Goal: Task Accomplishment & Management: Use online tool/utility

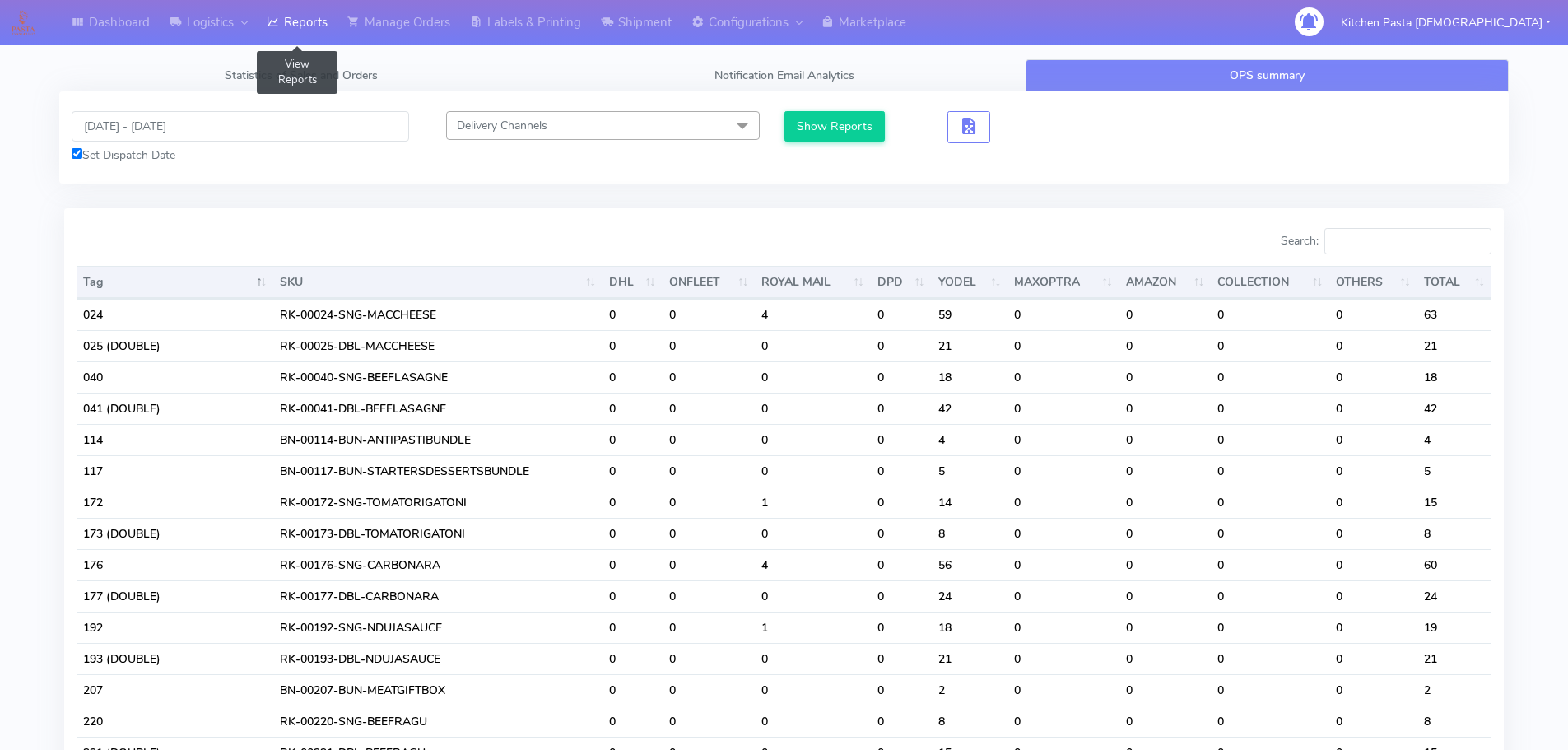
click at [276, 23] on icon at bounding box center [273, 22] width 13 height 17
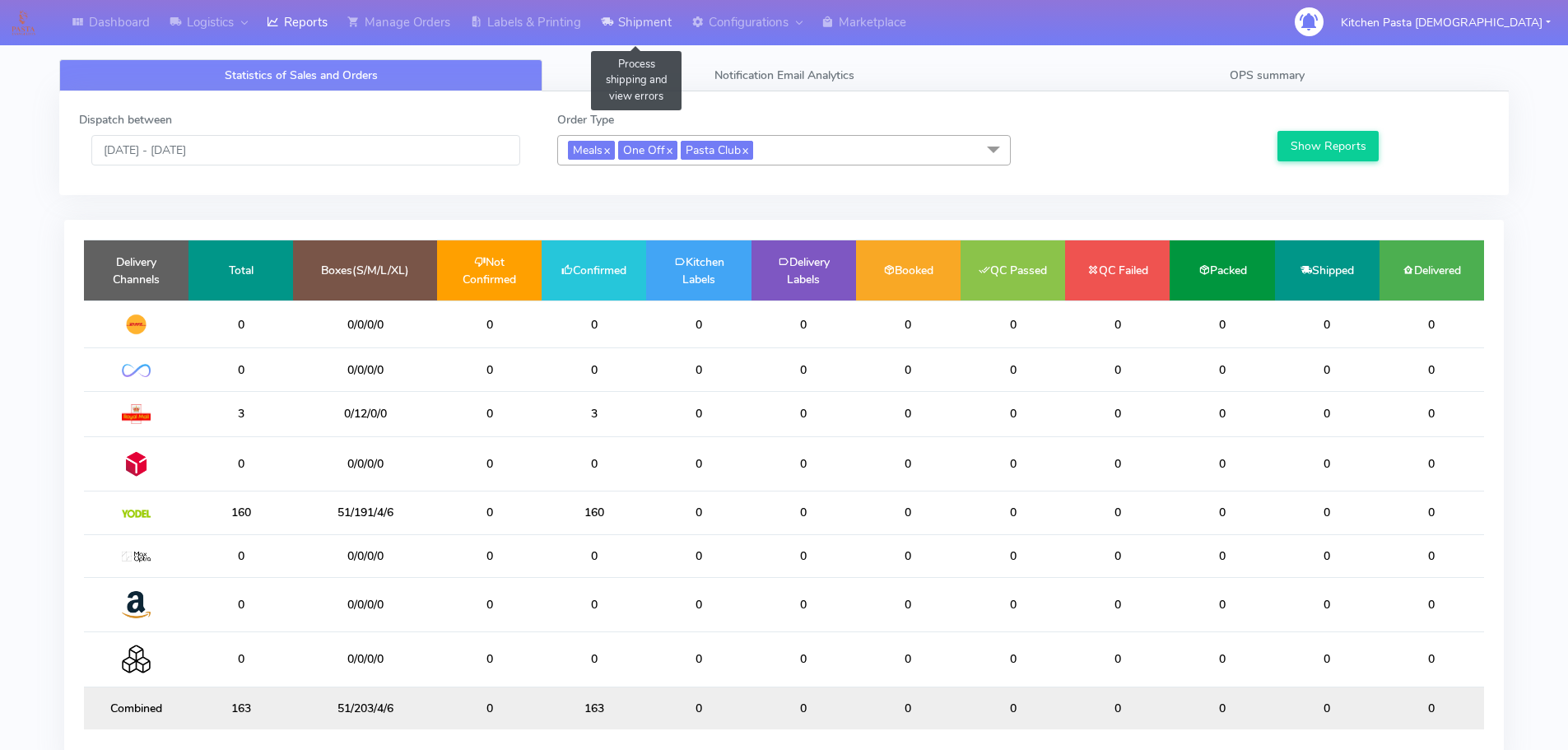
click at [665, 21] on link "Shipment" at bounding box center [636, 23] width 91 height 45
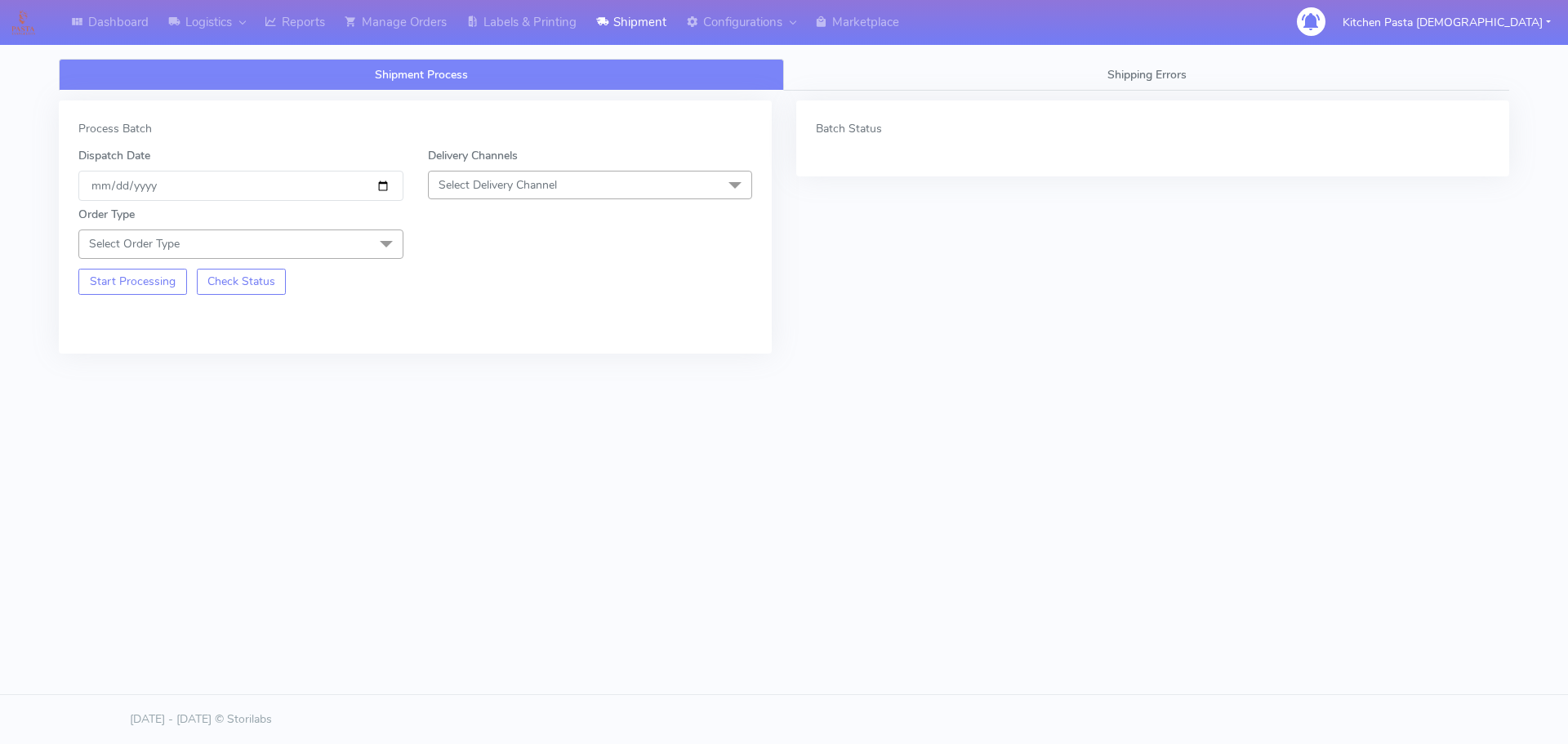
click at [502, 182] on span "Select Delivery Channel" at bounding box center [497, 185] width 118 height 16
click at [476, 369] on div "Yodel" at bounding box center [590, 369] width 307 height 18
click at [377, 242] on span at bounding box center [386, 245] width 32 height 31
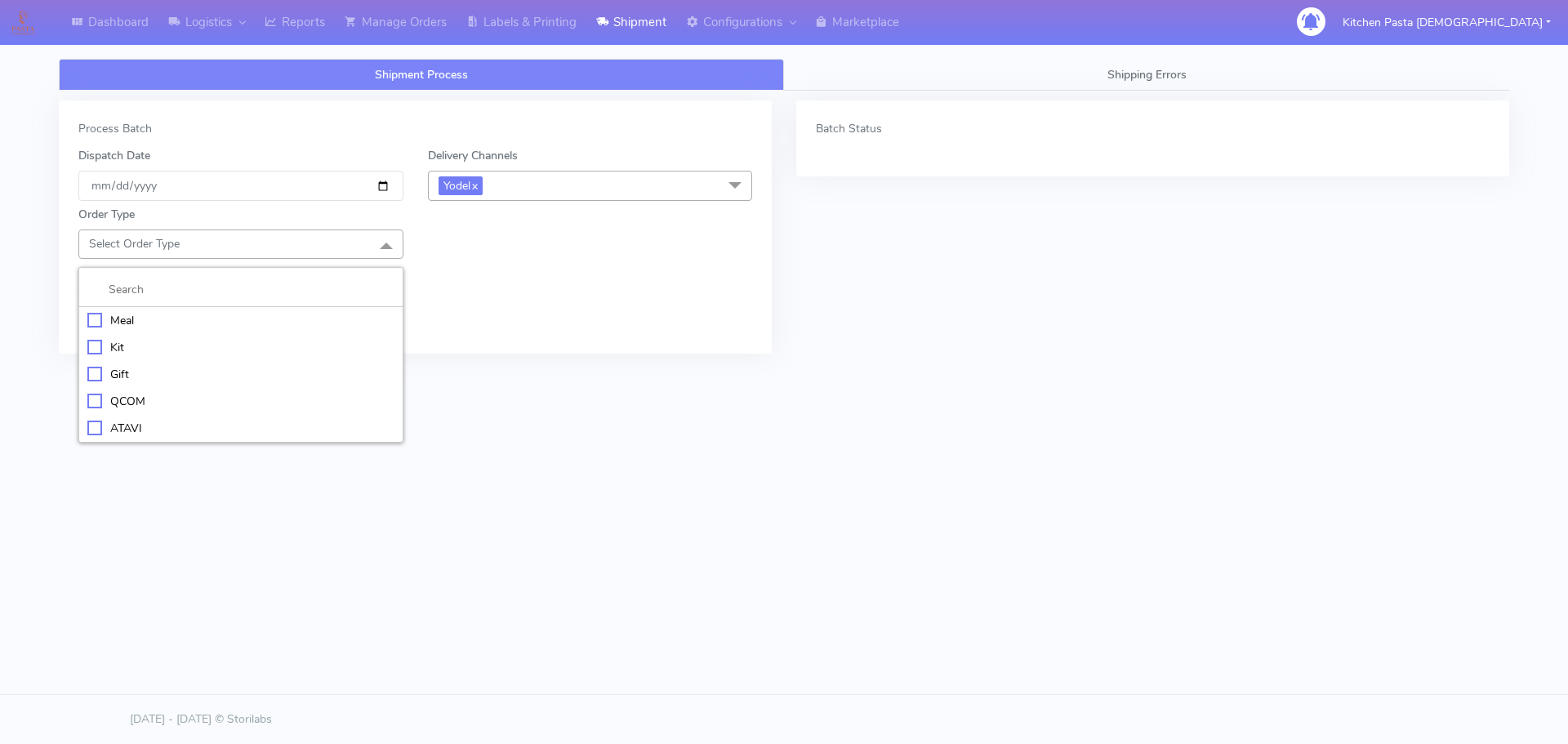
click at [278, 326] on div "Meal" at bounding box center [240, 320] width 307 height 18
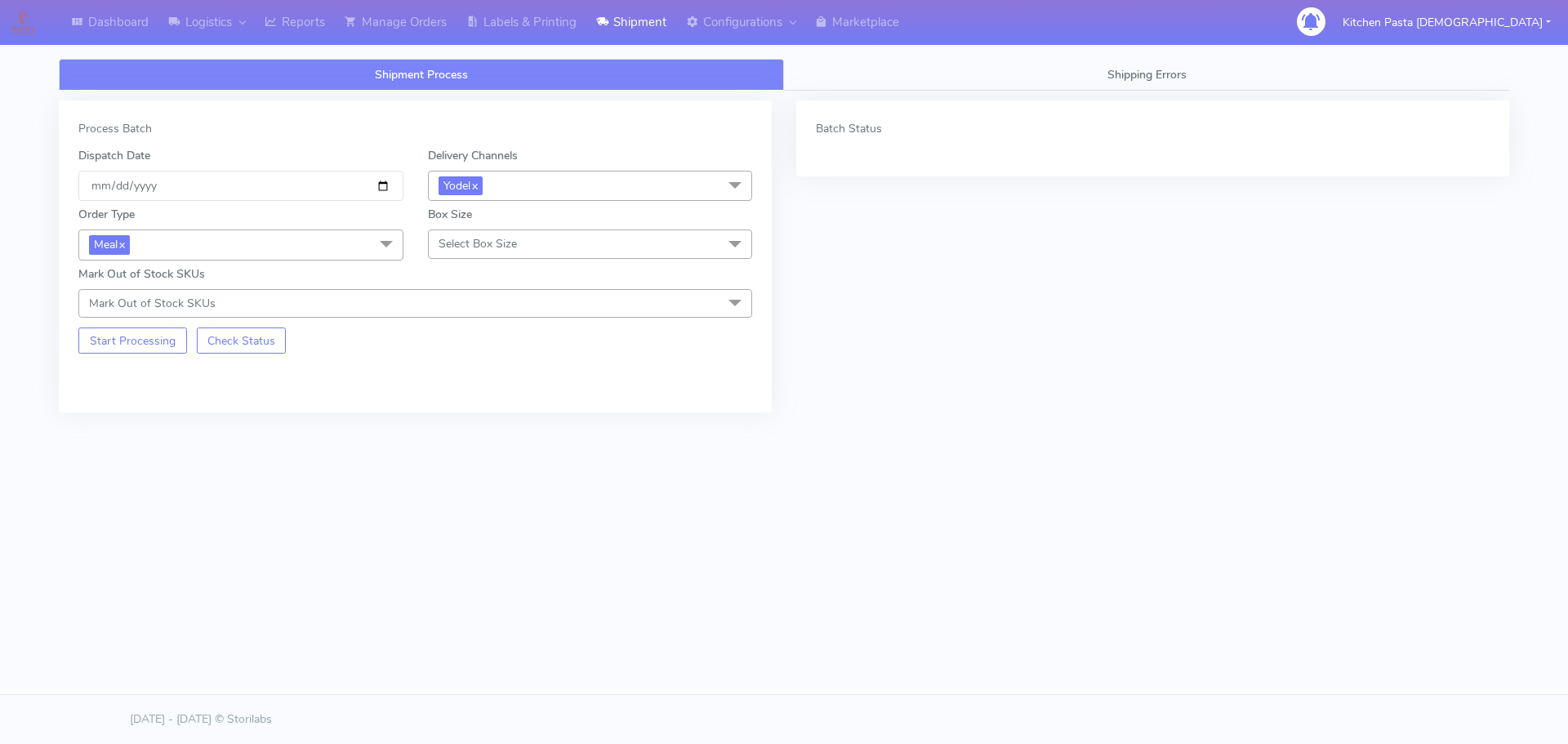
click at [557, 231] on span "Select Box Size" at bounding box center [590, 243] width 325 height 28
click at [479, 441] on li "Mega" at bounding box center [590, 429] width 323 height 27
click at [143, 344] on button "Start Processing" at bounding box center [132, 340] width 108 height 26
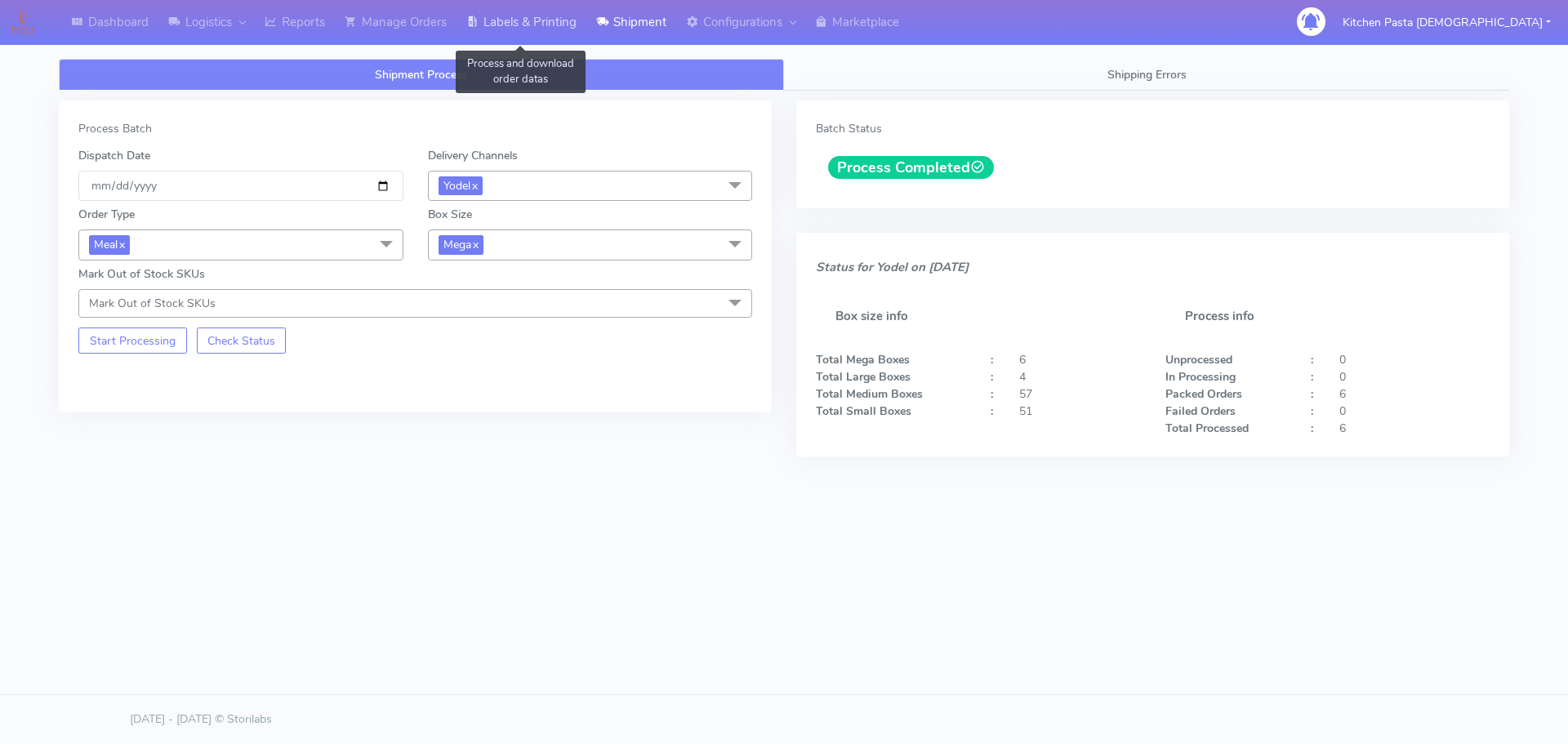
drag, startPoint x: 501, startPoint y: 21, endPoint x: 516, endPoint y: 30, distance: 17.5
click at [501, 21] on link "Labels & Printing" at bounding box center [520, 22] width 130 height 45
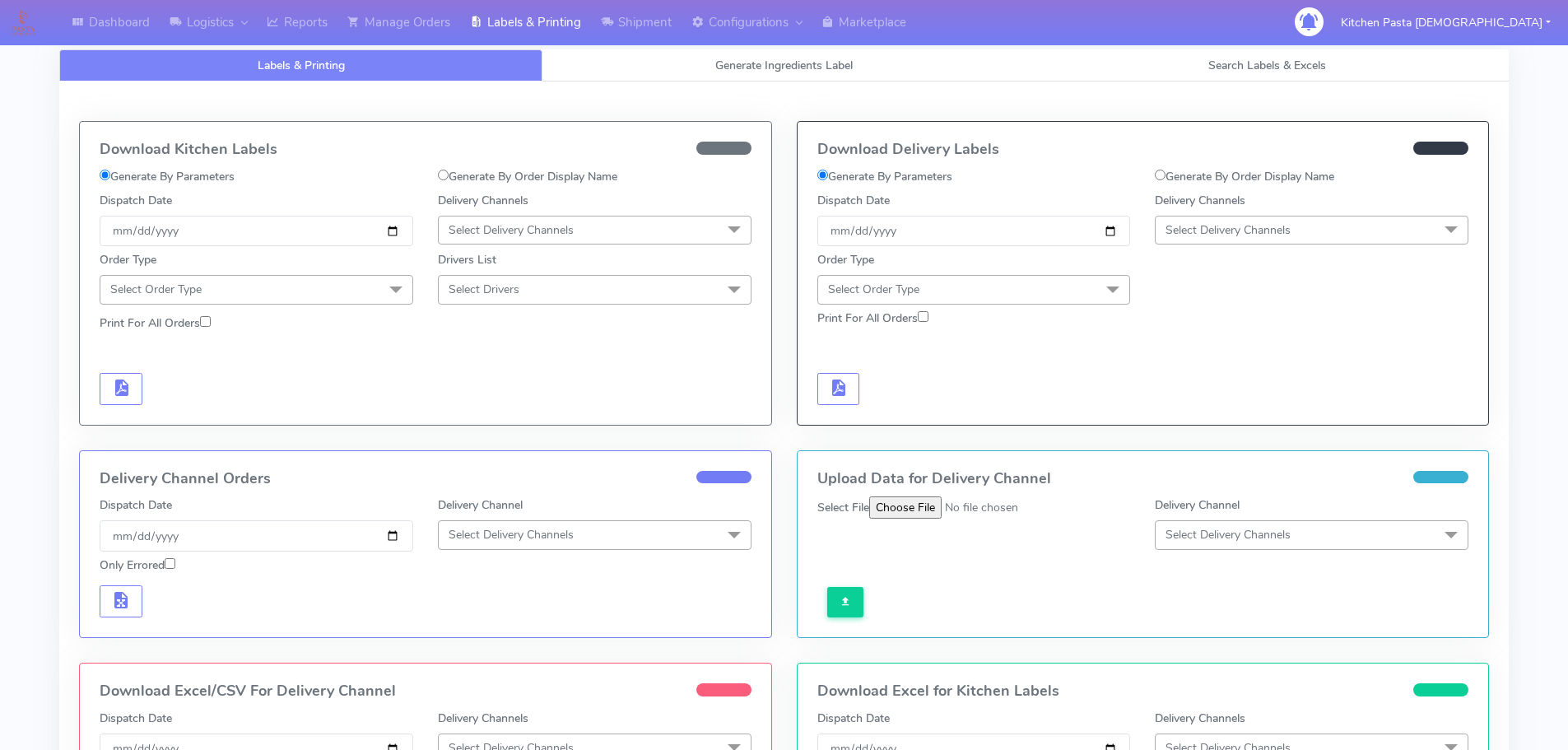
click at [1289, 226] on span "Select Delivery Channels" at bounding box center [1227, 230] width 125 height 16
click at [1198, 419] on div "Yodel" at bounding box center [1311, 415] width 295 height 18
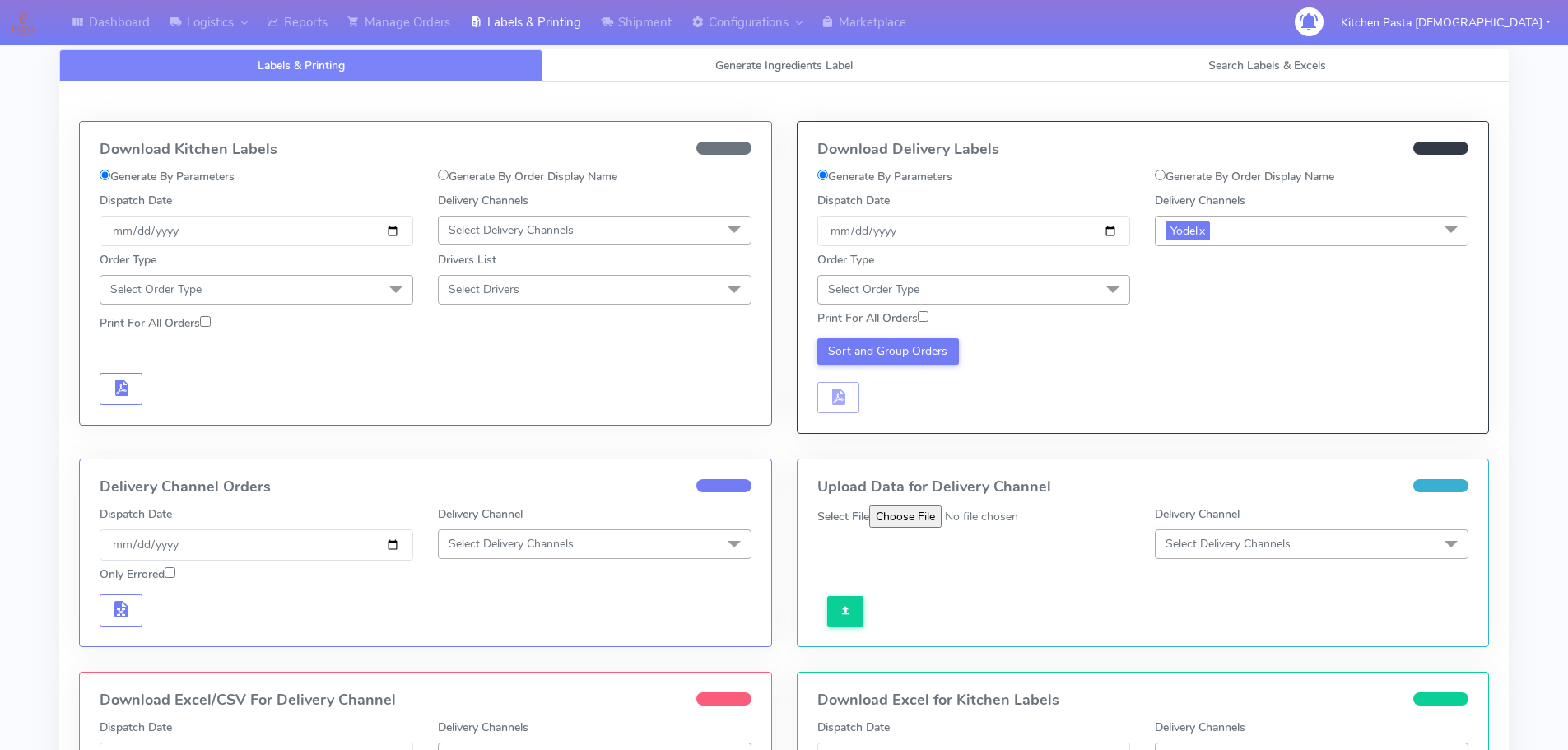
click at [1033, 283] on span "Select Order Type" at bounding box center [973, 288] width 314 height 29
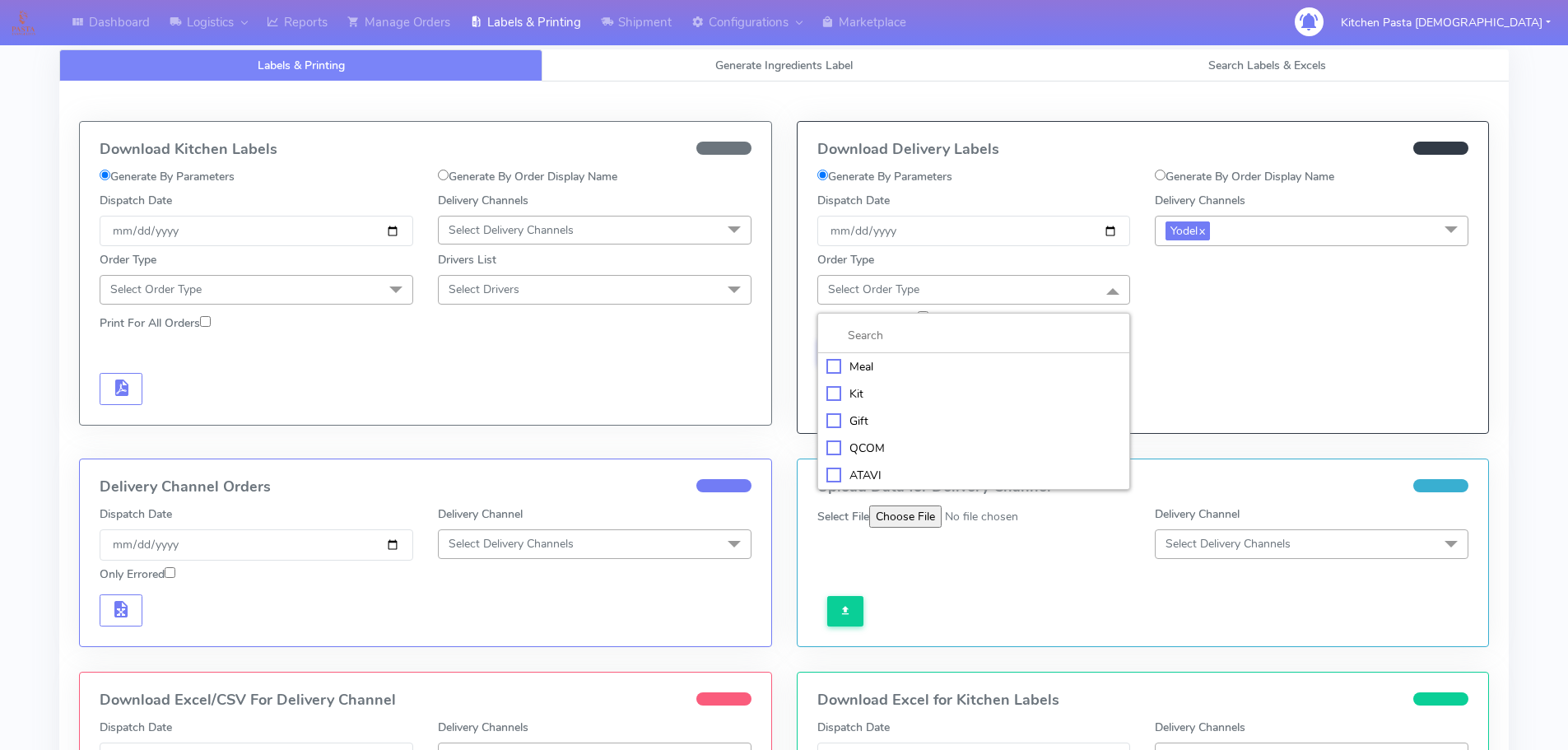
click at [917, 377] on li "Meal" at bounding box center [973, 367] width 312 height 28
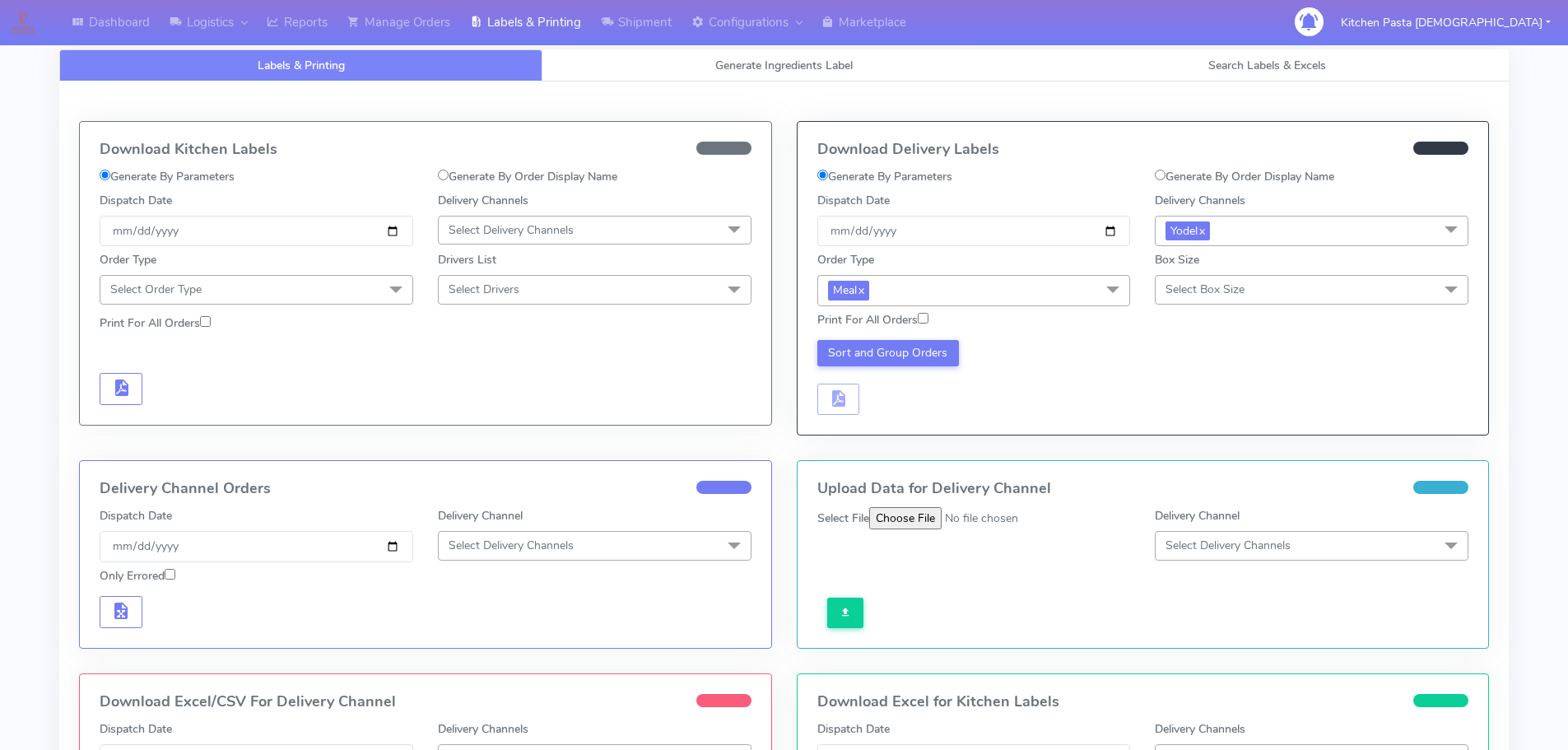
click at [1280, 282] on span "Select Box Size" at bounding box center [1311, 288] width 314 height 29
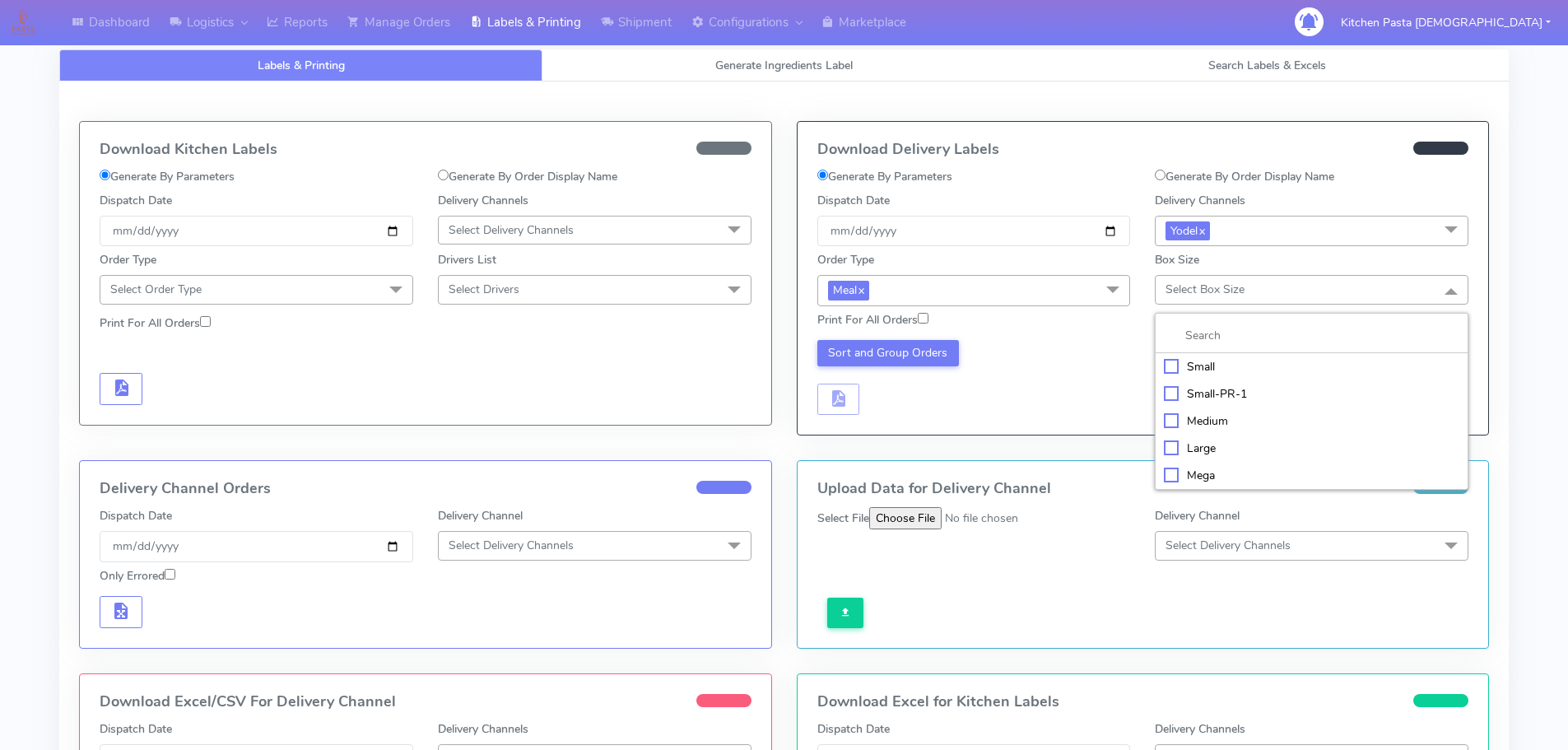
click at [1196, 480] on div "Mega" at bounding box center [1311, 475] width 295 height 18
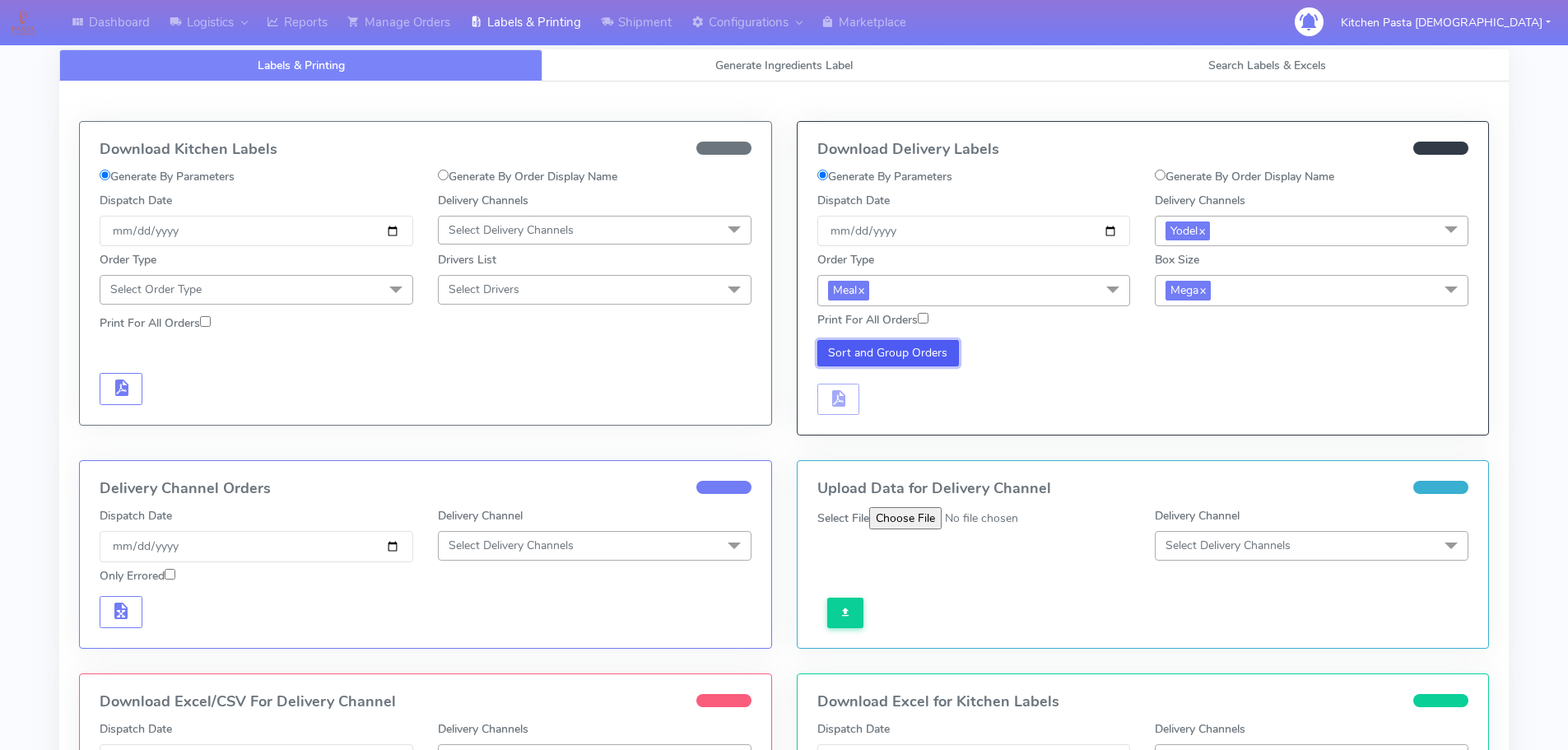
click at [872, 351] on button "Sort and Group Orders" at bounding box center [888, 352] width 143 height 27
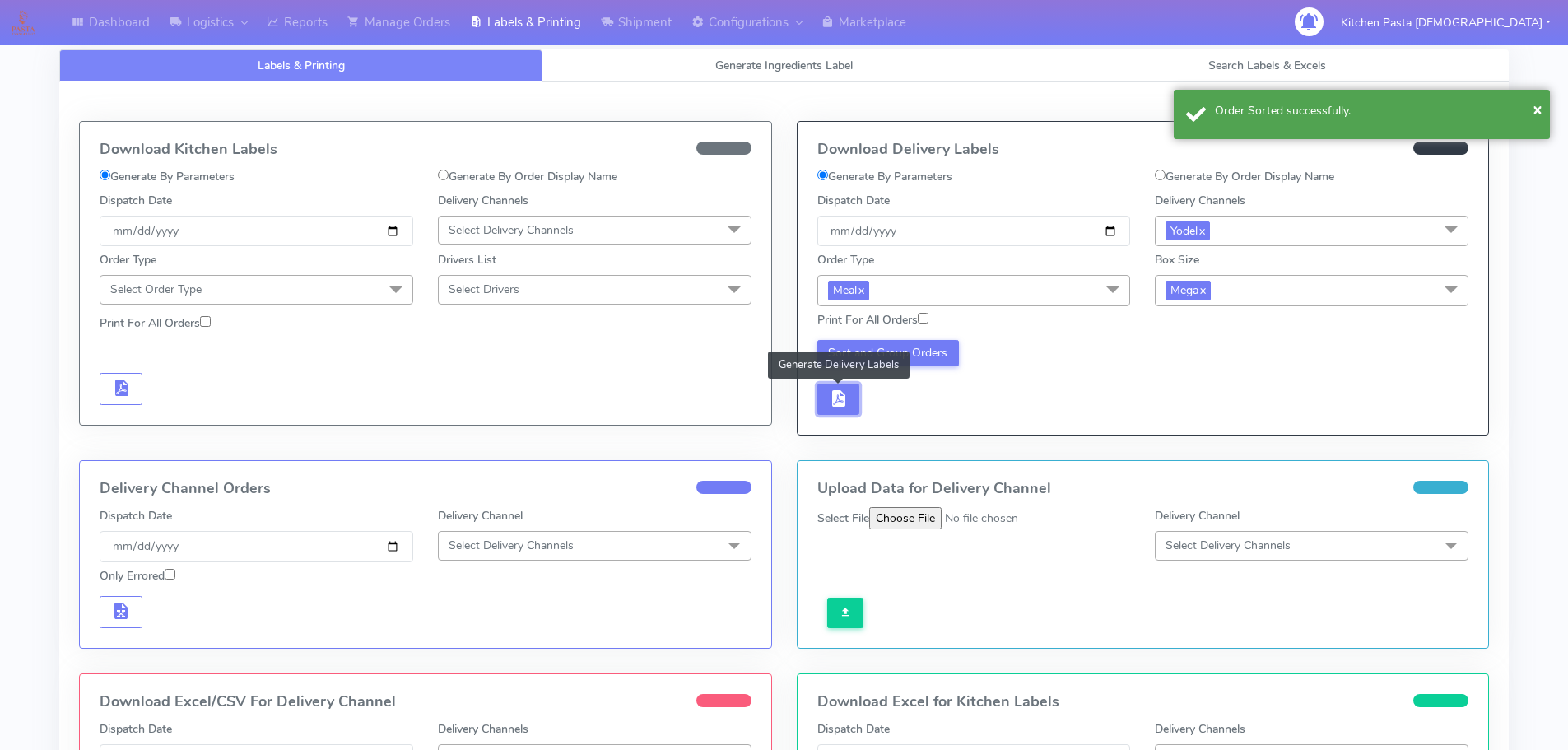
click at [854, 399] on button "button" at bounding box center [838, 400] width 42 height 32
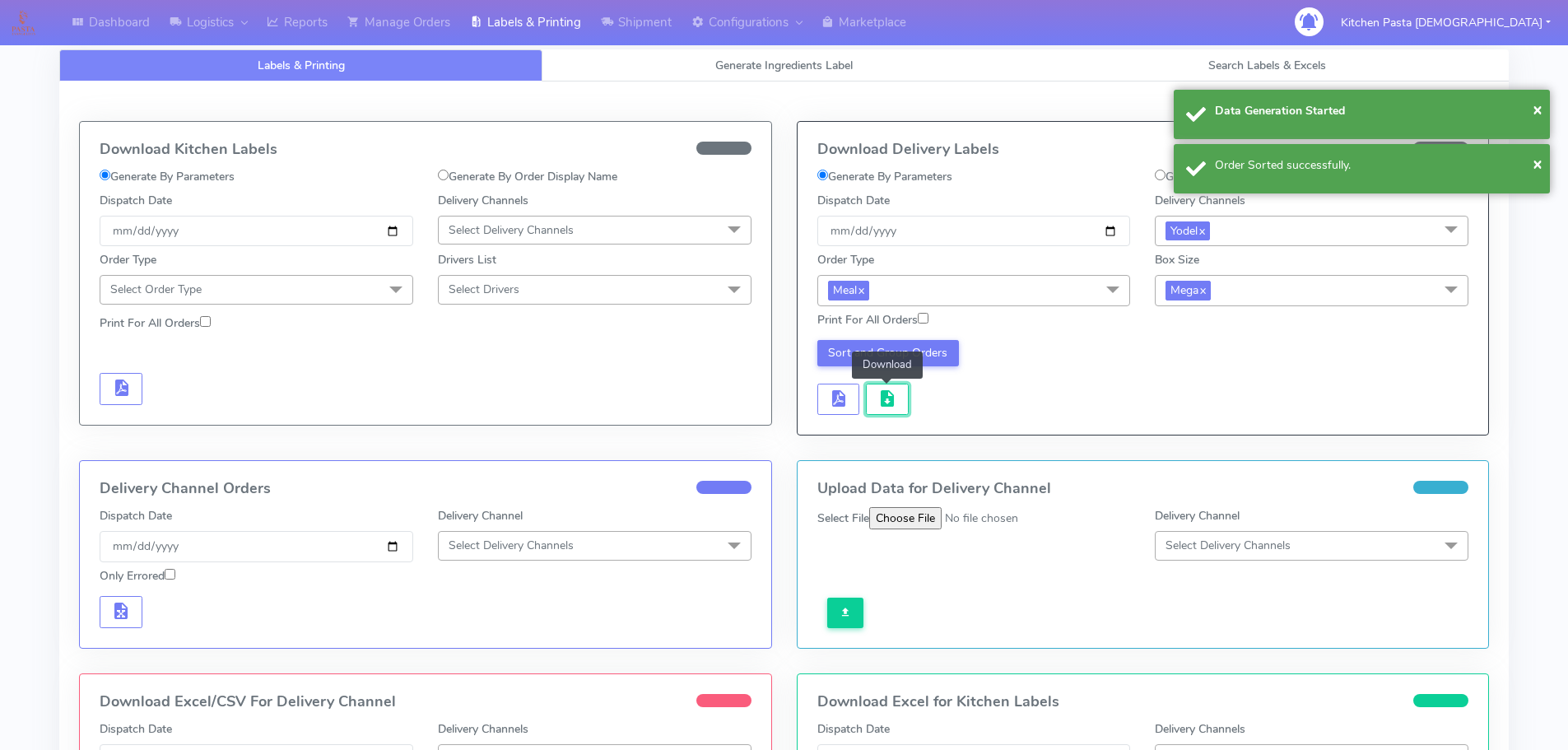
click at [872, 399] on button "button" at bounding box center [887, 400] width 42 height 32
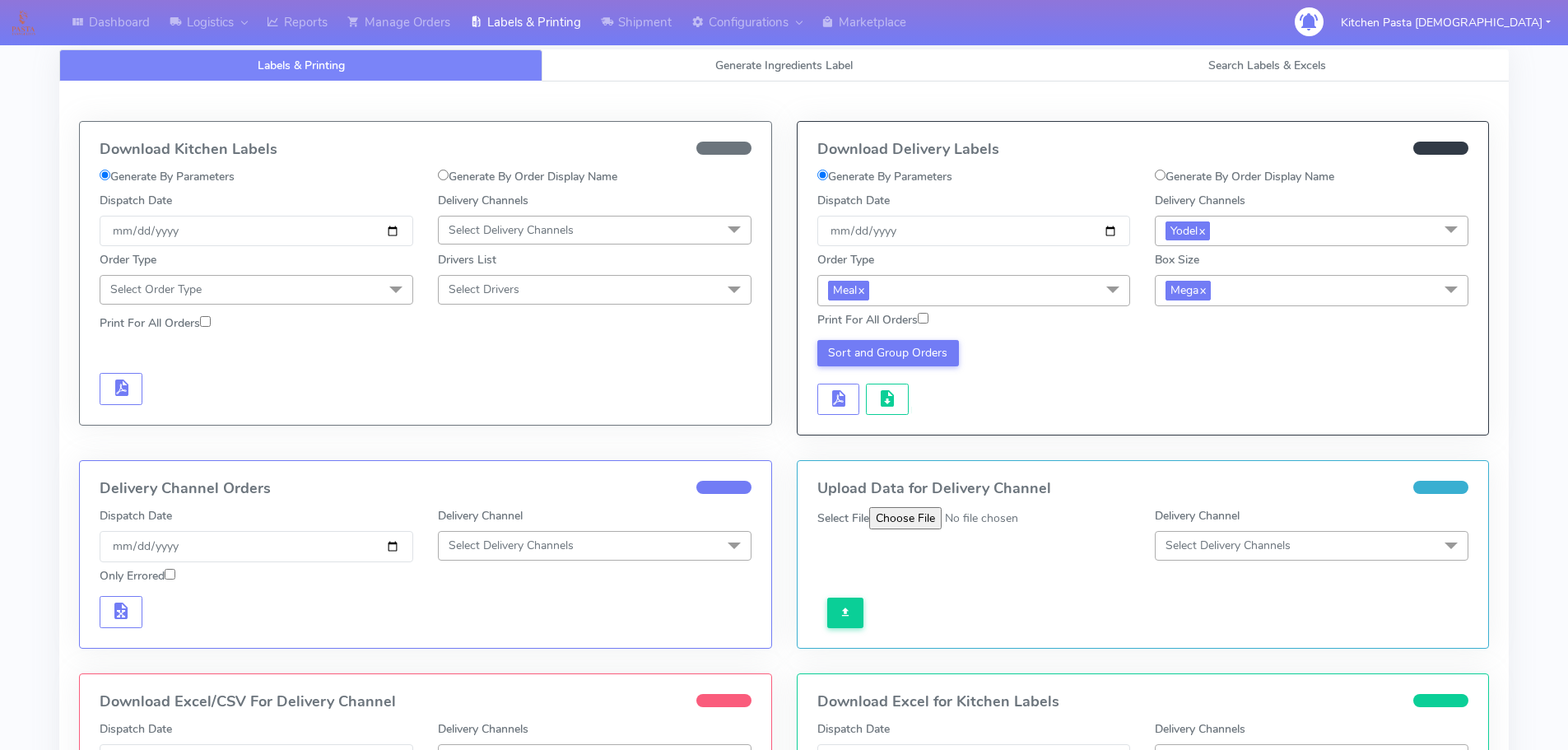
drag, startPoint x: 522, startPoint y: 229, endPoint x: 530, endPoint y: 273, distance: 44.7
click at [522, 229] on span "Select Delivery Channels" at bounding box center [511, 230] width 125 height 16
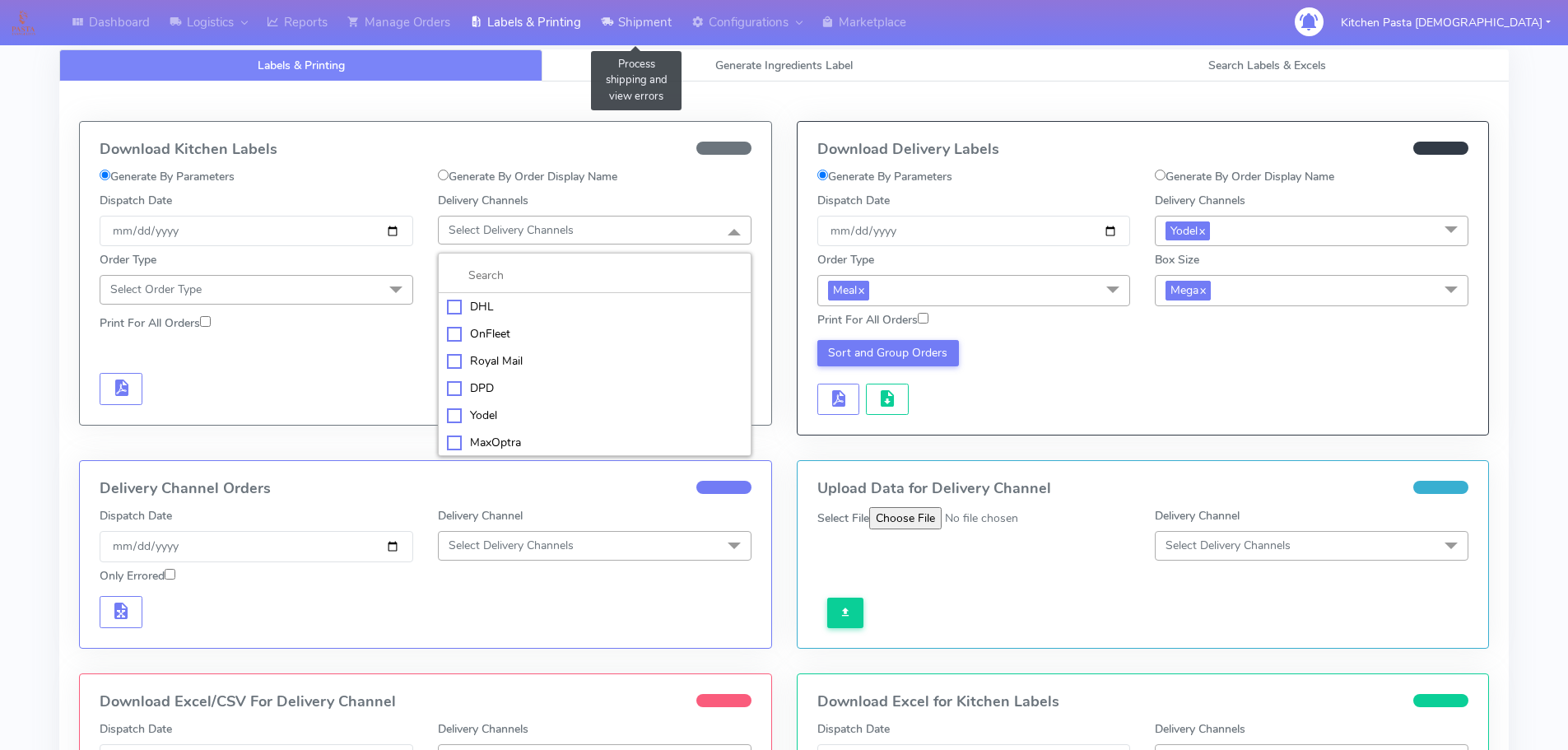
click at [643, 30] on link "Shipment" at bounding box center [636, 23] width 91 height 45
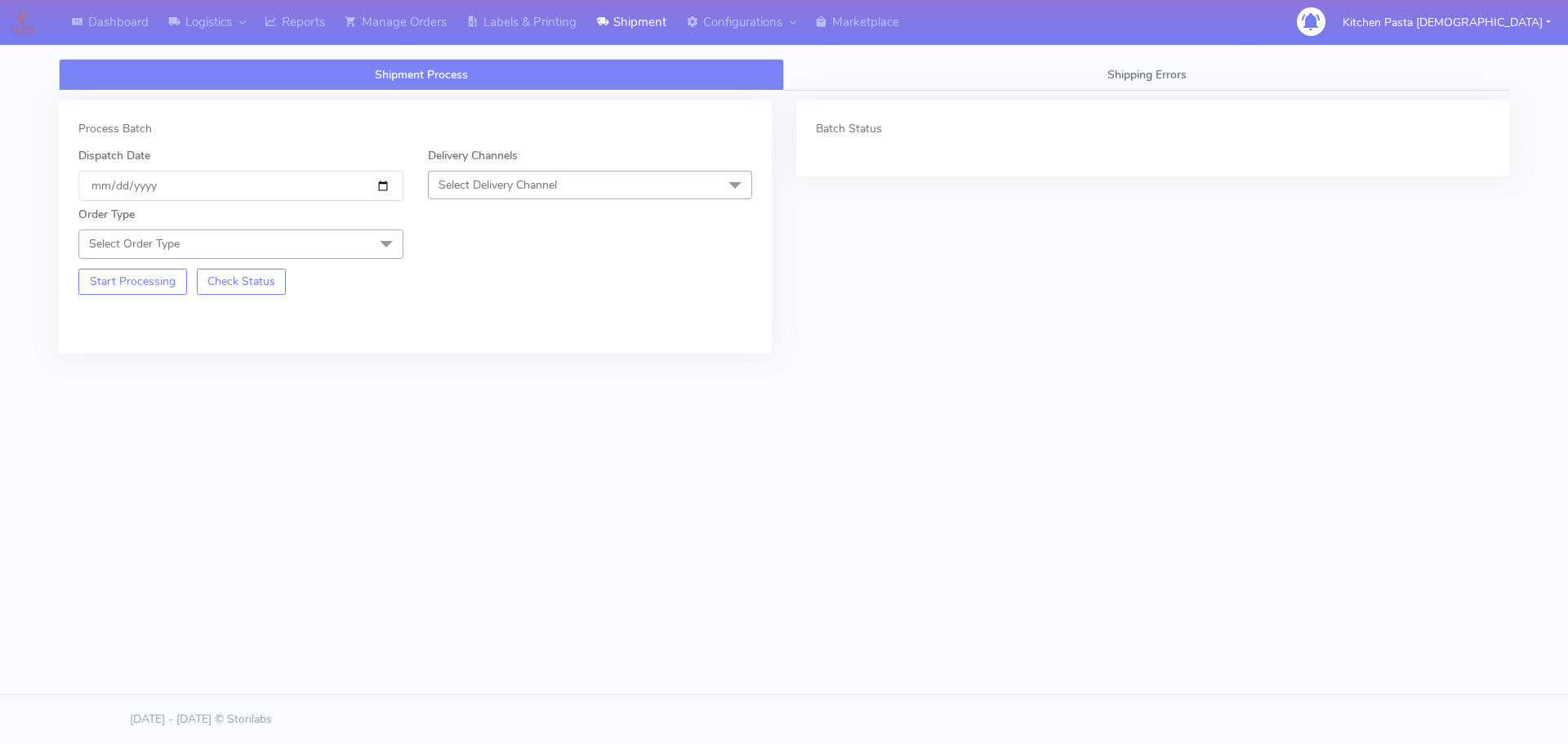
click at [529, 165] on div "Delivery Channels Select Delivery Channel DHL OnFleet Royal Mail DPD Yodel MaxO…" at bounding box center [591, 174] width 350 height 54
click at [526, 199] on span "Select Delivery Channel" at bounding box center [590, 185] width 325 height 28
click at [437, 367] on div "Yodel" at bounding box center [590, 369] width 307 height 18
click at [309, 256] on span "Select Order Type" at bounding box center [240, 243] width 325 height 28
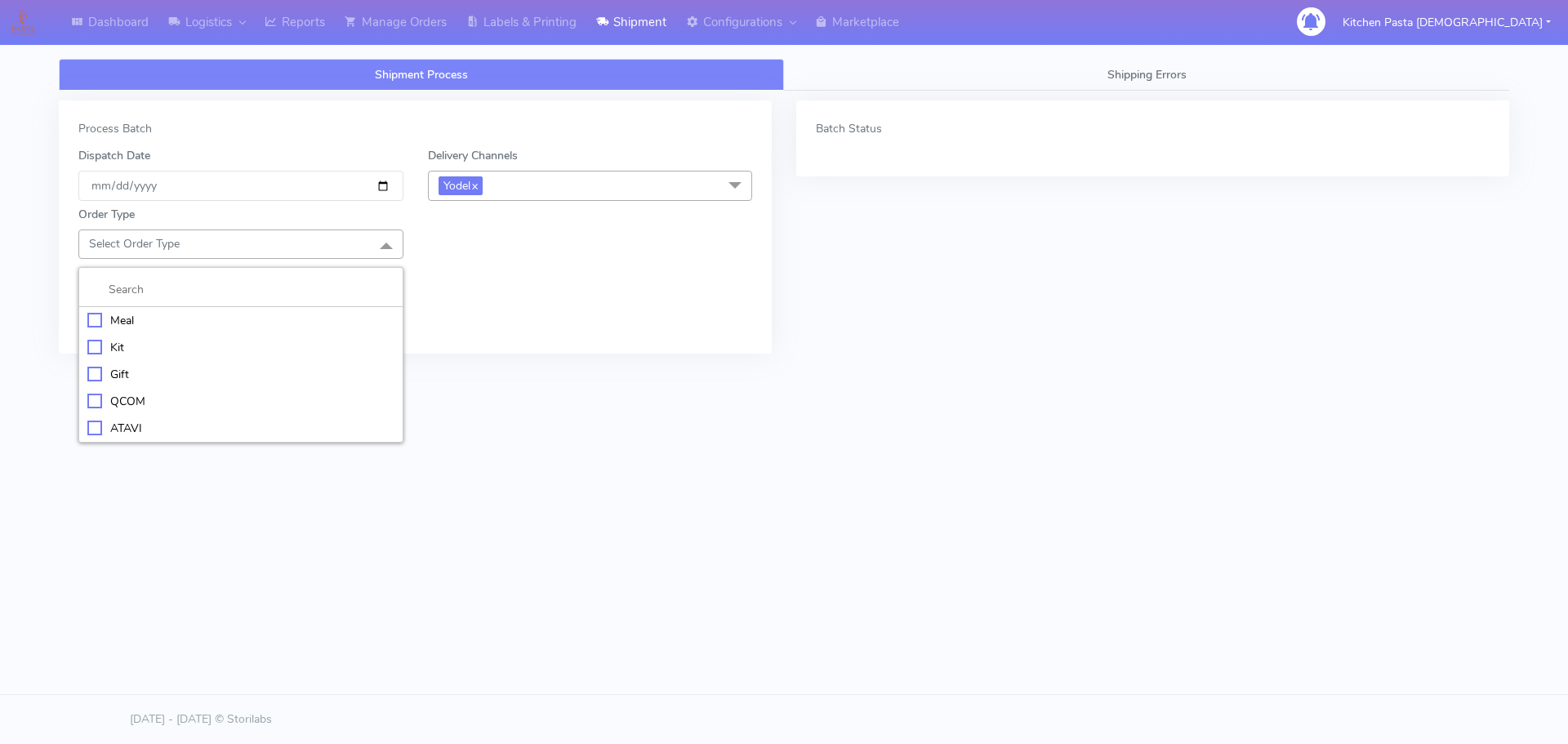
click at [261, 311] on div "Meal" at bounding box center [240, 320] width 307 height 18
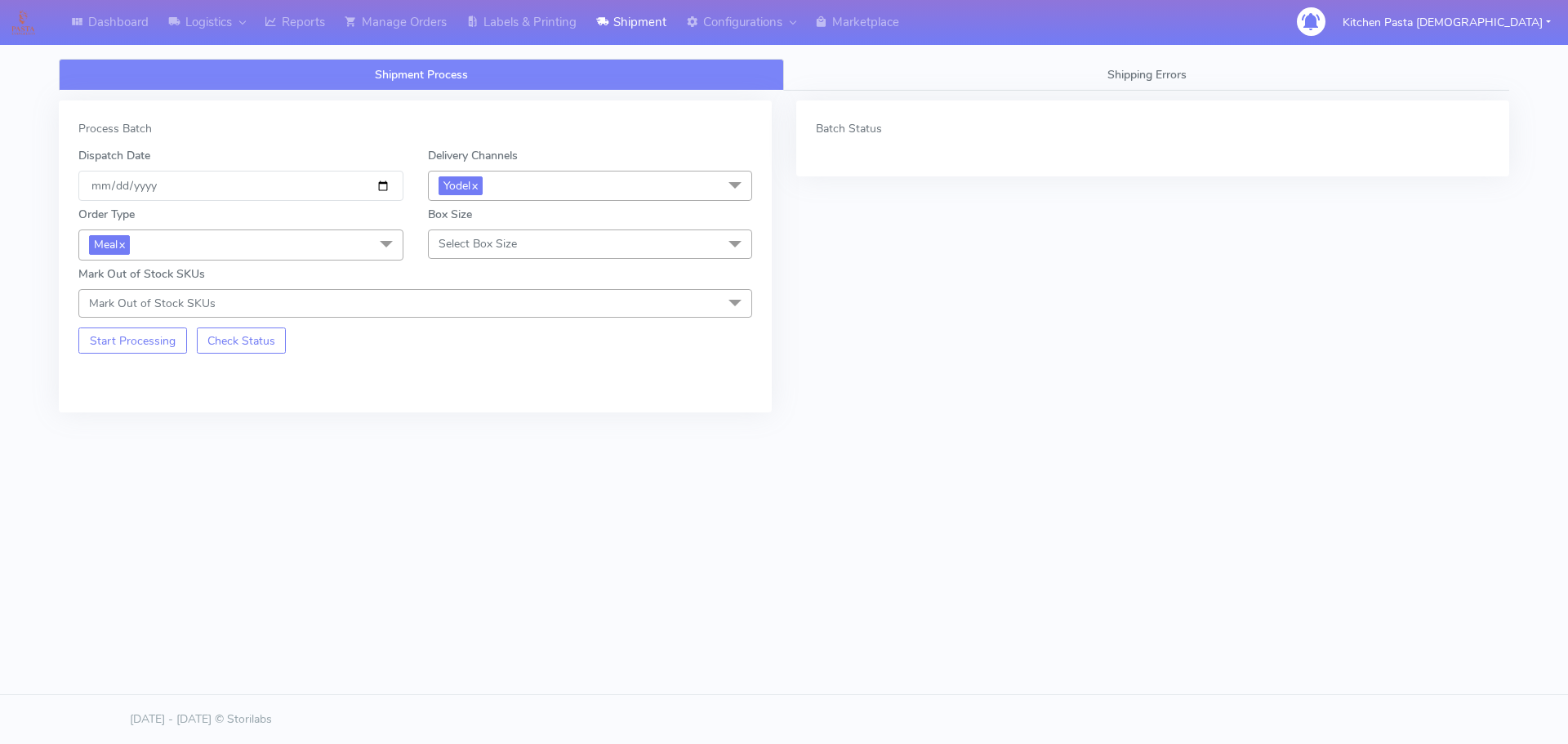
click at [507, 237] on span "Select Box Size" at bounding box center [477, 244] width 78 height 16
click at [462, 392] on li "Large" at bounding box center [590, 401] width 323 height 27
click at [106, 337] on button "Start Processing" at bounding box center [132, 340] width 108 height 26
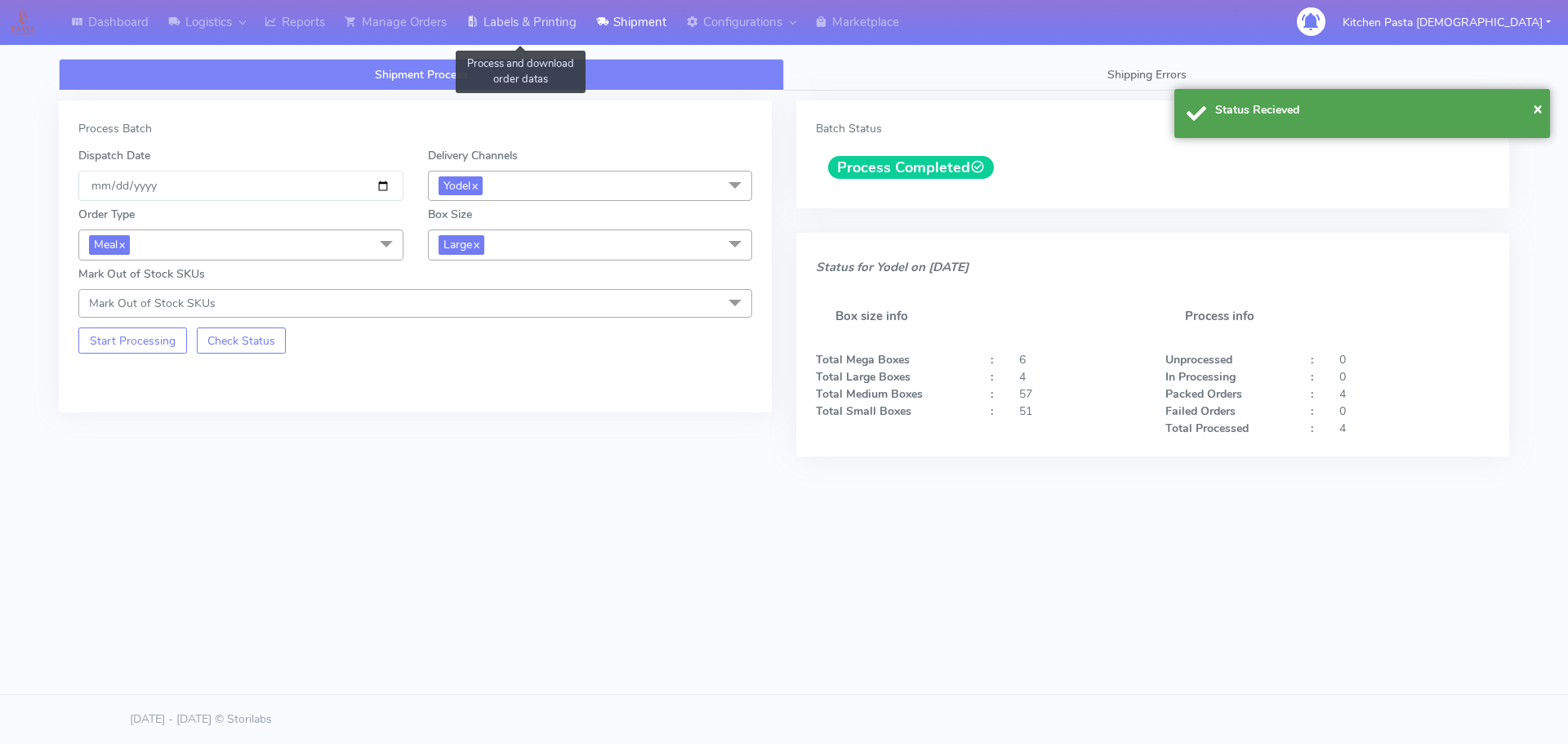
click at [529, 22] on link "Labels & Printing" at bounding box center [520, 22] width 130 height 45
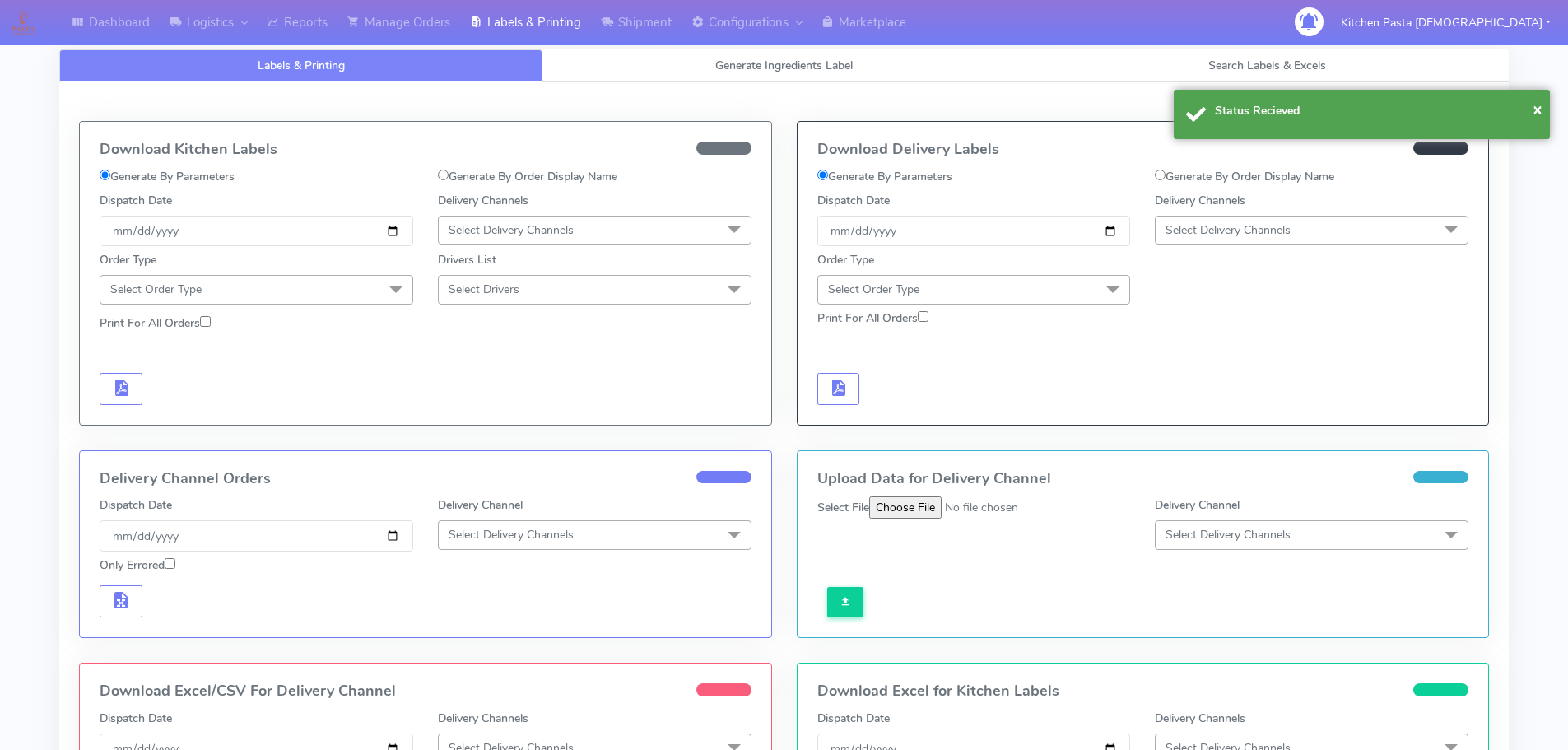
click at [1212, 233] on span "Select Delivery Channels" at bounding box center [1227, 230] width 125 height 16
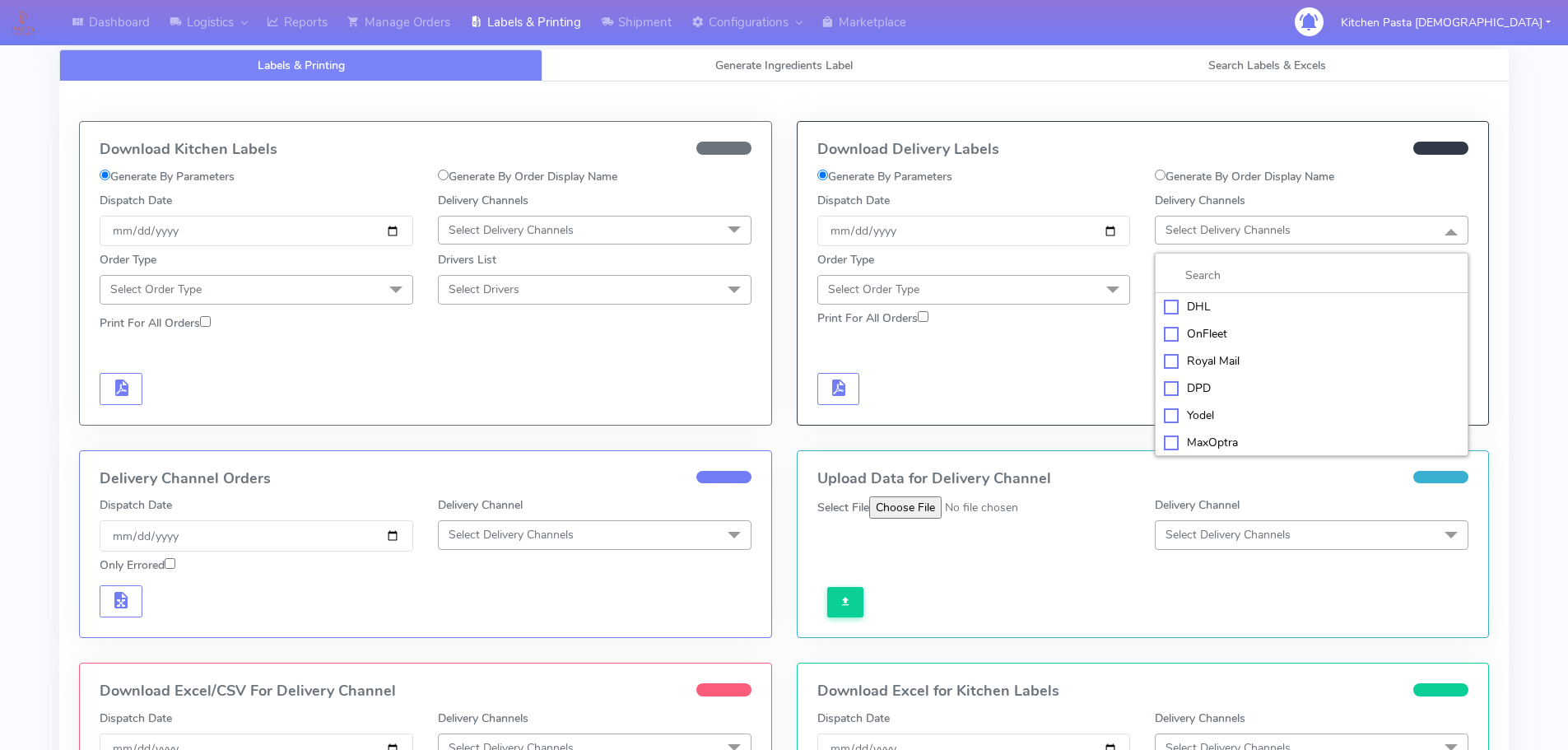
click at [1193, 421] on div "Yodel" at bounding box center [1311, 415] width 295 height 18
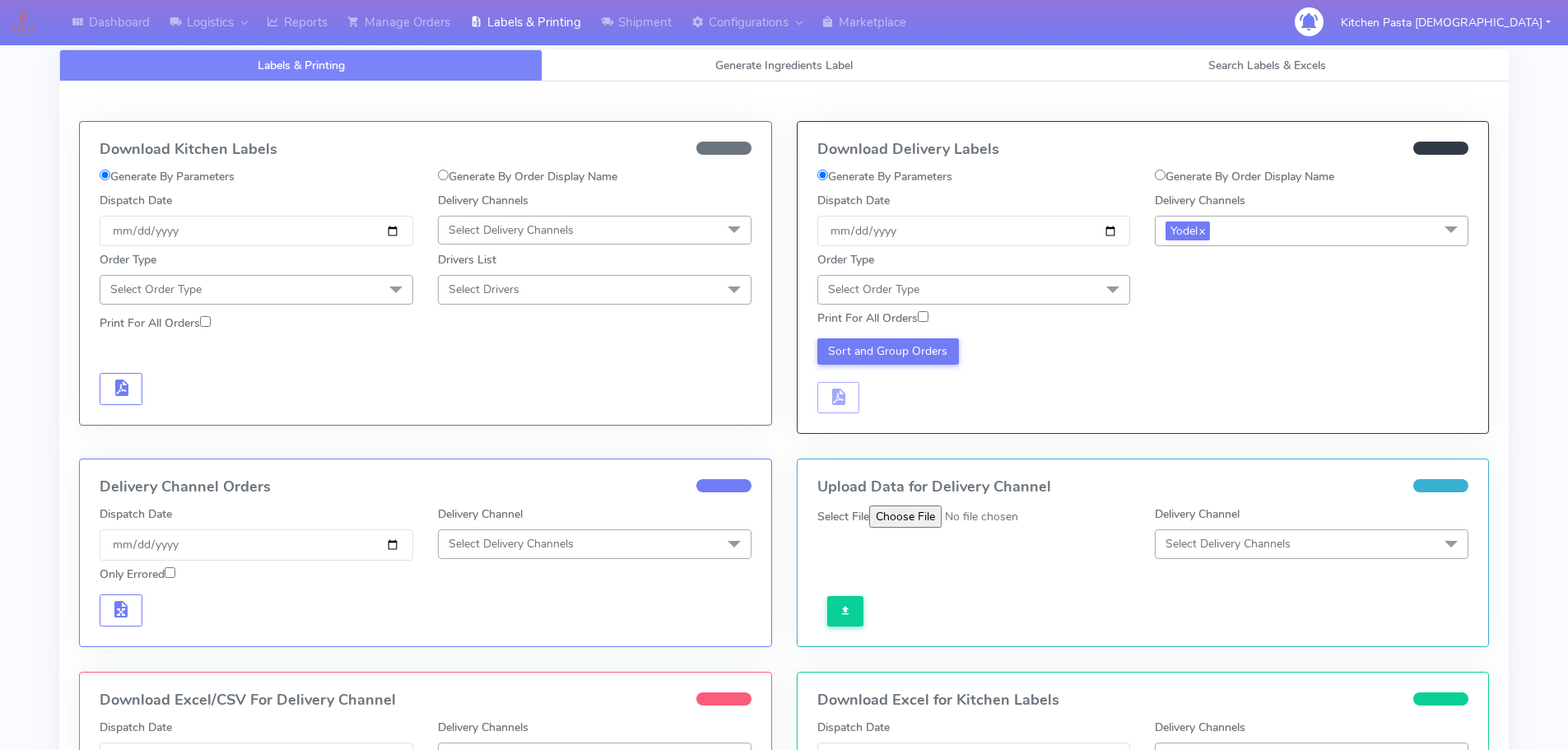
click at [1039, 288] on span "Select Order Type" at bounding box center [973, 288] width 314 height 29
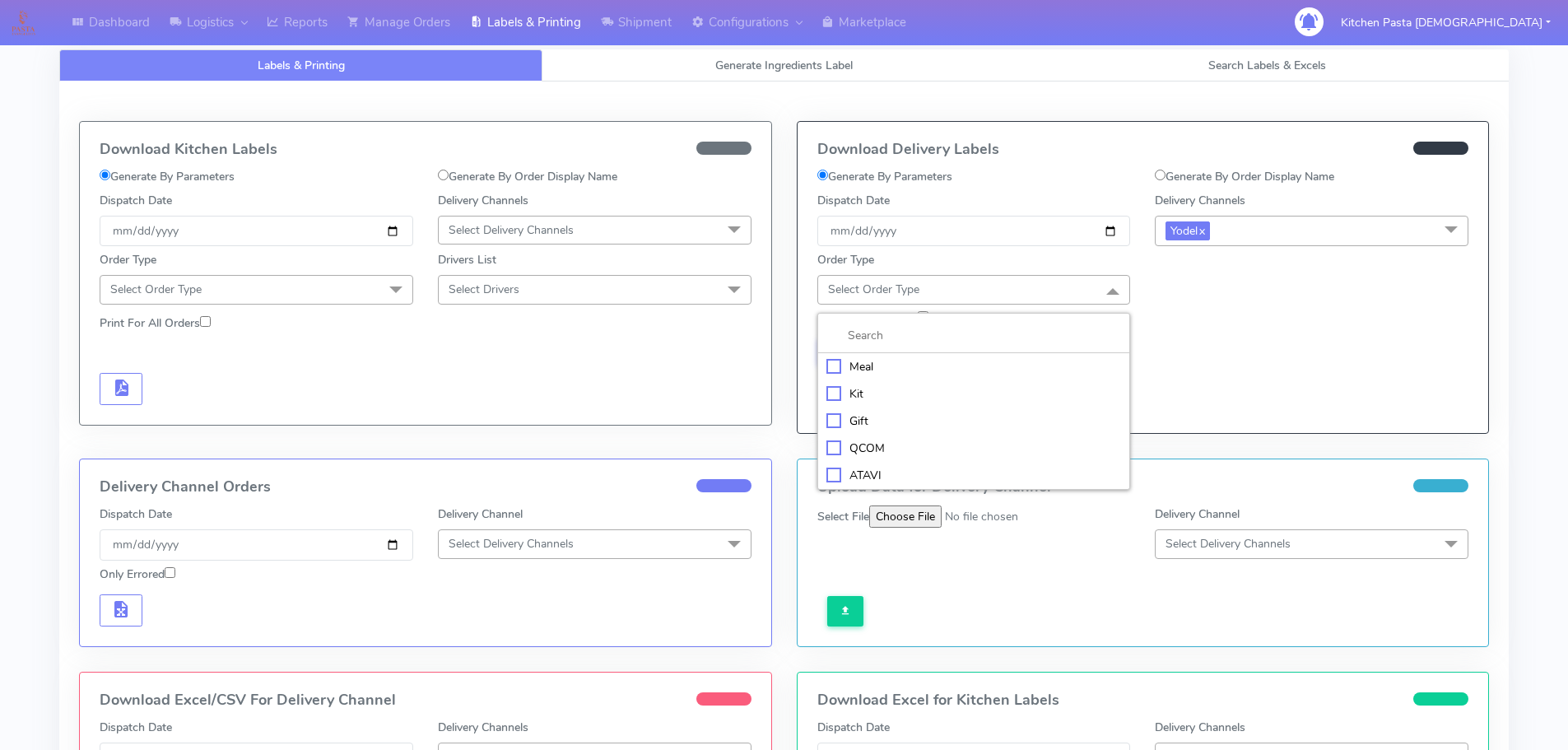
click at [953, 366] on div "Meal" at bounding box center [974, 367] width 295 height 18
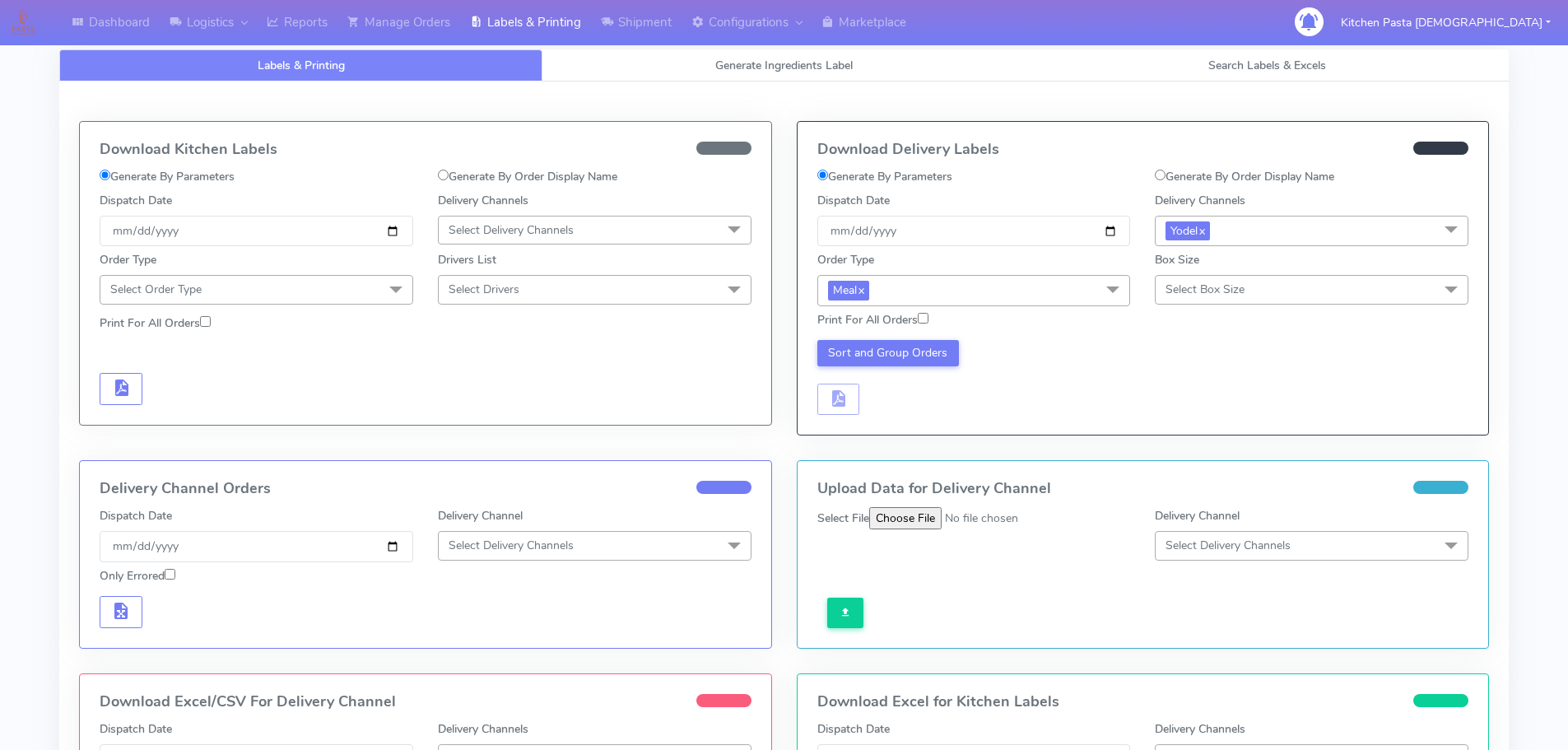
click at [1257, 310] on div "Print For All Orders" at bounding box center [1143, 320] width 676 height 29
click at [1259, 299] on span "Select Box Size" at bounding box center [1311, 288] width 314 height 29
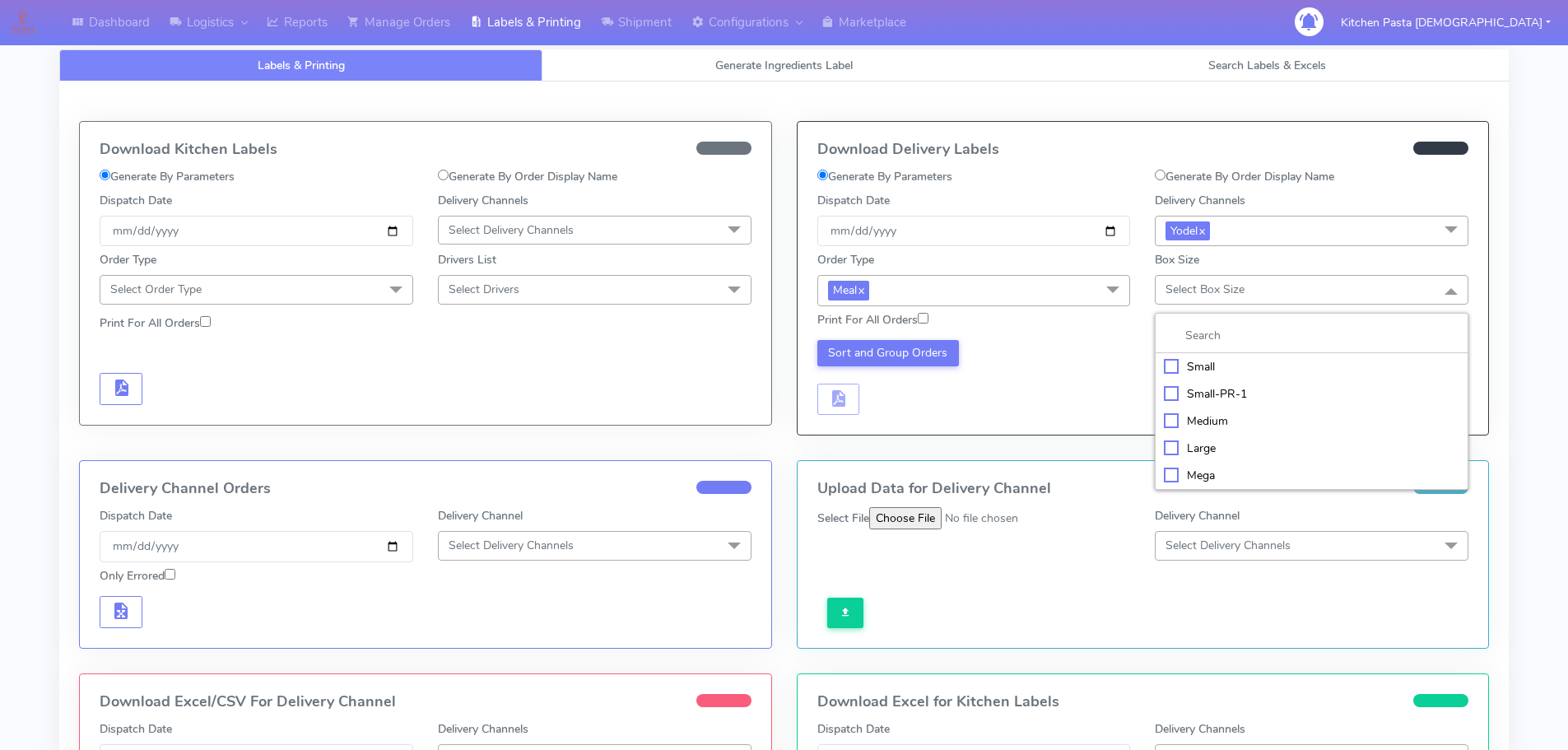
click at [1203, 450] on div "Large" at bounding box center [1311, 449] width 295 height 18
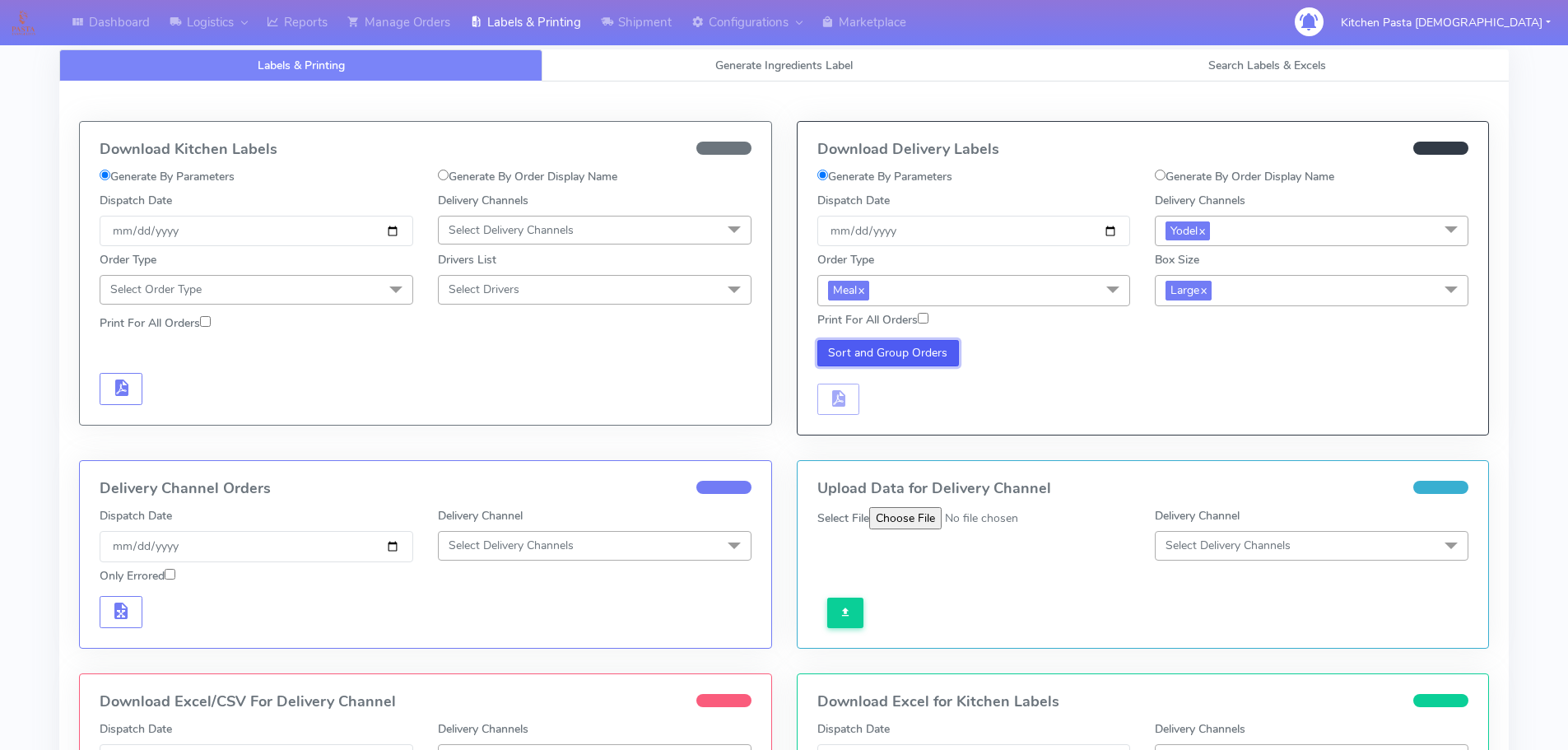
click at [931, 358] on button "Sort and Group Orders" at bounding box center [888, 352] width 143 height 27
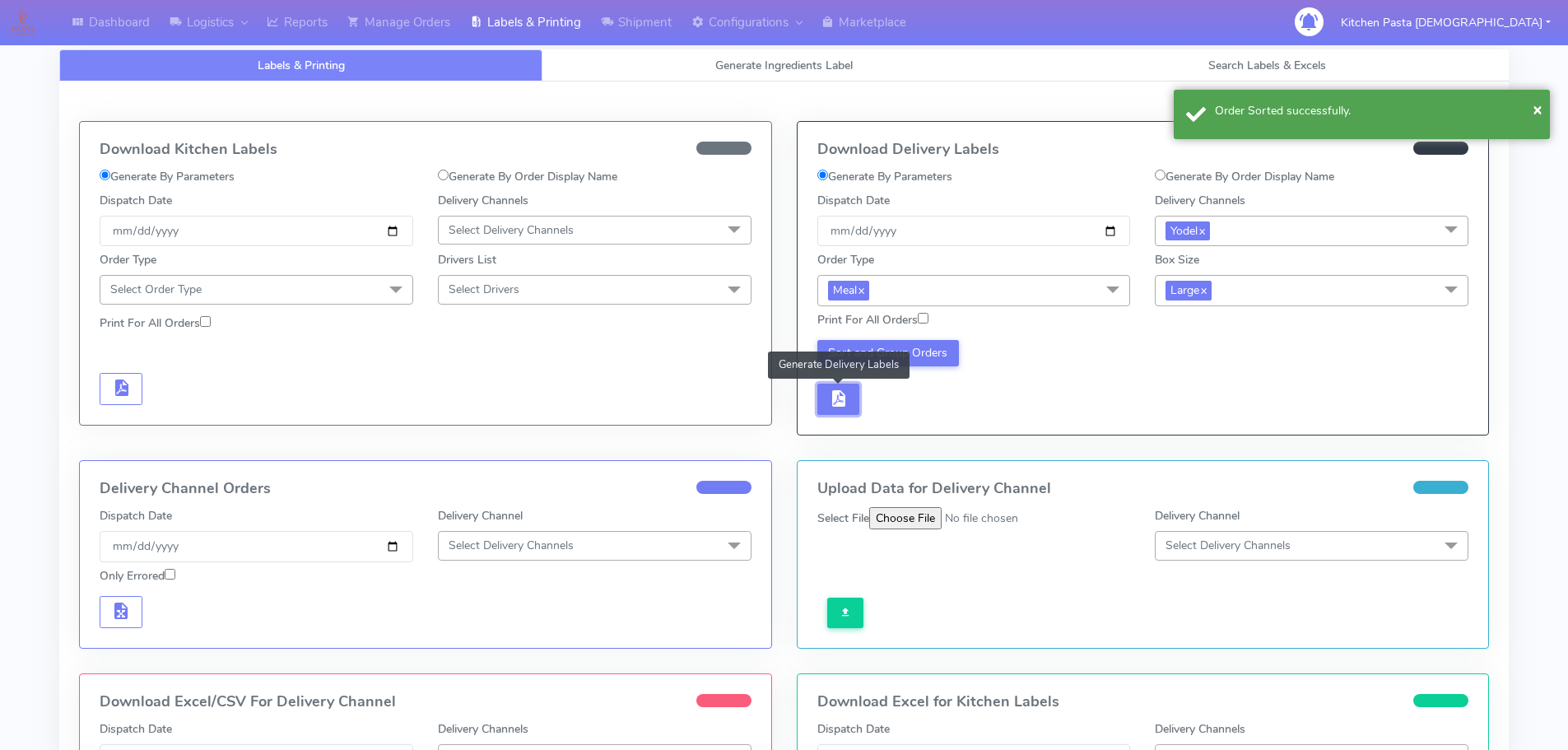
click at [839, 395] on span "button" at bounding box center [838, 403] width 20 height 16
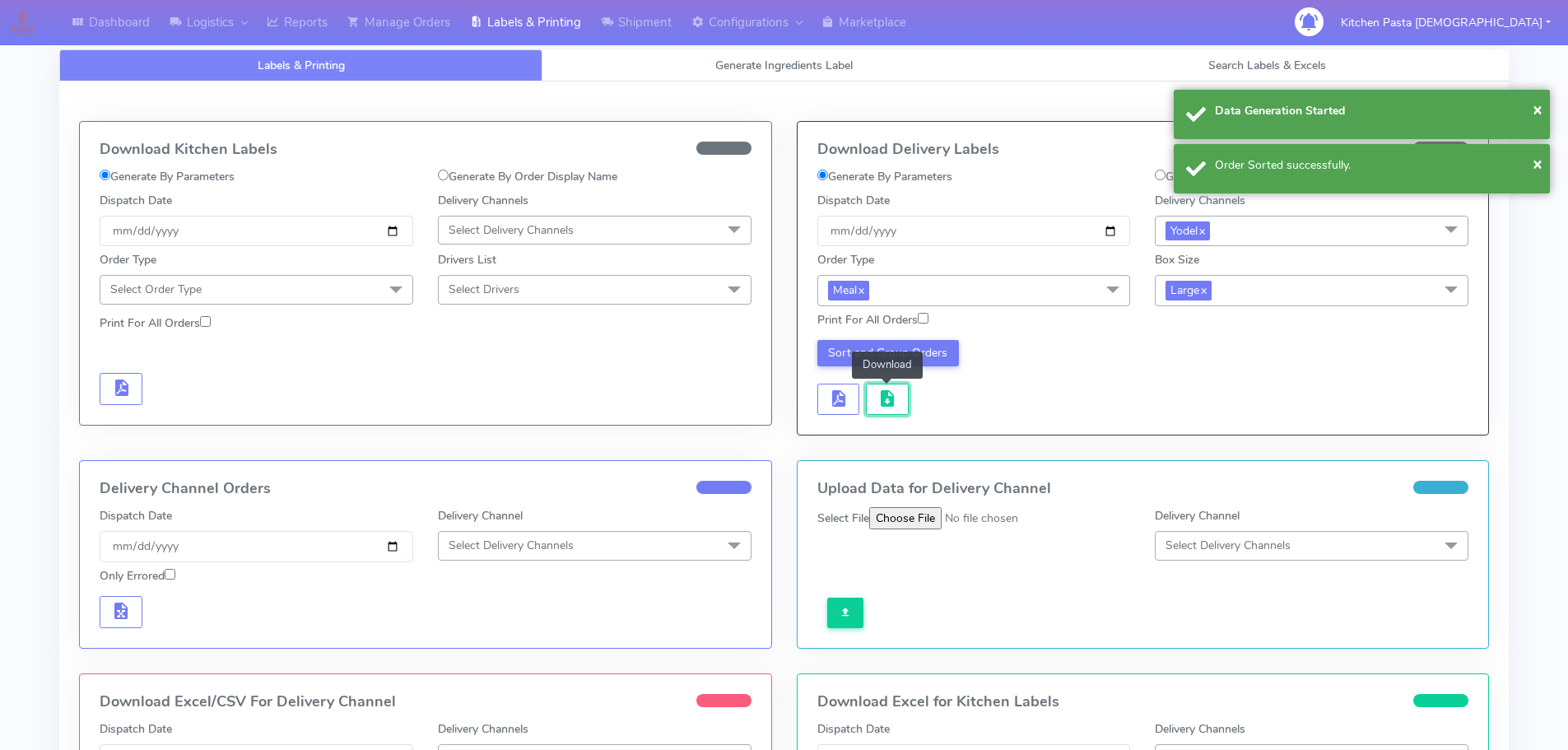
click at [882, 400] on span "button" at bounding box center [887, 403] width 20 height 16
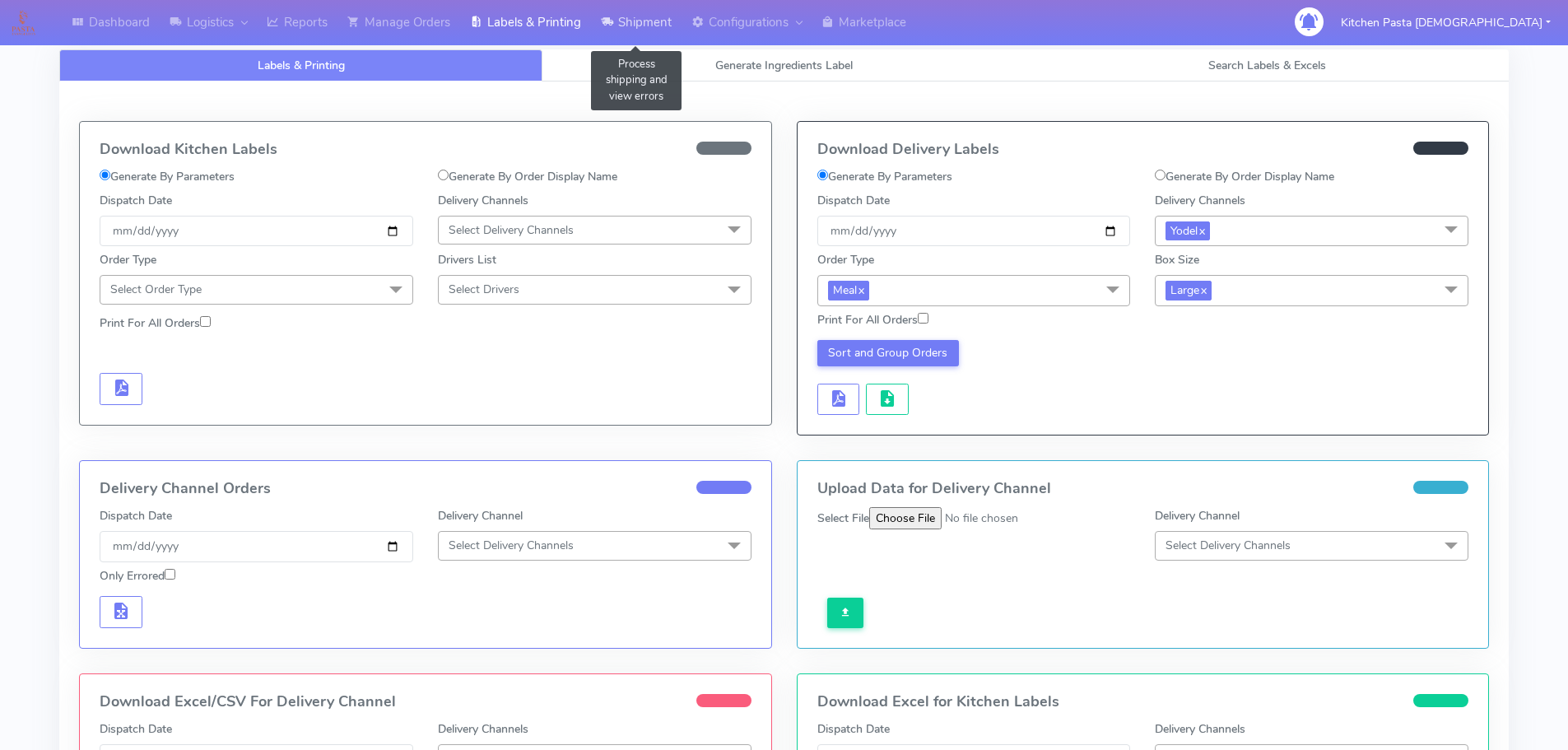
click at [632, 25] on link "Shipment" at bounding box center [636, 23] width 91 height 45
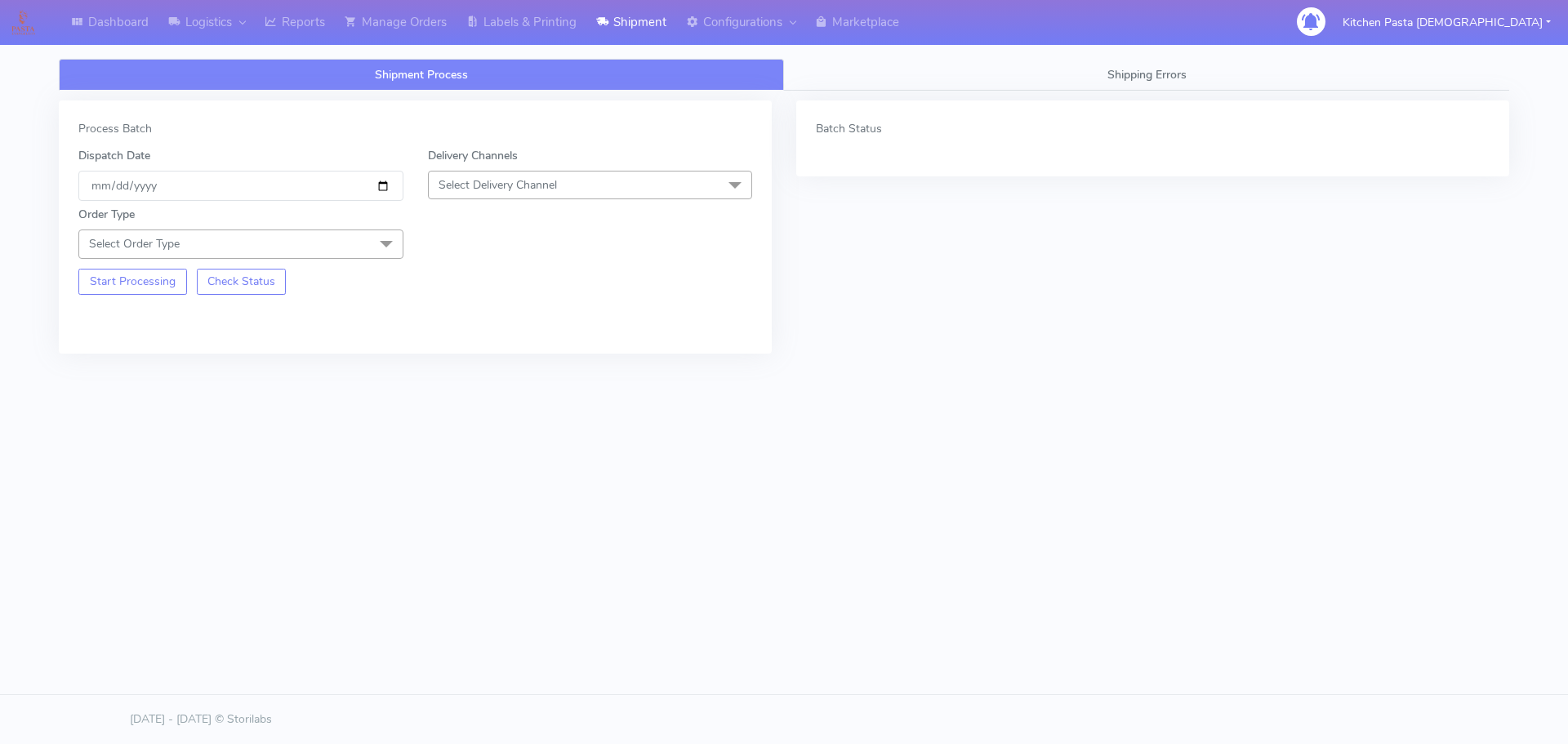
click at [567, 190] on span "Select Delivery Channel" at bounding box center [590, 185] width 325 height 28
click at [479, 367] on div "Yodel" at bounding box center [590, 369] width 307 height 18
click at [344, 250] on span "Select Order Type" at bounding box center [240, 243] width 325 height 28
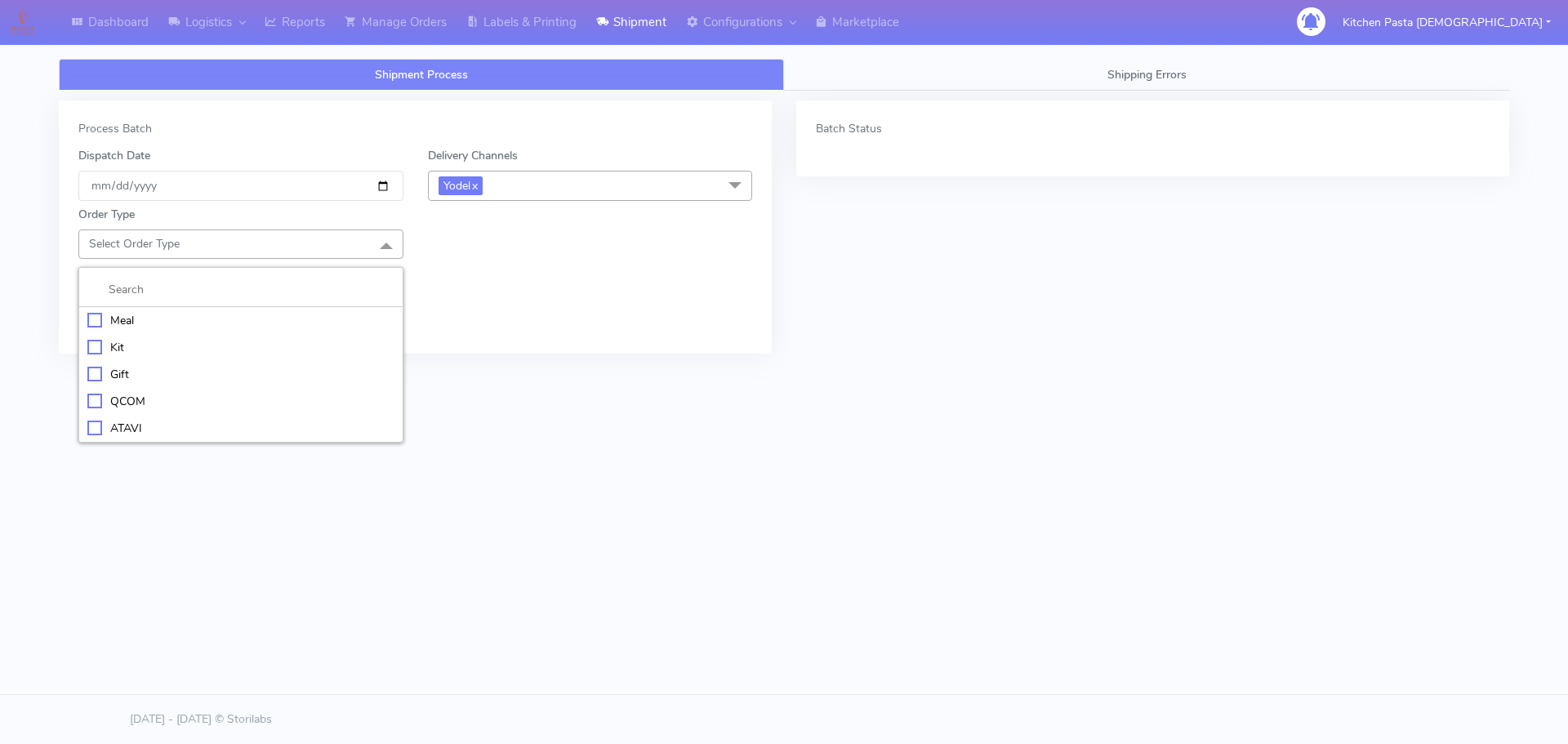
click at [259, 318] on div "Meal" at bounding box center [240, 320] width 307 height 18
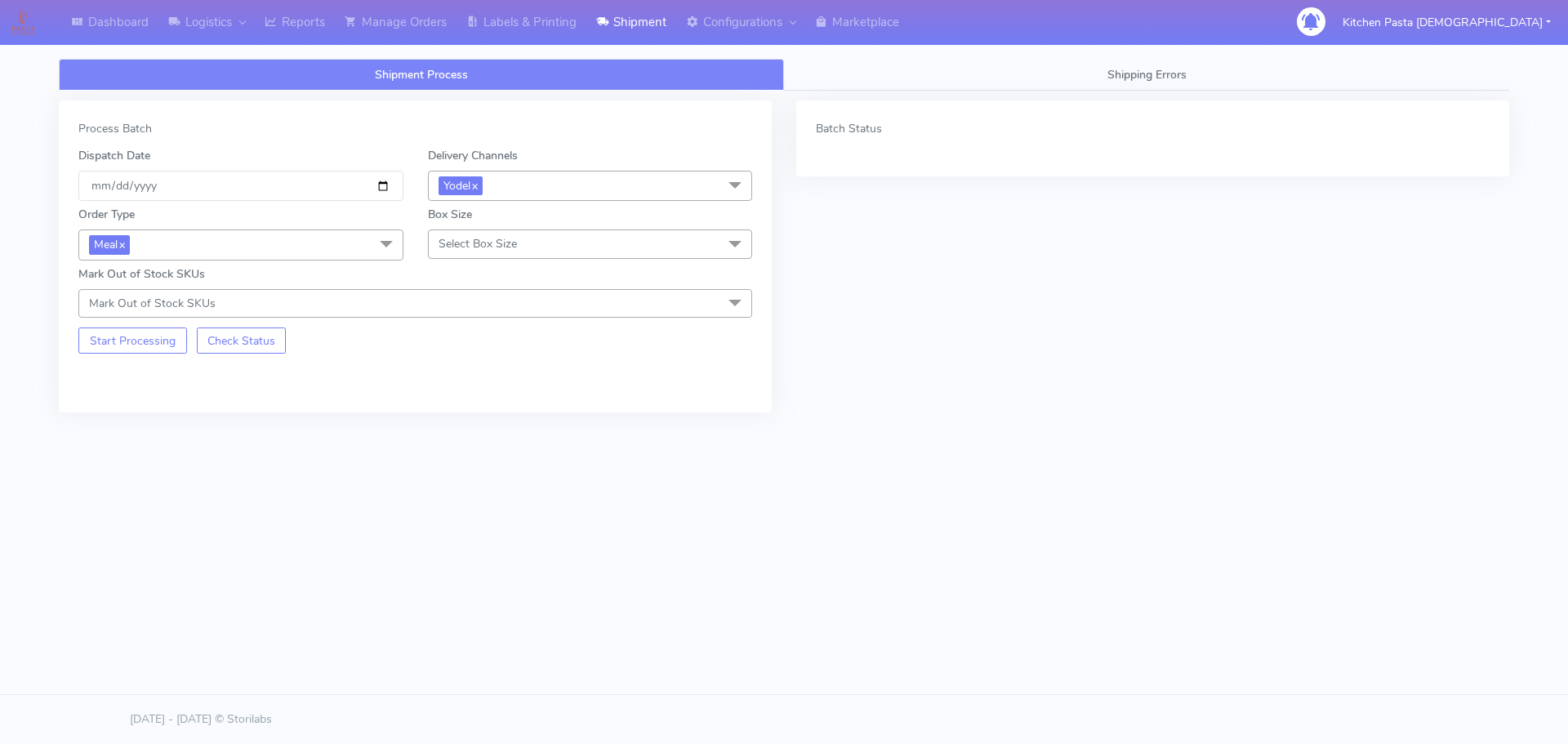
drag, startPoint x: 490, startPoint y: 239, endPoint x: 481, endPoint y: 316, distance: 77.5
click at [491, 239] on span "Select Box Size" at bounding box center [477, 244] width 78 height 16
click at [487, 377] on div "Medium" at bounding box center [590, 375] width 307 height 18
click at [150, 335] on button "Start Processing" at bounding box center [132, 340] width 108 height 26
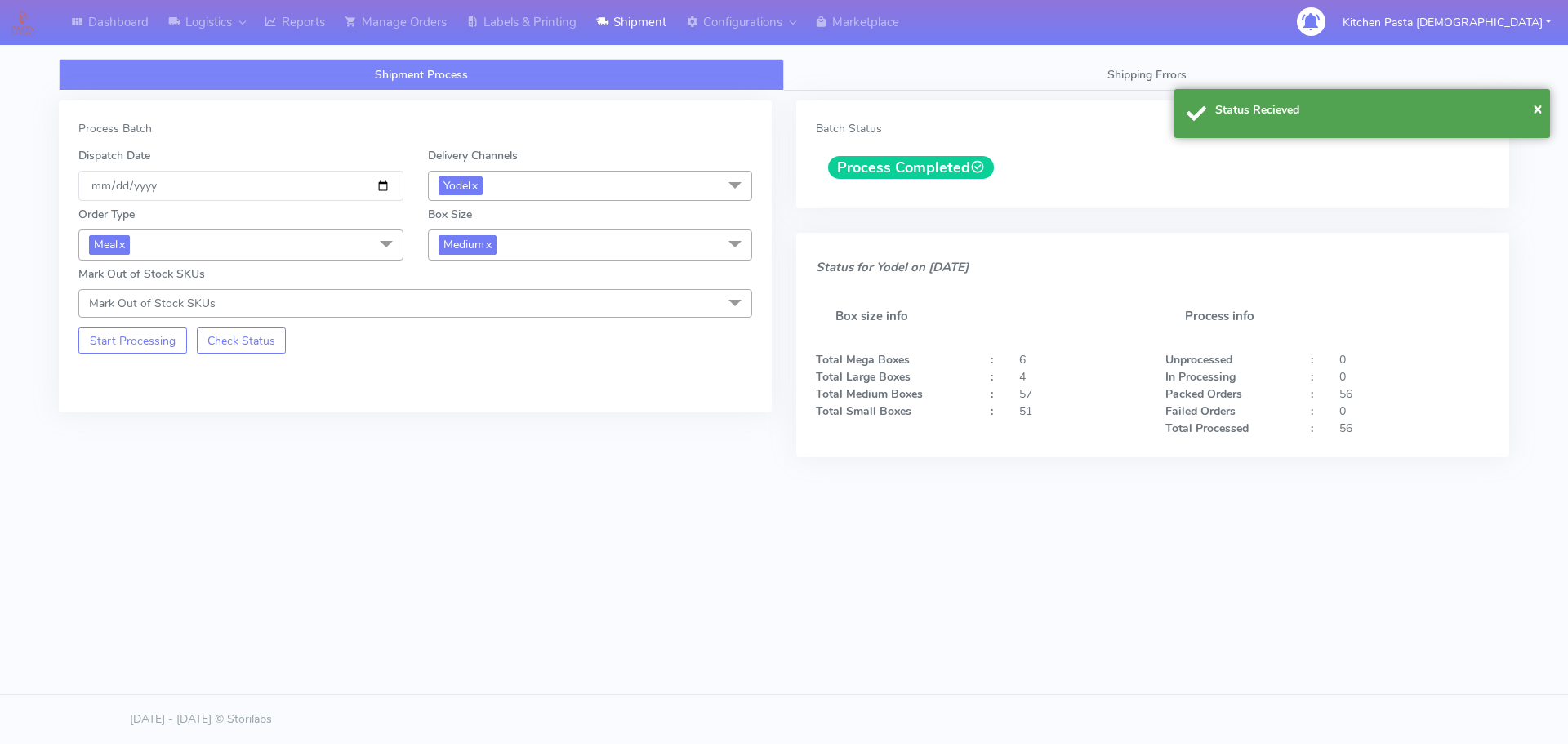
click at [561, 48] on div "Shipment Process Shipping Errors Process Batch Dispatch Date 2025-09-21 Deliver…" at bounding box center [783, 313] width 1450 height 569
click at [561, 30] on link "Labels & Printing" at bounding box center [520, 22] width 130 height 45
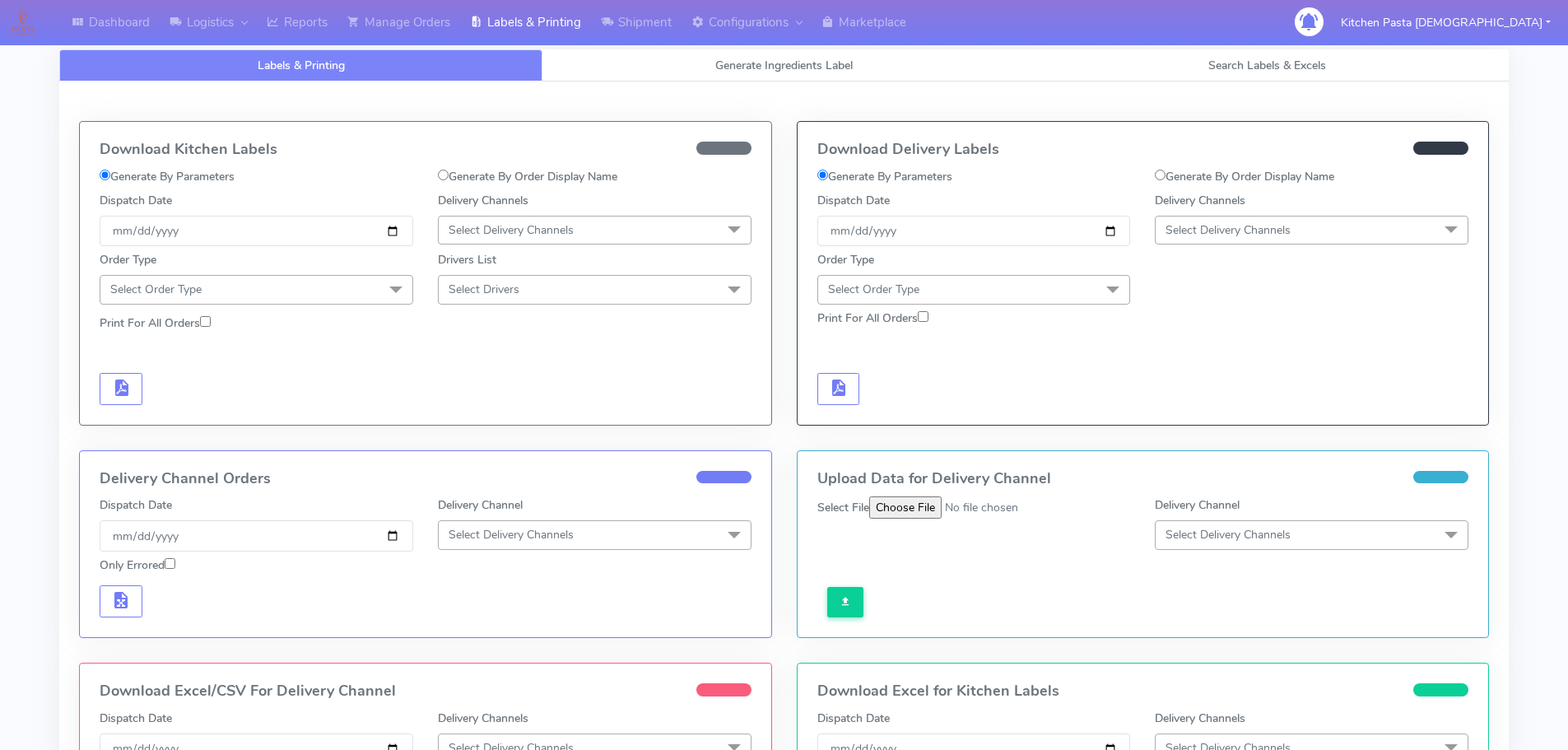
click at [1264, 238] on span "Select Delivery Channels" at bounding box center [1311, 229] width 314 height 29
click at [1182, 412] on div "Yodel" at bounding box center [1311, 415] width 295 height 18
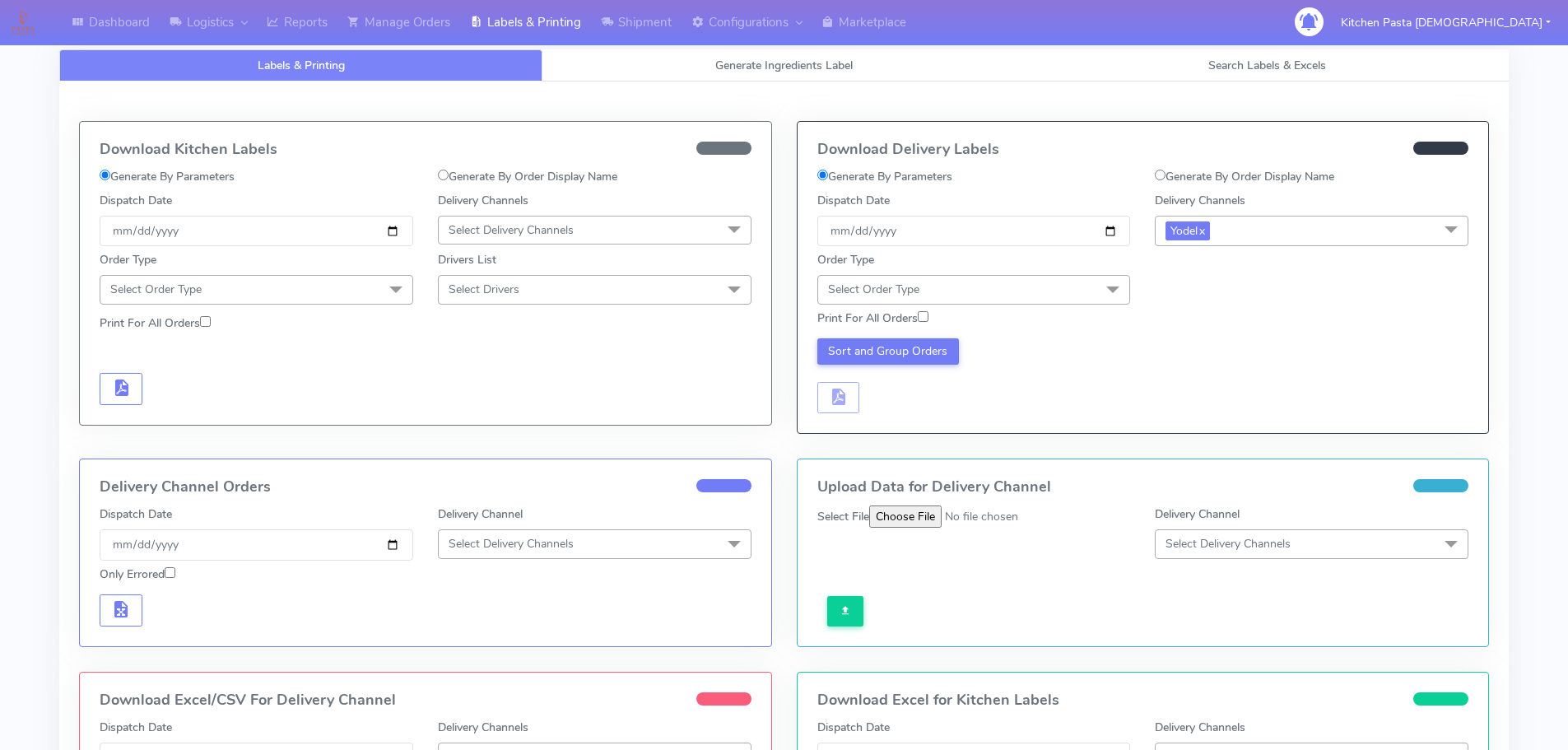
click at [1003, 275] on span "Select Order Type" at bounding box center [973, 288] width 314 height 29
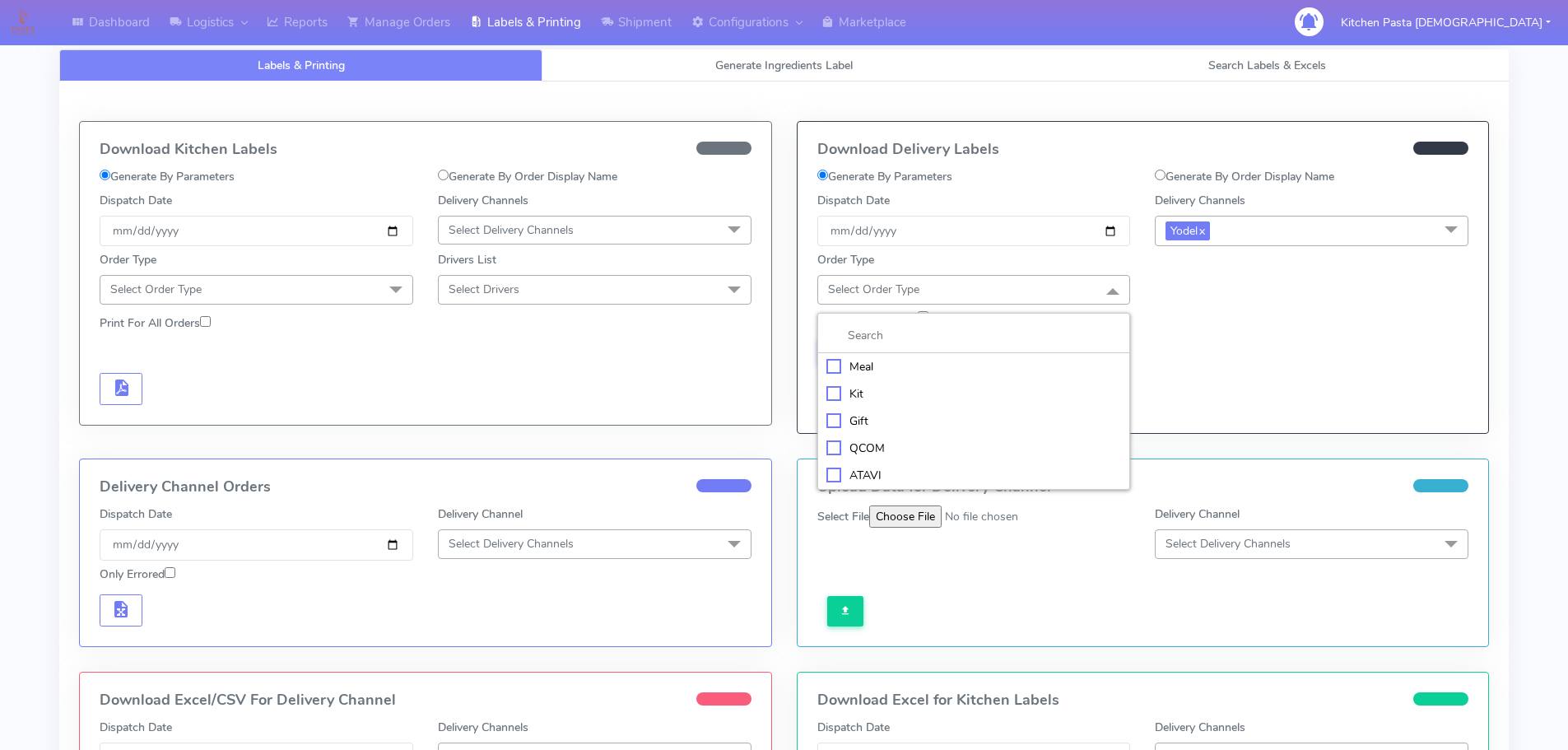
drag, startPoint x: 928, startPoint y: 367, endPoint x: 989, endPoint y: 343, distance: 65.6
click at [927, 366] on div "Meal" at bounding box center [974, 367] width 295 height 18
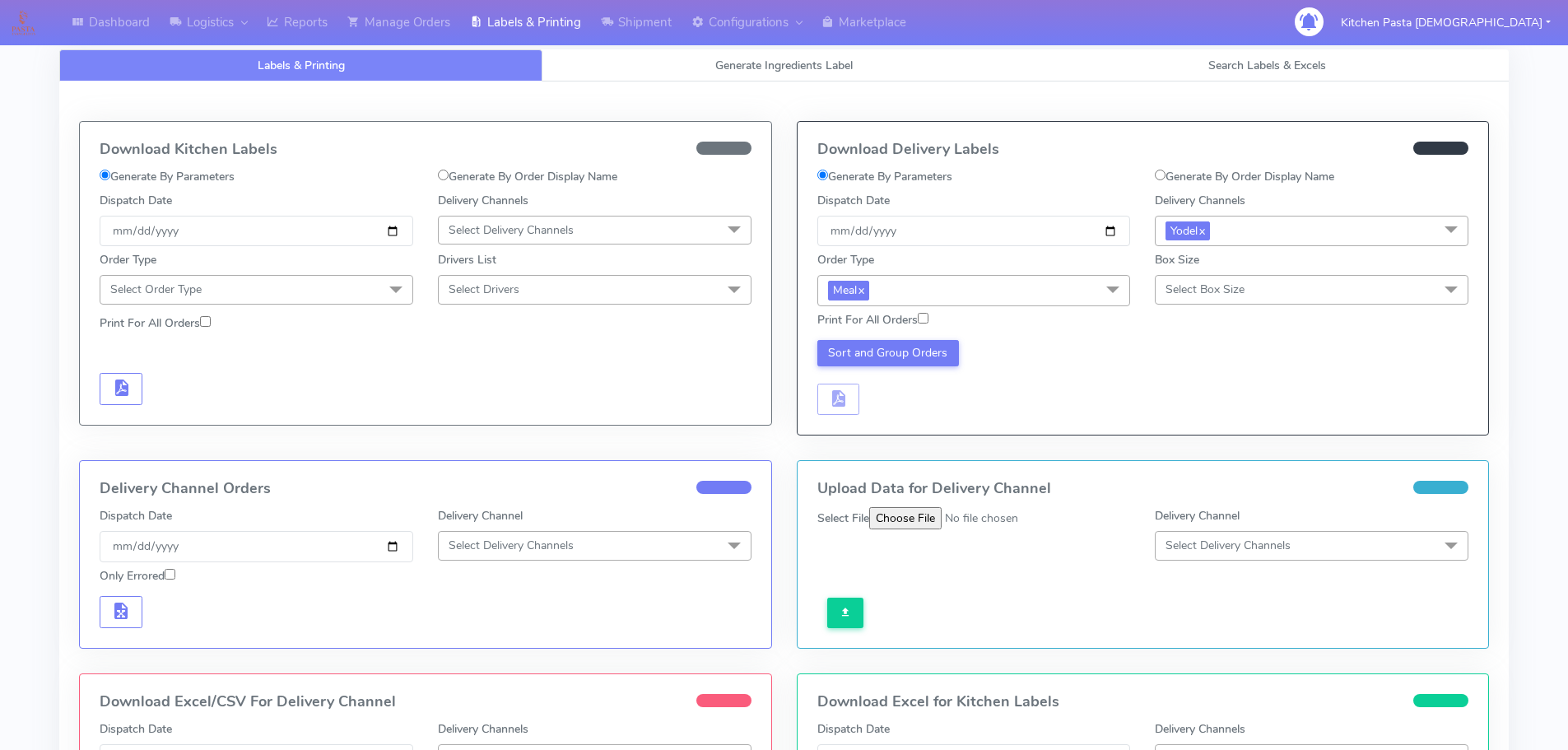
click at [1225, 291] on span "Select Box Size" at bounding box center [1205, 289] width 79 height 16
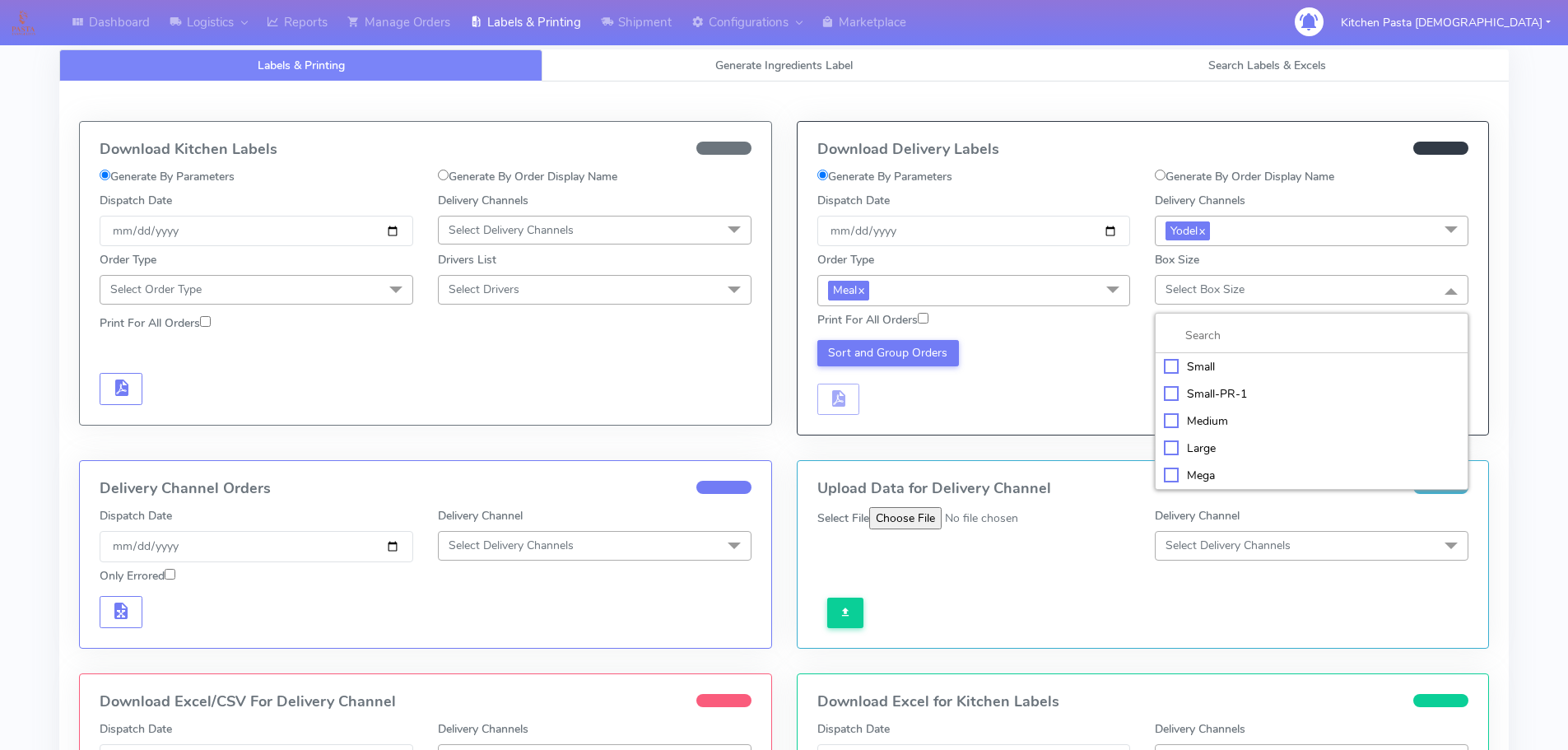
click at [1205, 442] on div "Large" at bounding box center [1311, 449] width 295 height 18
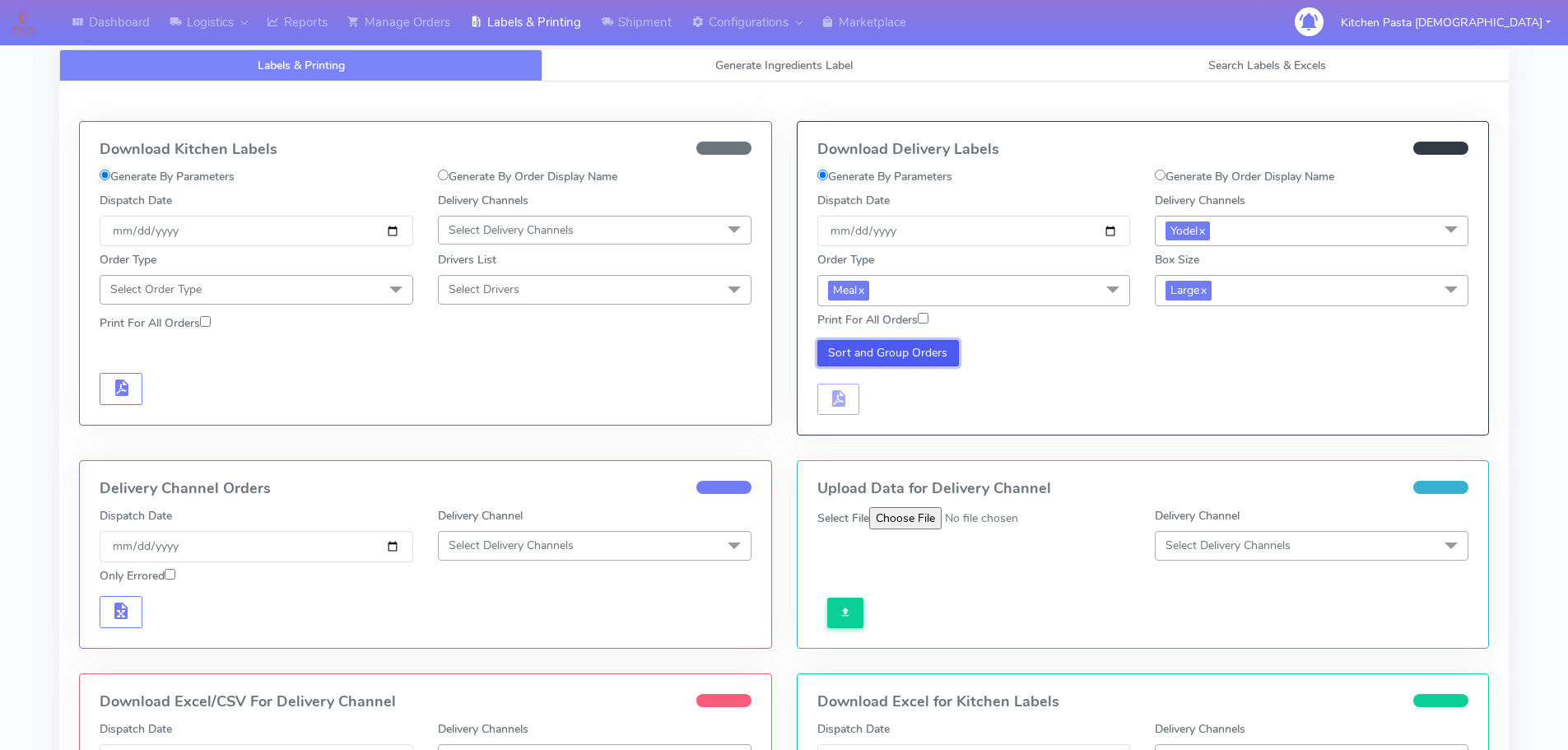
click at [877, 349] on button "Sort and Group Orders" at bounding box center [888, 352] width 143 height 27
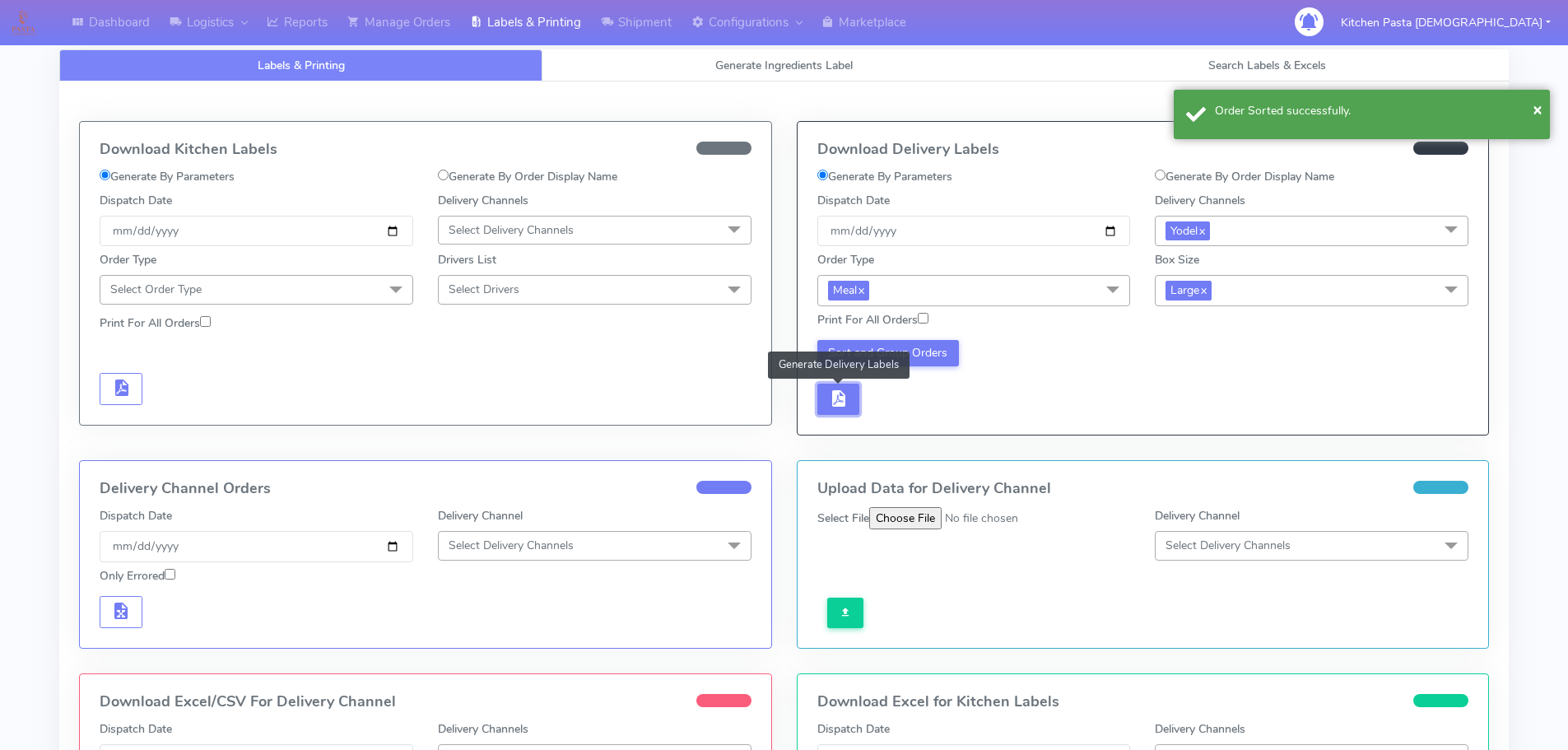
click at [832, 406] on span "button" at bounding box center [838, 403] width 20 height 16
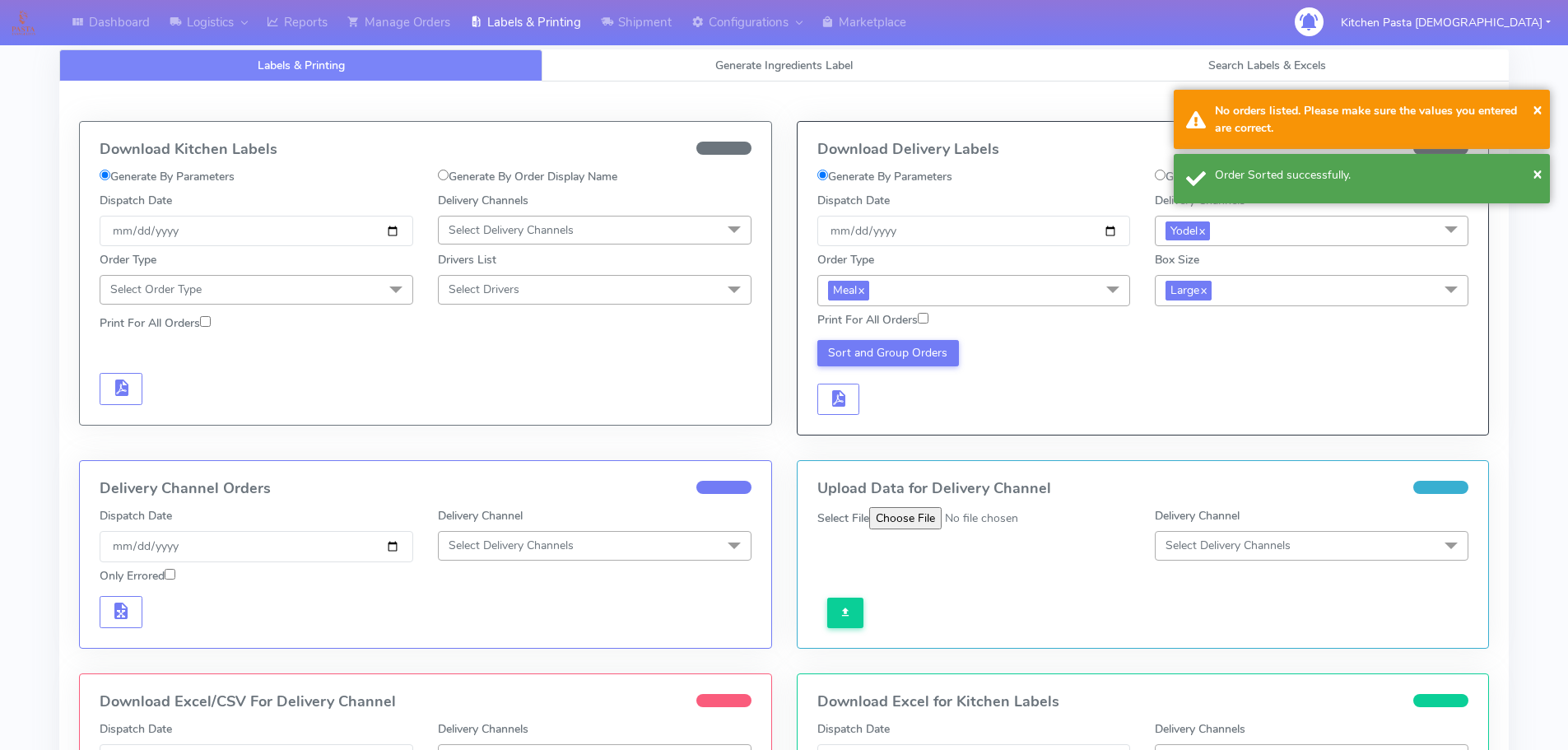
click at [1271, 303] on span "Large x" at bounding box center [1311, 289] width 314 height 31
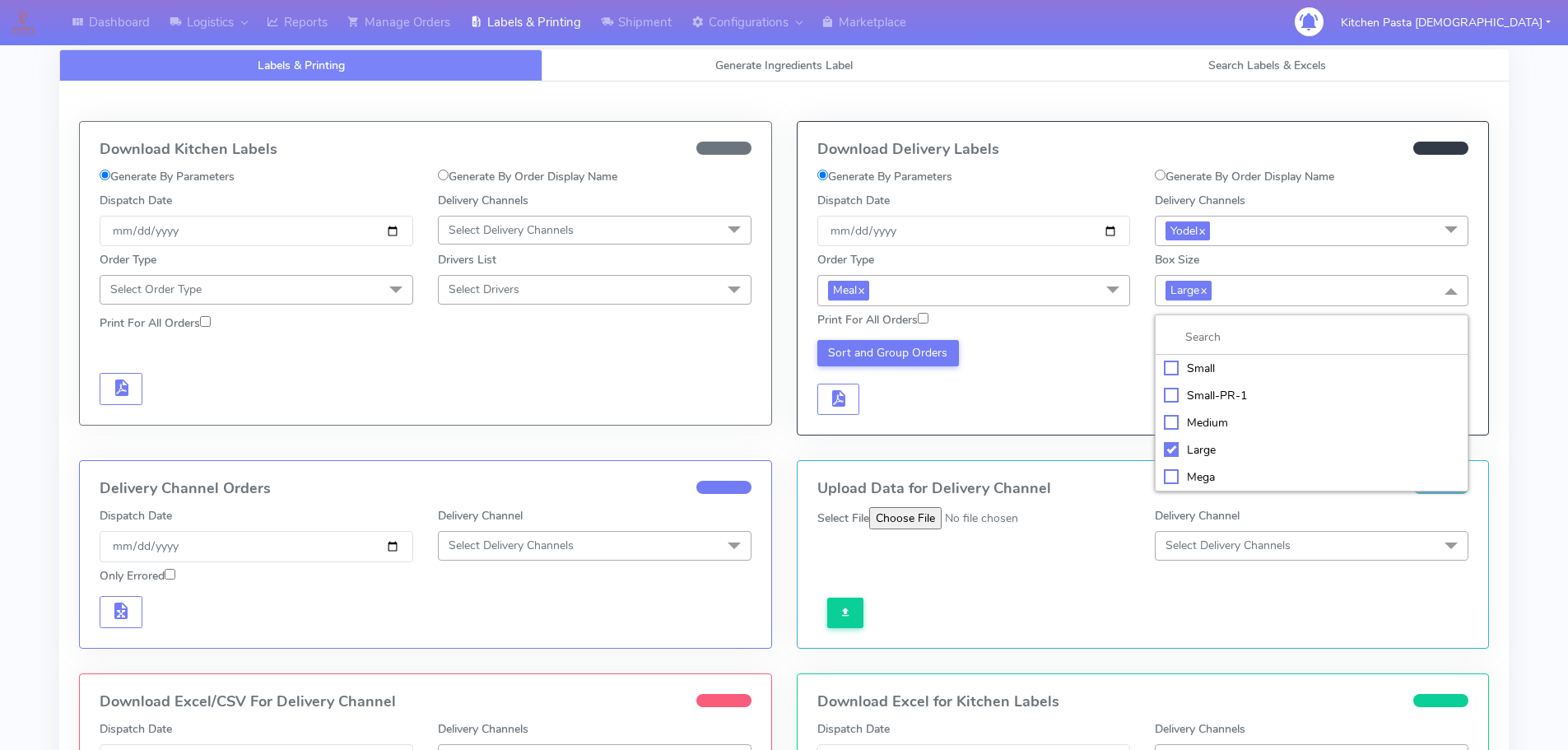
click at [1204, 417] on div "Medium" at bounding box center [1311, 423] width 295 height 18
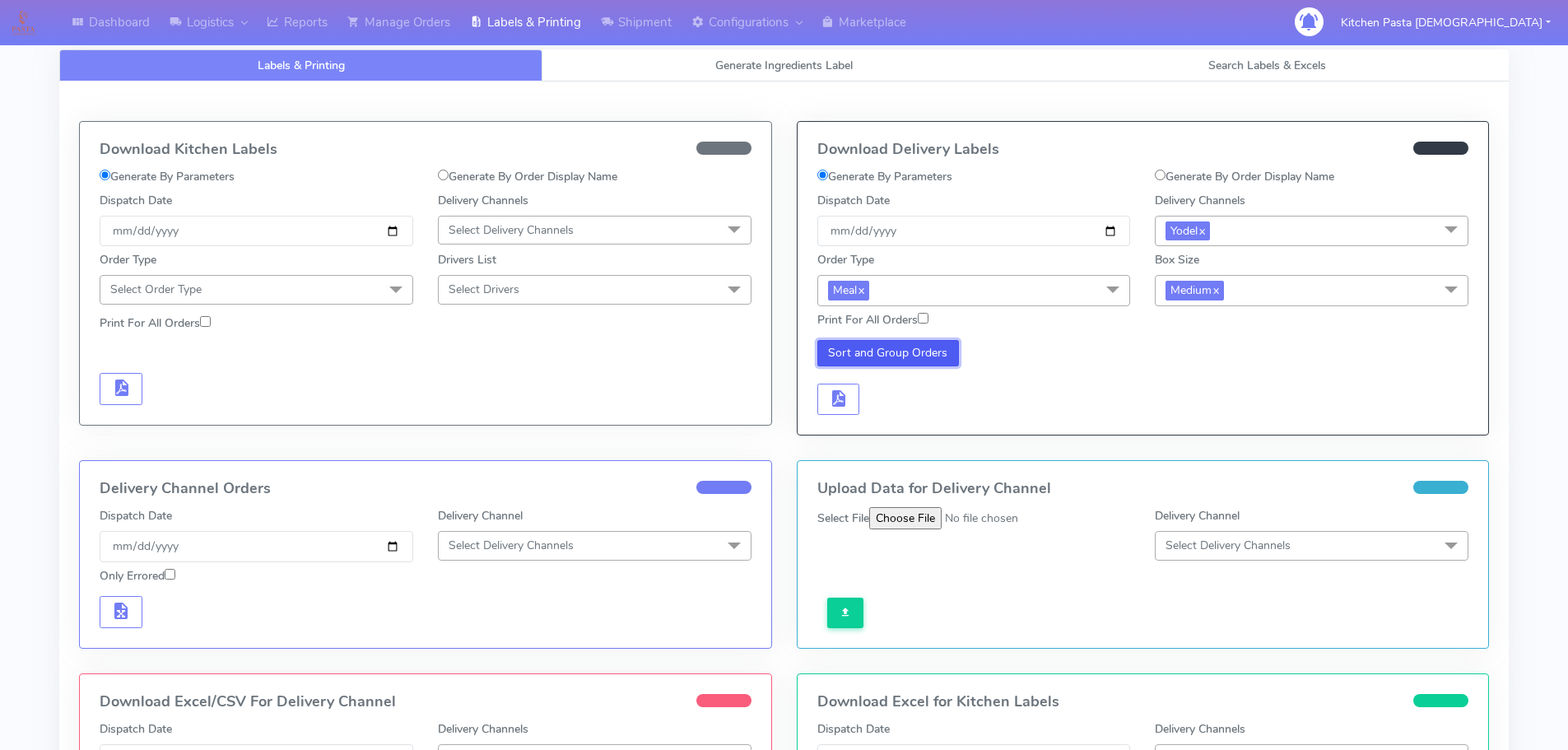
click at [877, 352] on button "Sort and Group Orders" at bounding box center [888, 352] width 143 height 27
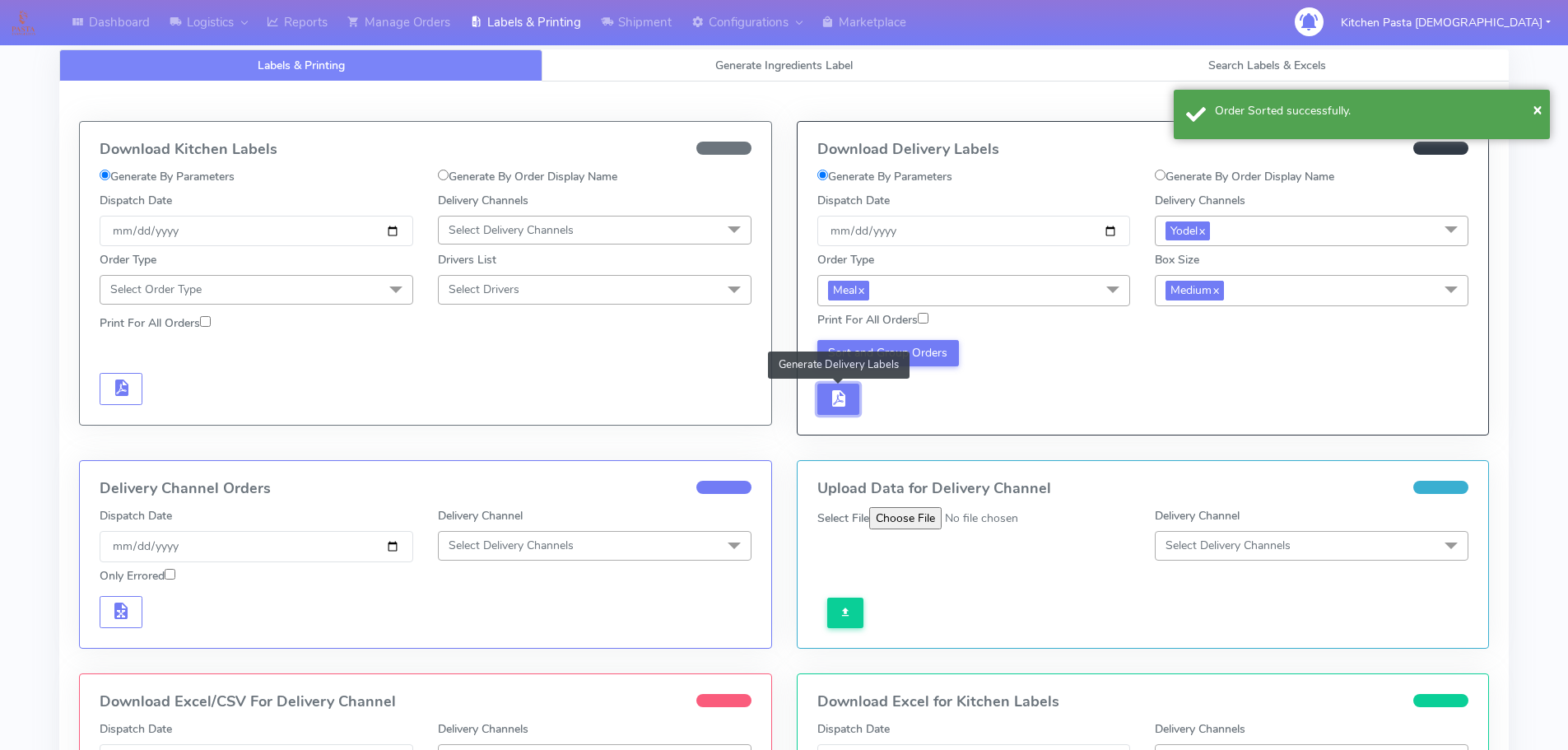
click at [849, 384] on button "button" at bounding box center [838, 400] width 42 height 32
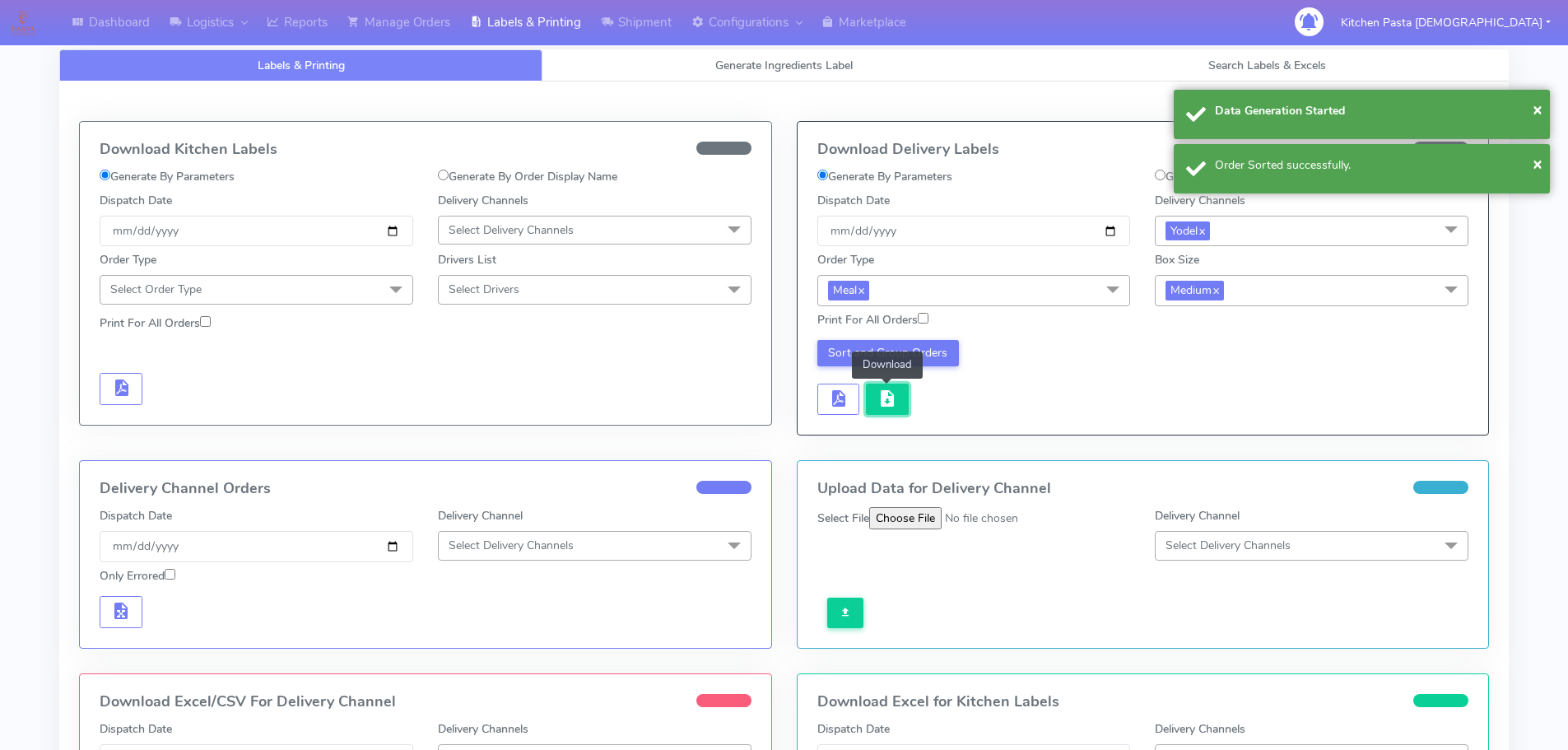
click at [875, 385] on button "button" at bounding box center [887, 400] width 42 height 32
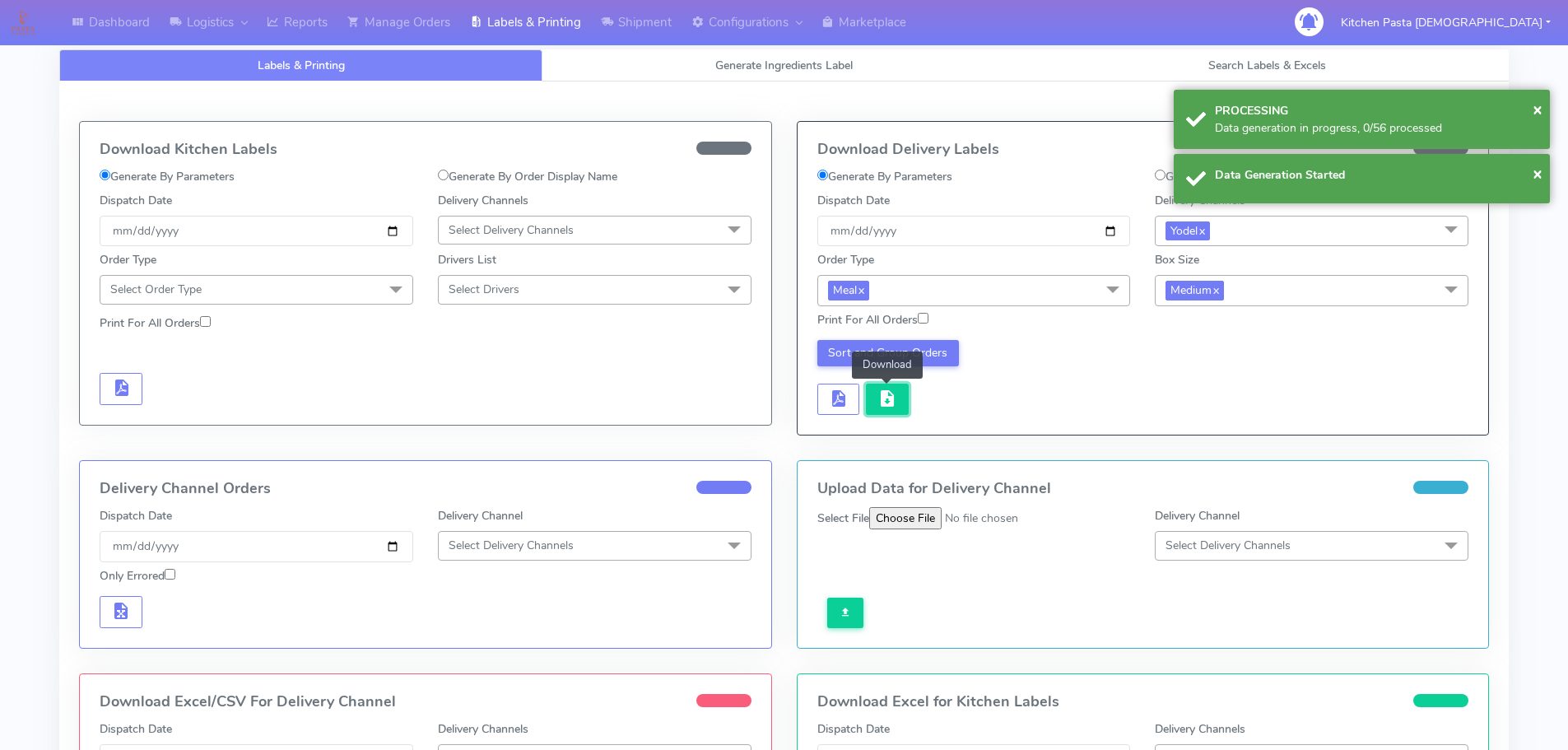
click at [887, 407] on span "button" at bounding box center [887, 403] width 20 height 16
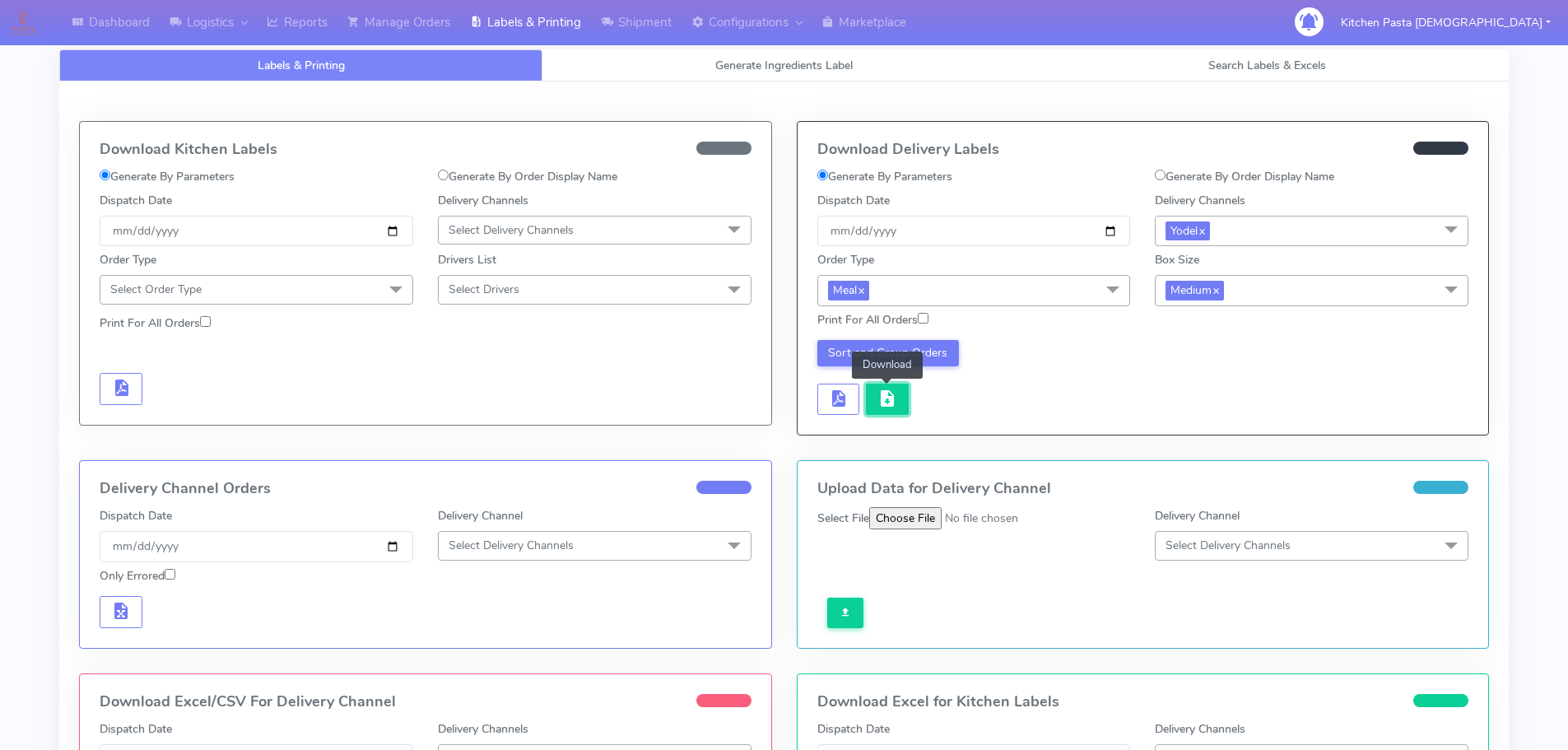
click at [900, 398] on button "button" at bounding box center [887, 400] width 42 height 32
click at [597, 18] on link "Shipment" at bounding box center [636, 23] width 91 height 45
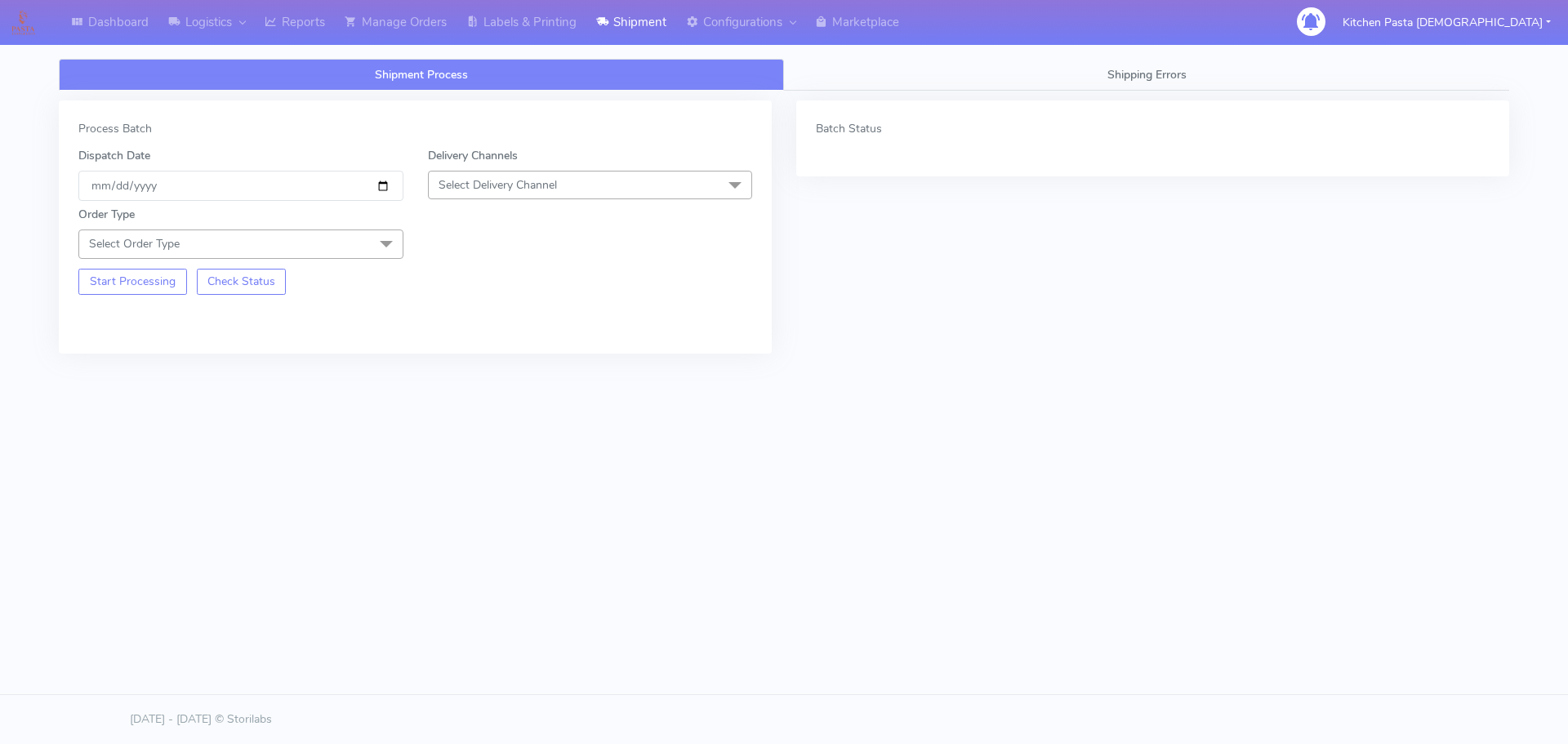
click at [536, 187] on span "Select Delivery Channel" at bounding box center [497, 185] width 118 height 16
click at [492, 386] on li "MaxOptra" at bounding box center [590, 395] width 323 height 27
click at [497, 168] on div "Delivery Channels MaxOptra x DHL OnFleet Royal Mail DPD Yodel MaxOptra Amazon" at bounding box center [591, 174] width 350 height 54
click at [498, 183] on link "x" at bounding box center [498, 186] width 8 height 18
click at [526, 187] on span "Select Delivery Channel" at bounding box center [497, 185] width 118 height 16
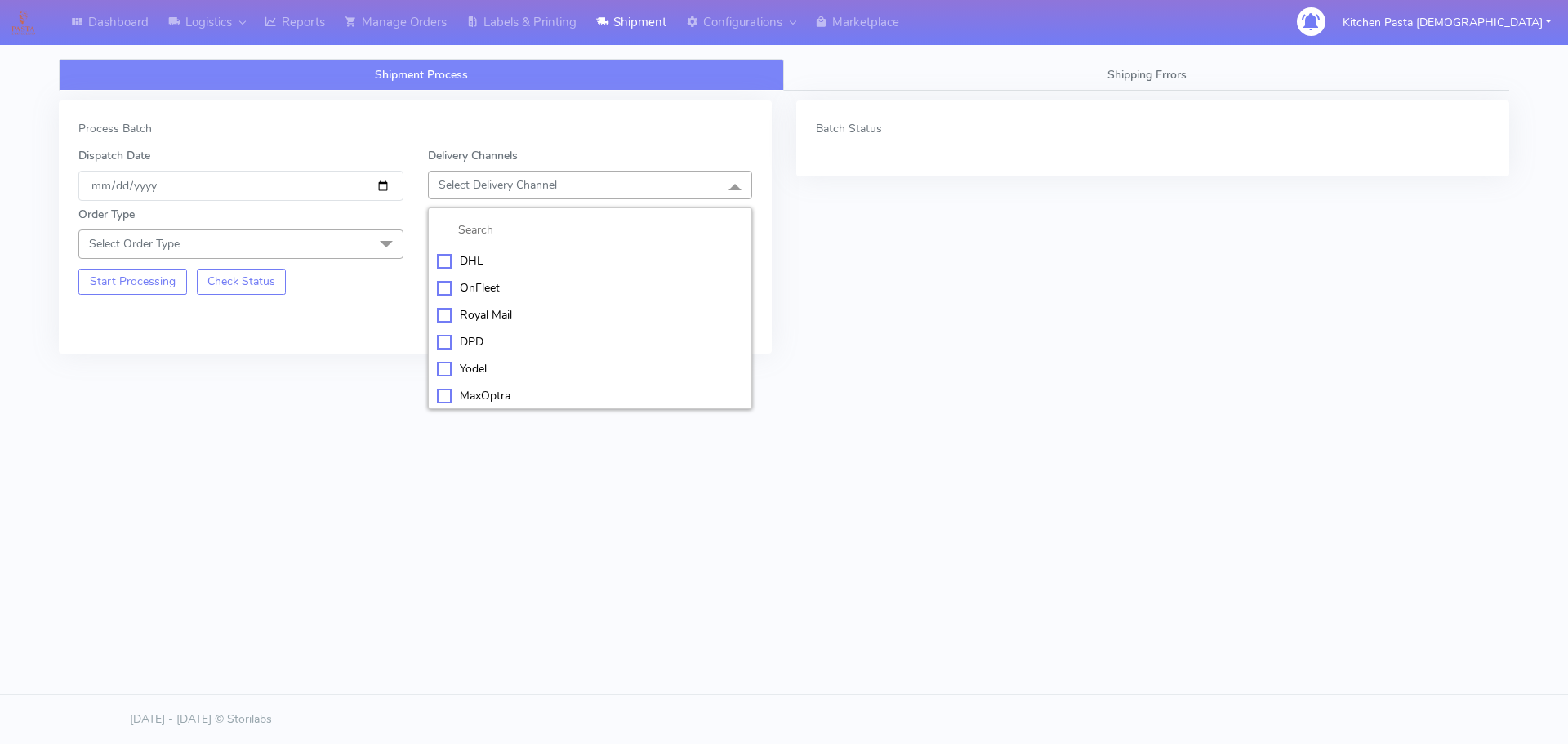
click at [477, 357] on li "Yodel" at bounding box center [590, 369] width 323 height 27
click at [302, 233] on span "Select Order Type" at bounding box center [240, 243] width 325 height 28
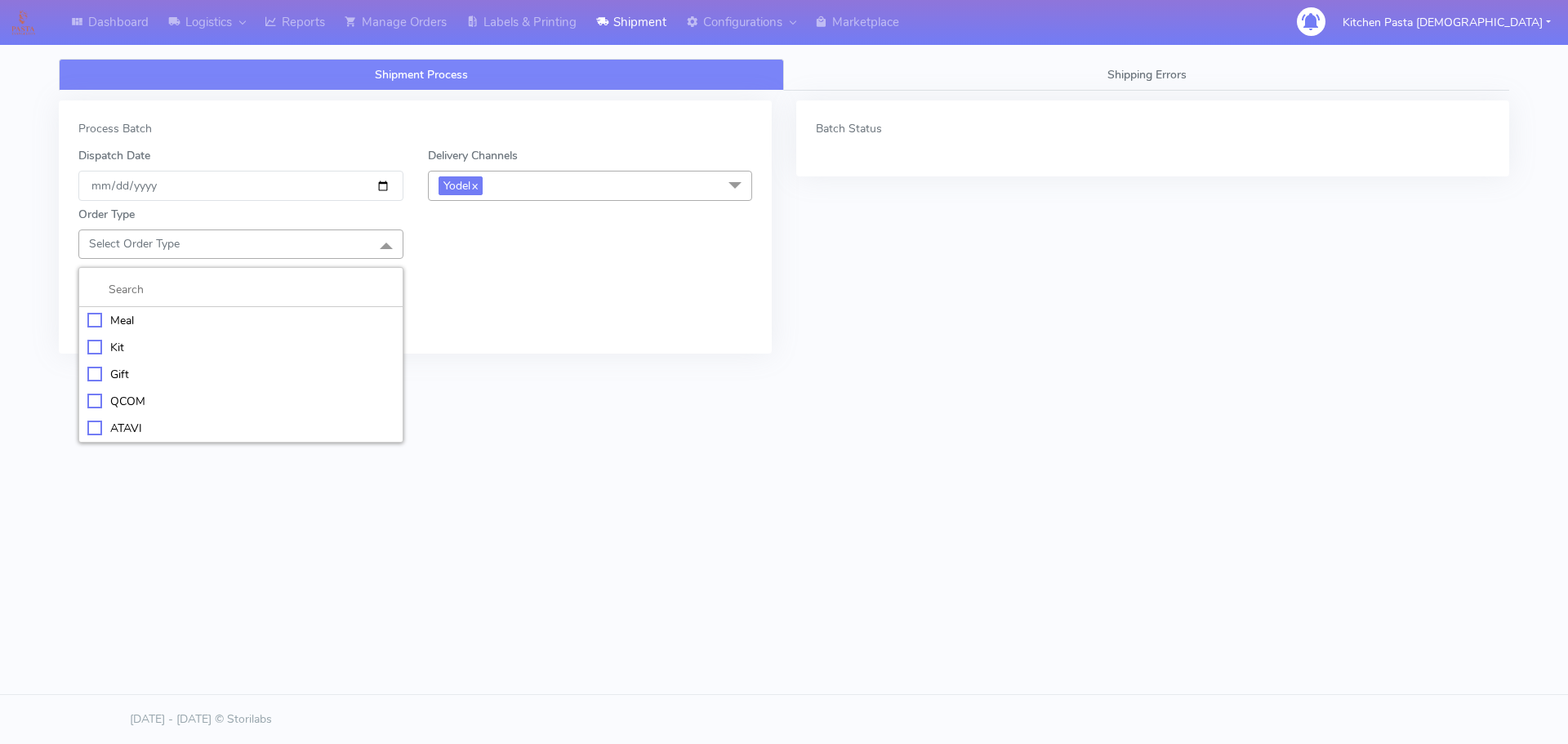
click at [240, 316] on div "Meal" at bounding box center [240, 320] width 307 height 18
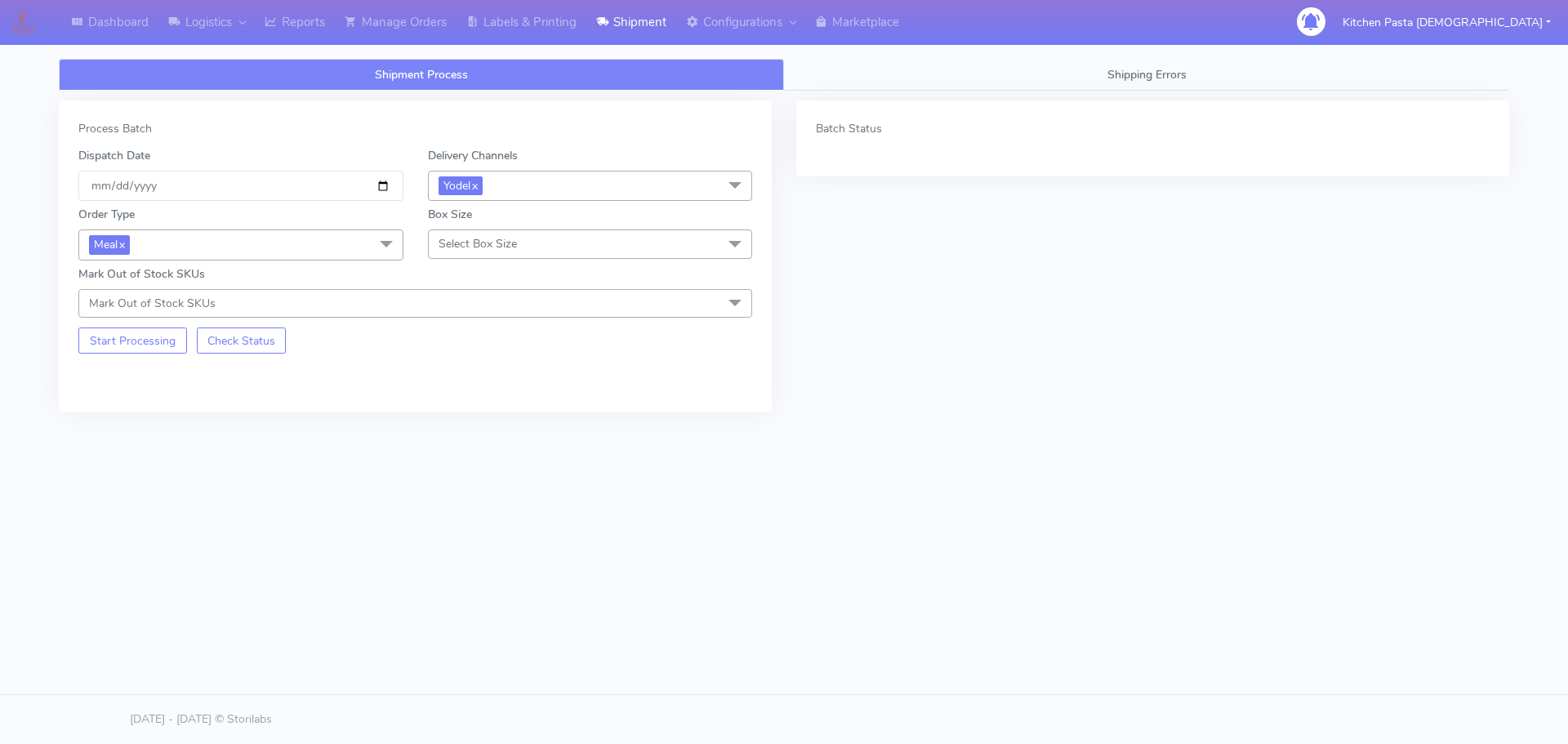
click at [467, 262] on div "Order Type Meal x Meal Kit Gift QCOM ATAVI Box Size Select Box Size Small Small…" at bounding box center [415, 260] width 698 height 117
click at [486, 247] on span "Select Box Size" at bounding box center [477, 244] width 78 height 16
click at [476, 322] on div "Small" at bounding box center [590, 320] width 307 height 18
click at [144, 337] on button "Start Processing" at bounding box center [132, 340] width 108 height 26
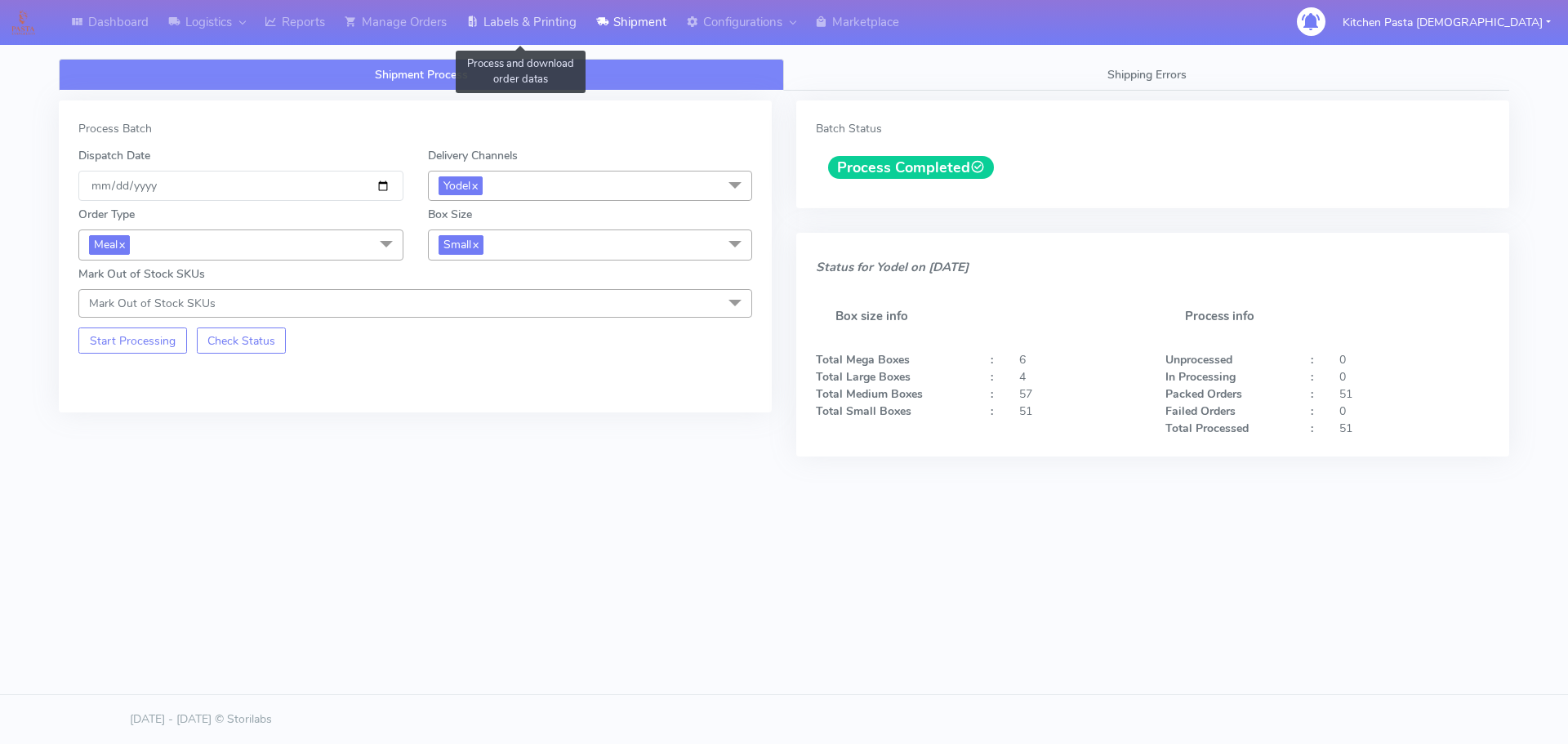
click at [558, 35] on link "Labels & Printing" at bounding box center [520, 22] width 130 height 45
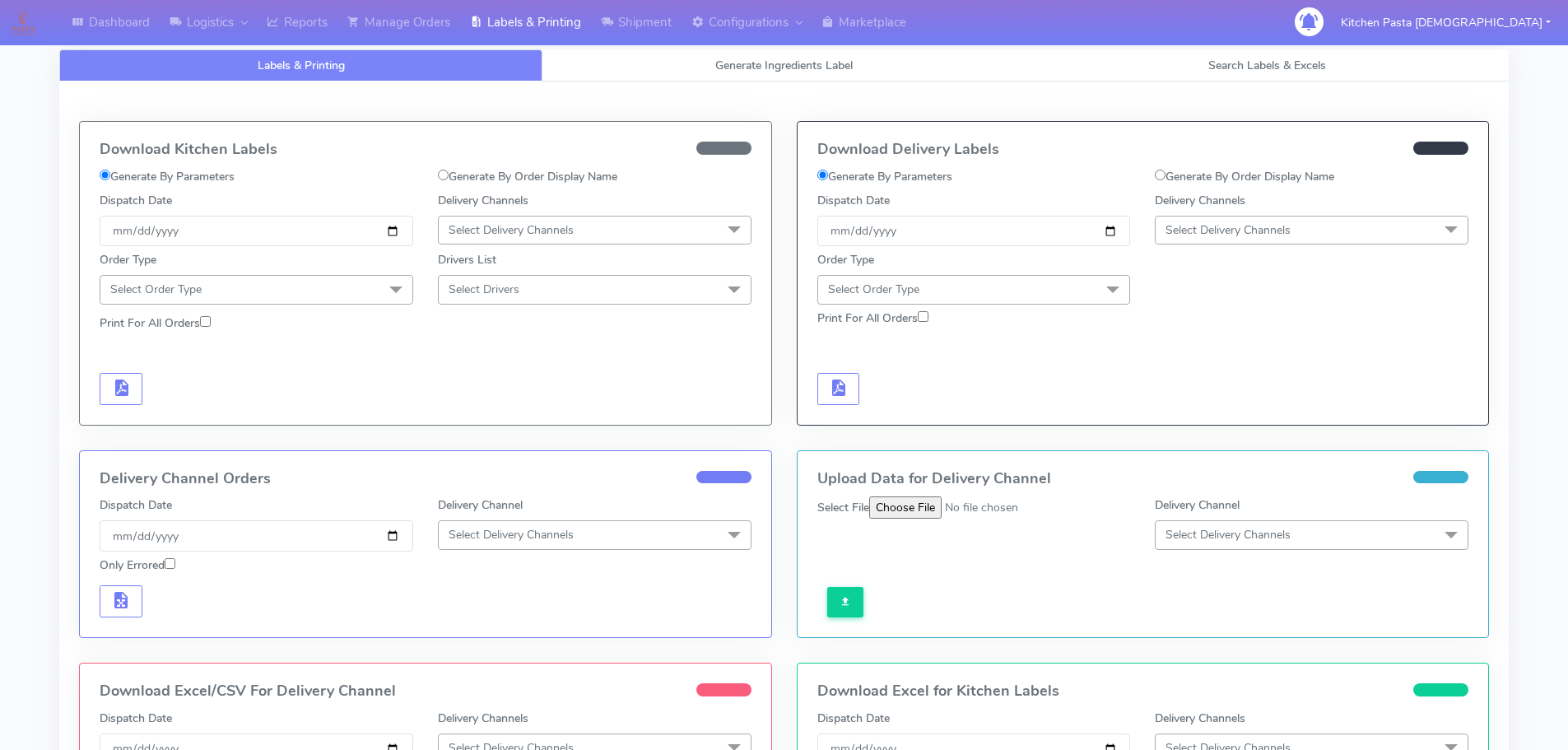
click at [1297, 228] on span "Select Delivery Channels" at bounding box center [1311, 229] width 314 height 29
click at [1212, 405] on li "Yodel" at bounding box center [1311, 415] width 312 height 28
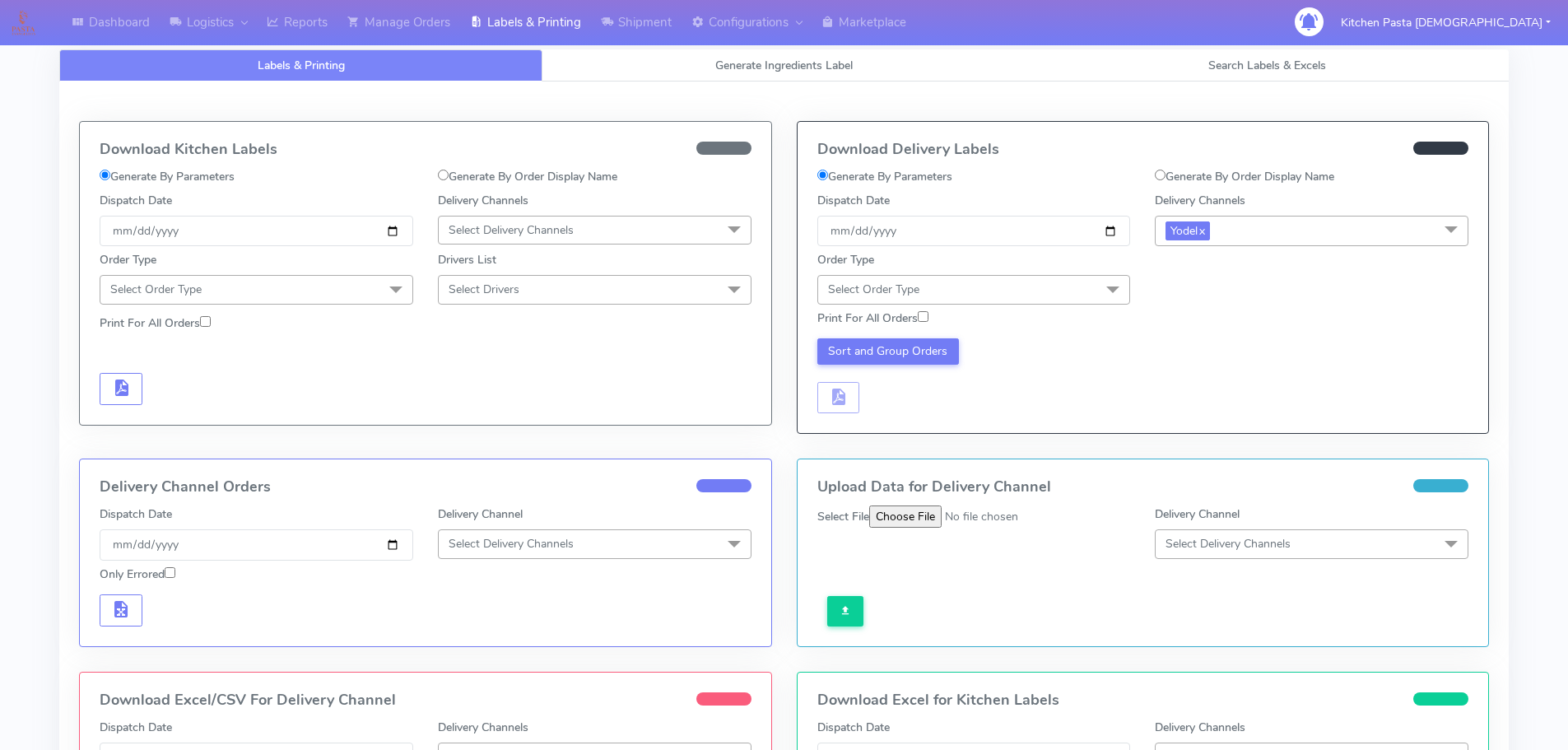
click at [1022, 287] on span "Select Order Type" at bounding box center [973, 288] width 314 height 29
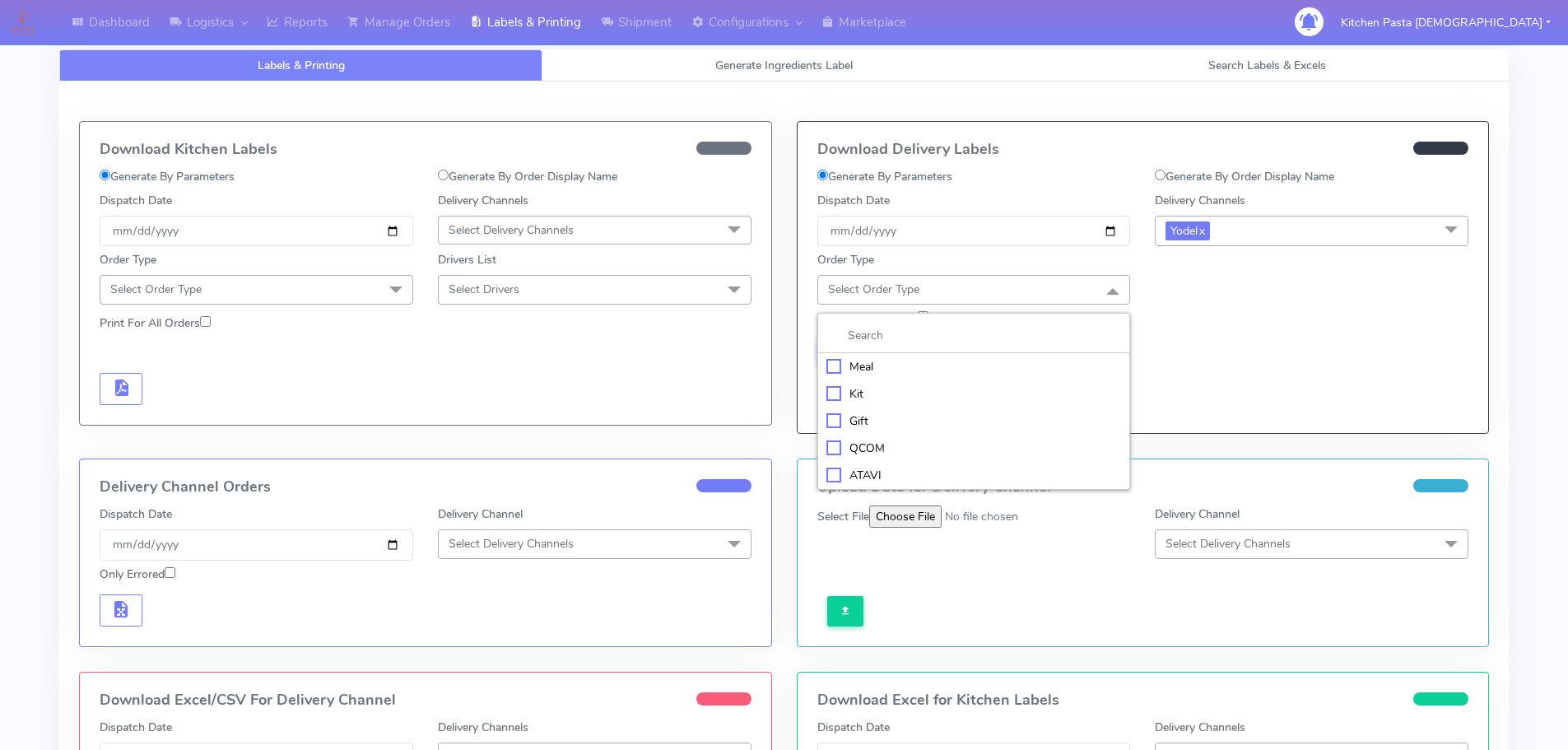
click at [912, 369] on div "Meal" at bounding box center [974, 367] width 295 height 18
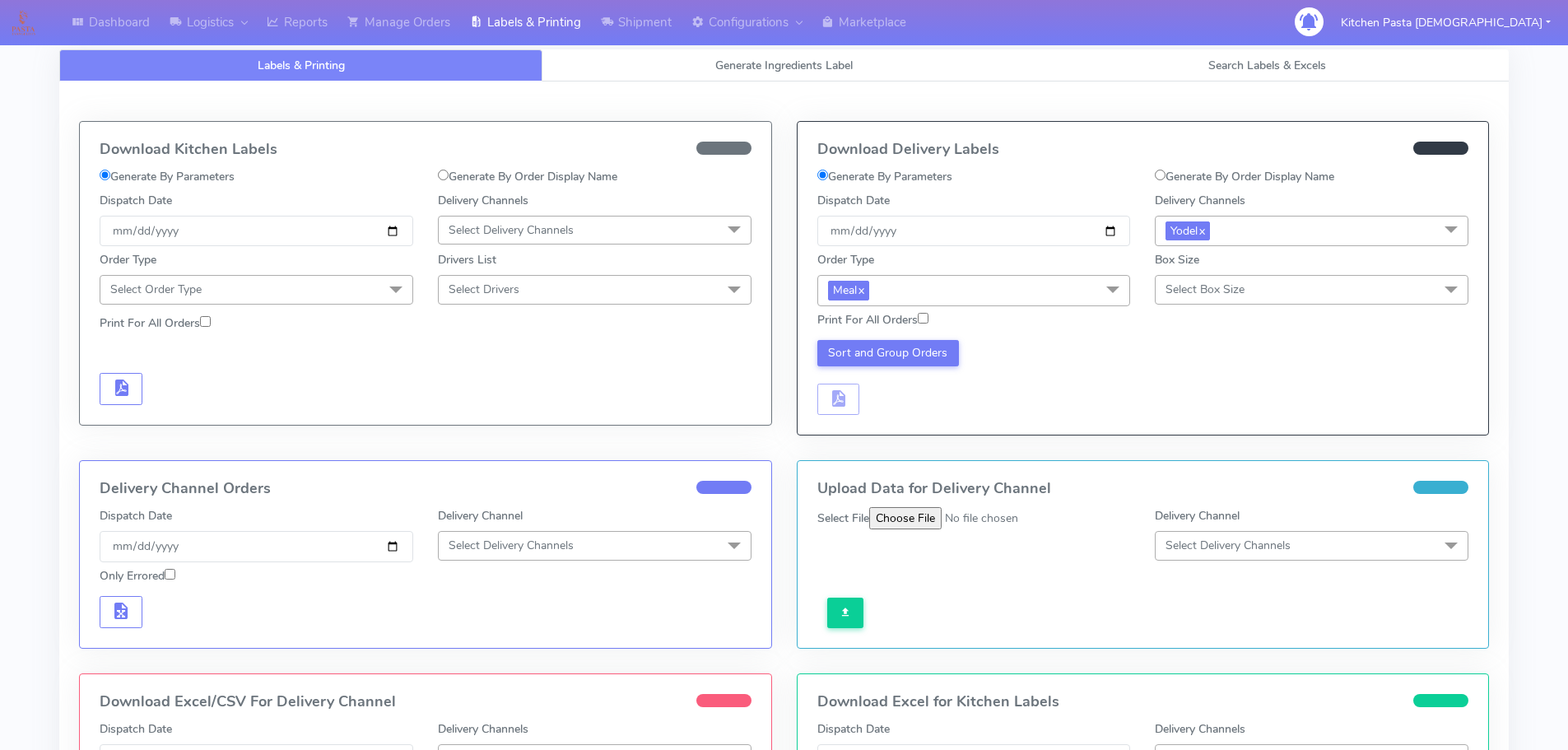
click at [1211, 294] on span "Select Box Size" at bounding box center [1205, 289] width 79 height 16
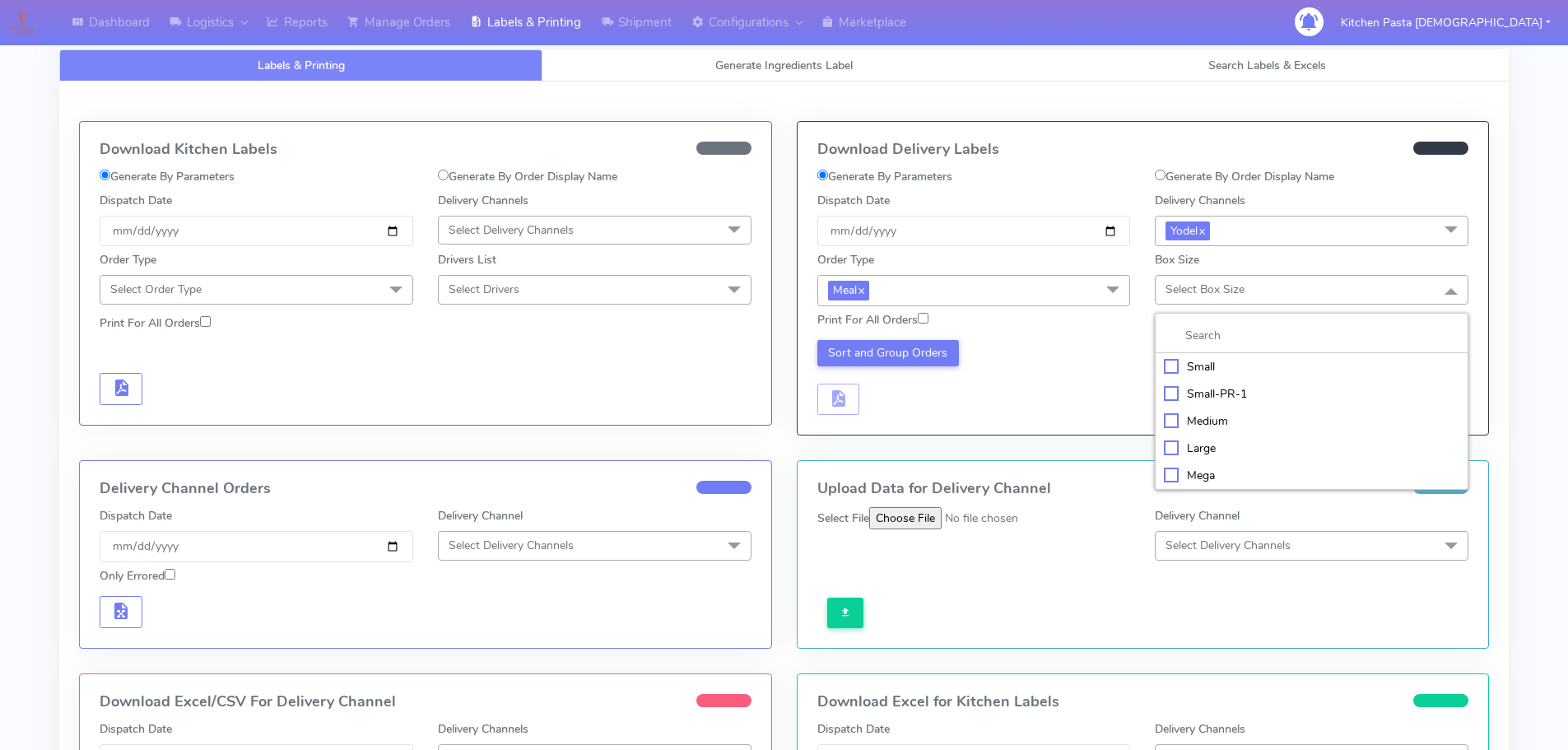
drag, startPoint x: 1212, startPoint y: 366, endPoint x: 780, endPoint y: 382, distance: 432.3
click at [1212, 364] on div "Small" at bounding box center [1311, 367] width 295 height 18
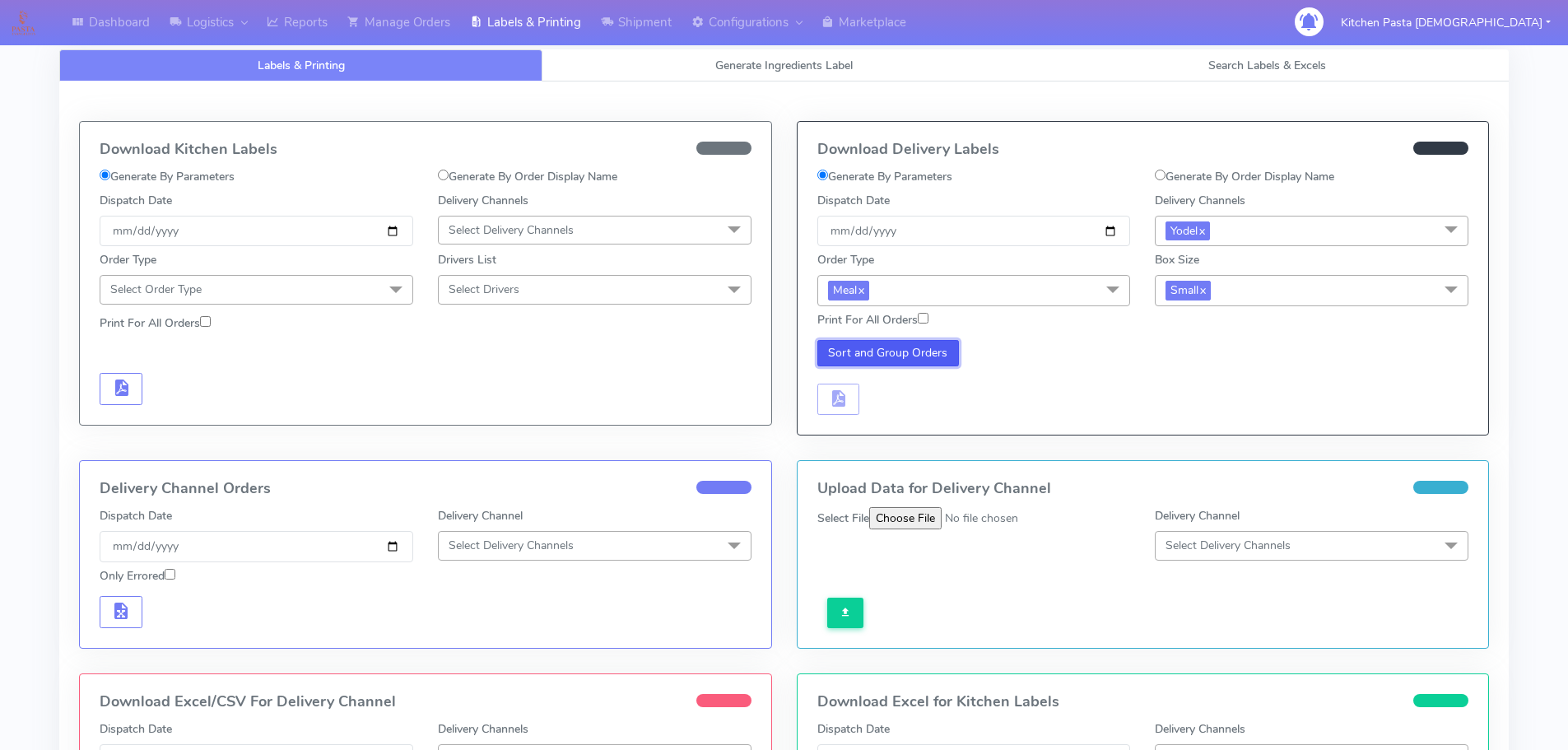
drag, startPoint x: 882, startPoint y: 354, endPoint x: 887, endPoint y: 363, distance: 10.3
click at [884, 354] on button "Sort and Group Orders" at bounding box center [888, 352] width 143 height 27
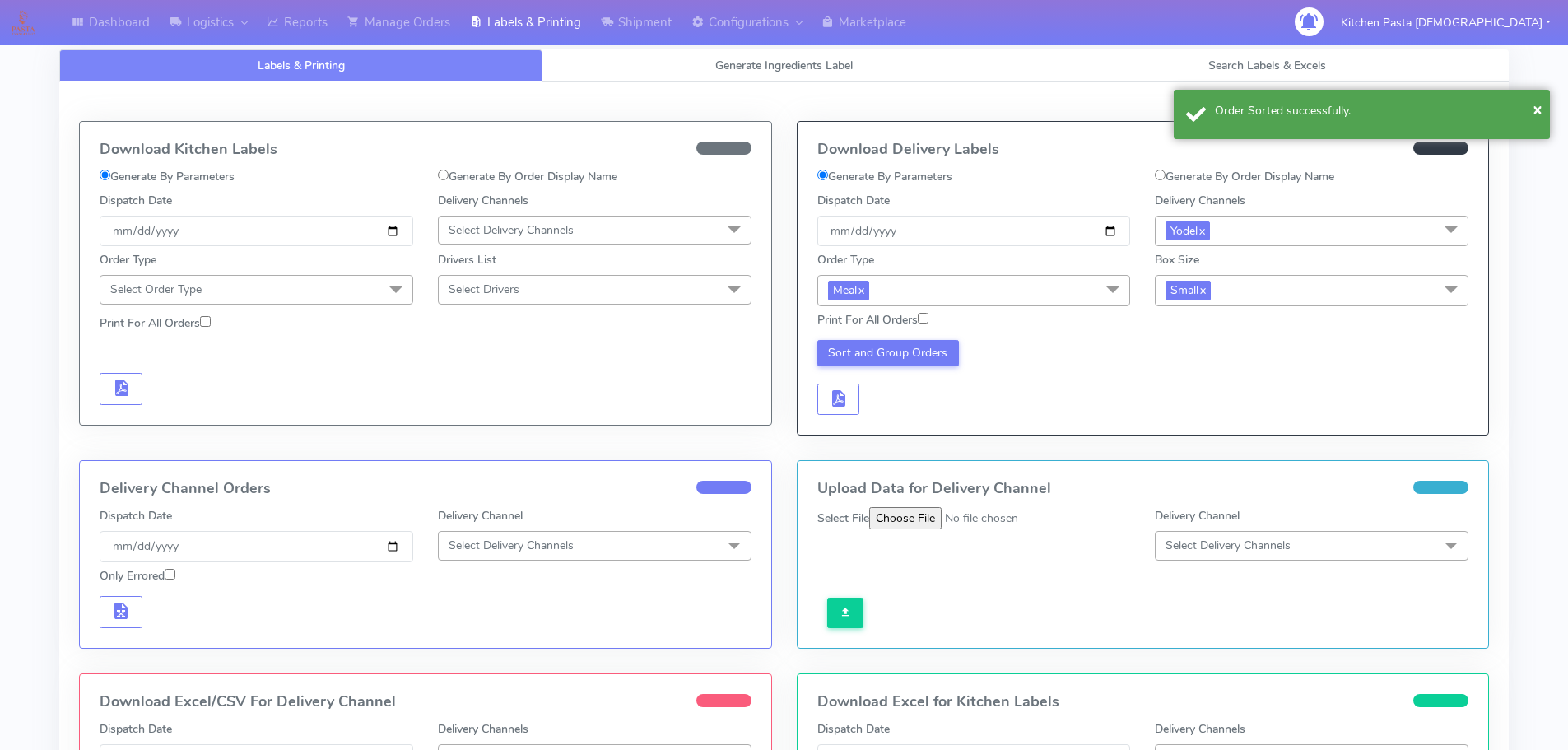
click at [860, 409] on div "Sort and Group Orders" at bounding box center [974, 377] width 339 height 76
click at [847, 409] on button "button" at bounding box center [838, 400] width 42 height 32
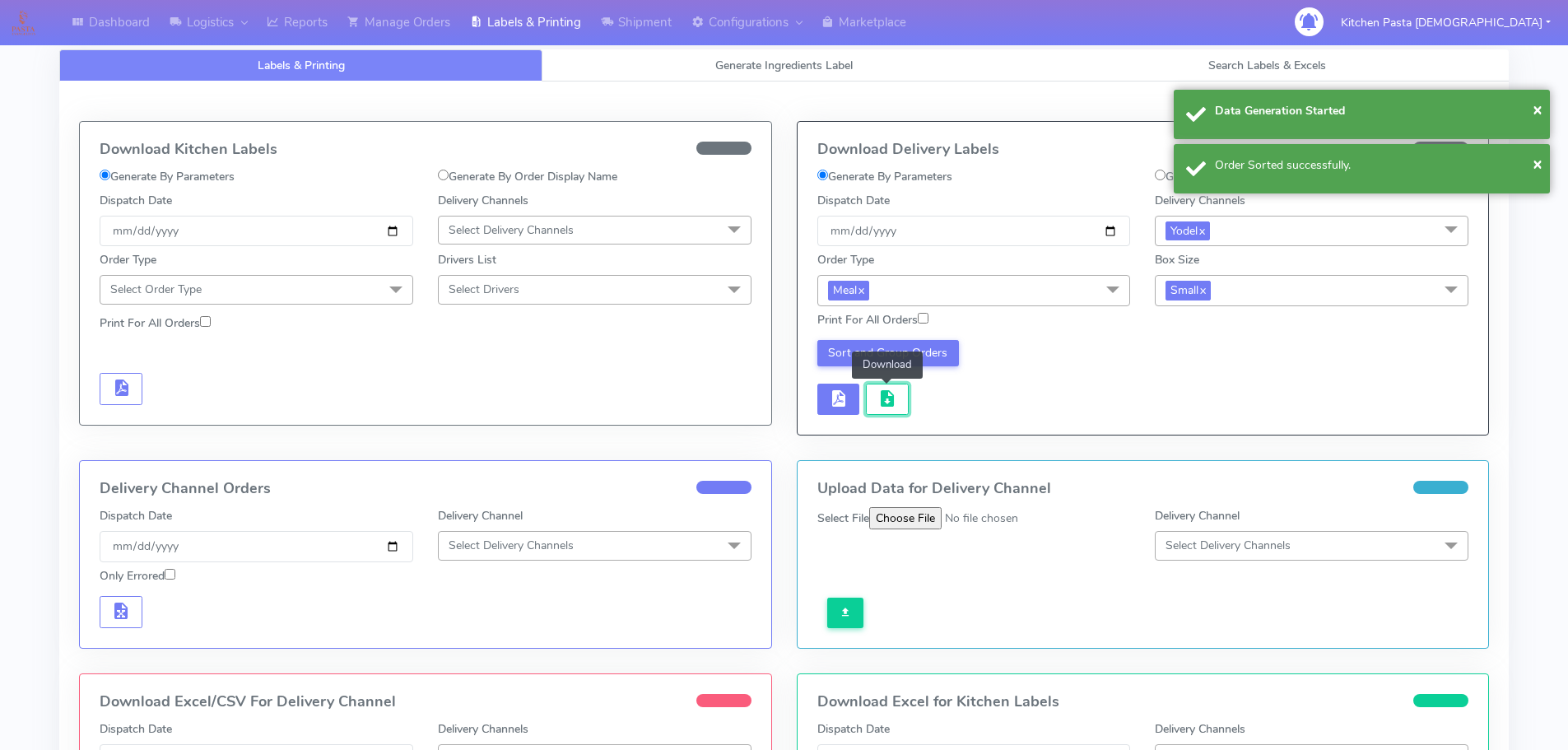
click at [877, 409] on span "button" at bounding box center [887, 403] width 20 height 16
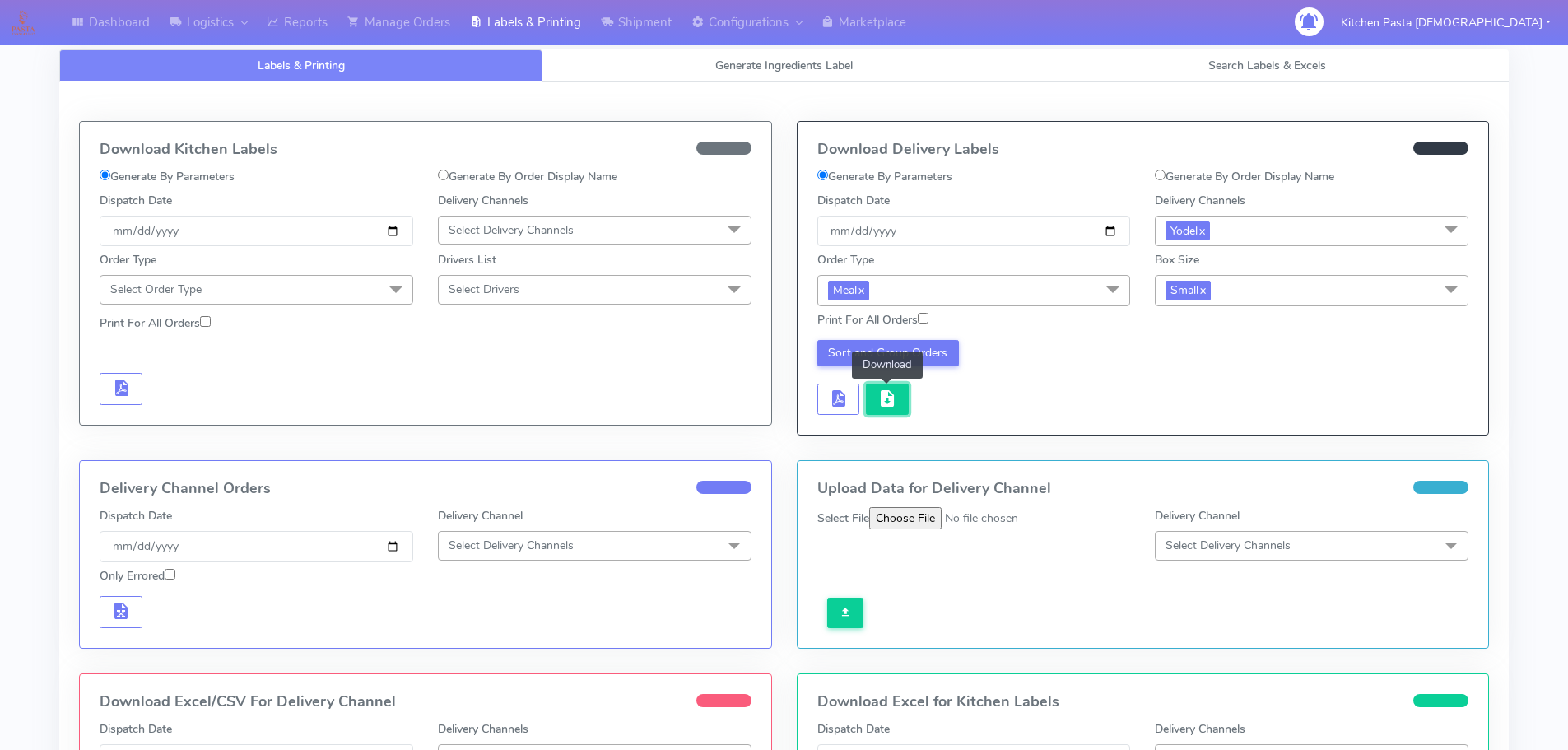
click at [901, 400] on button "button" at bounding box center [887, 400] width 42 height 32
